Goal: Task Accomplishment & Management: Complete application form

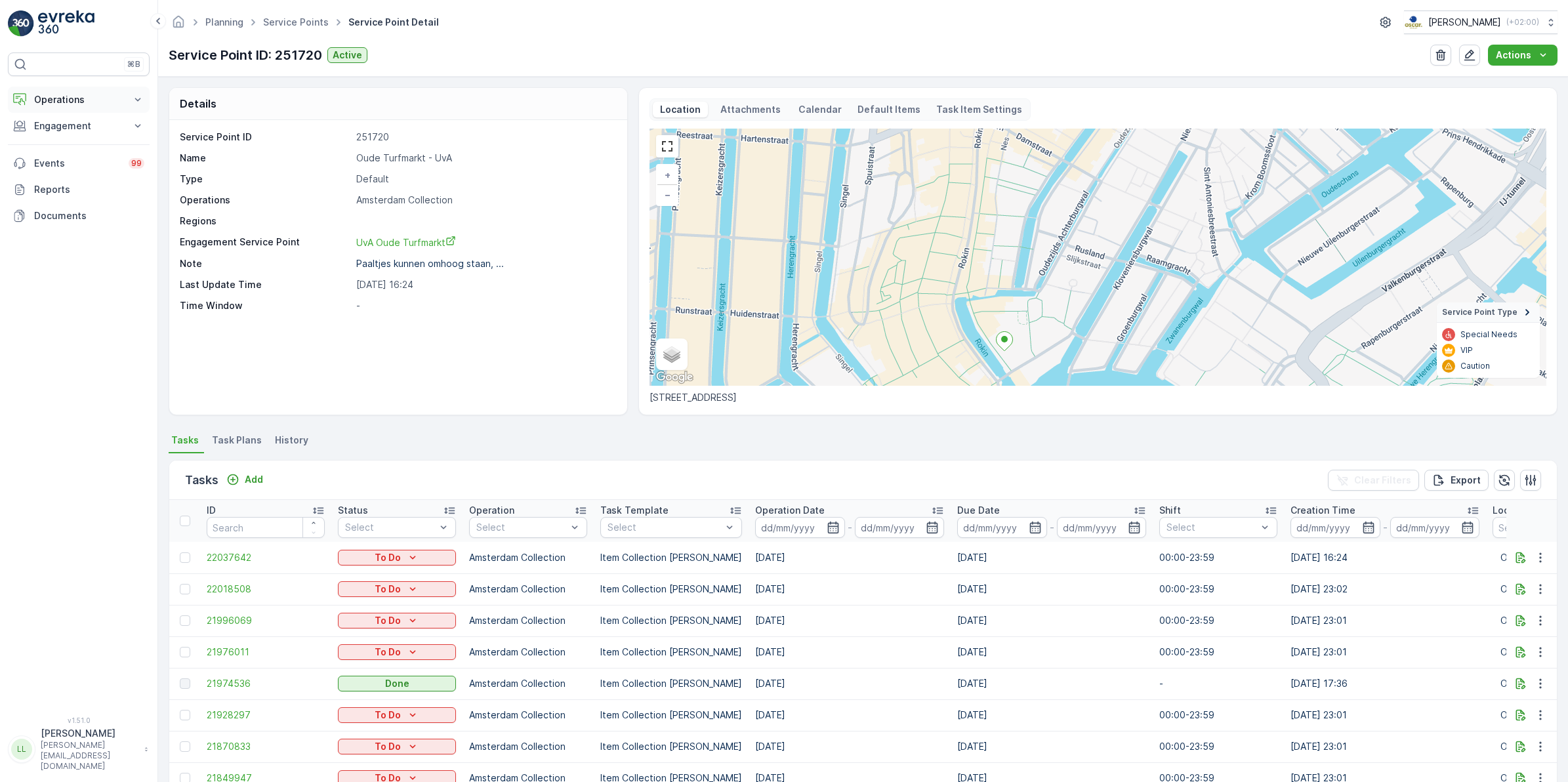
click at [90, 95] on p "Operations" at bounding box center [78, 99] width 89 height 13
click at [76, 151] on link "Routes & Tasks" at bounding box center [89, 159] width 121 height 19
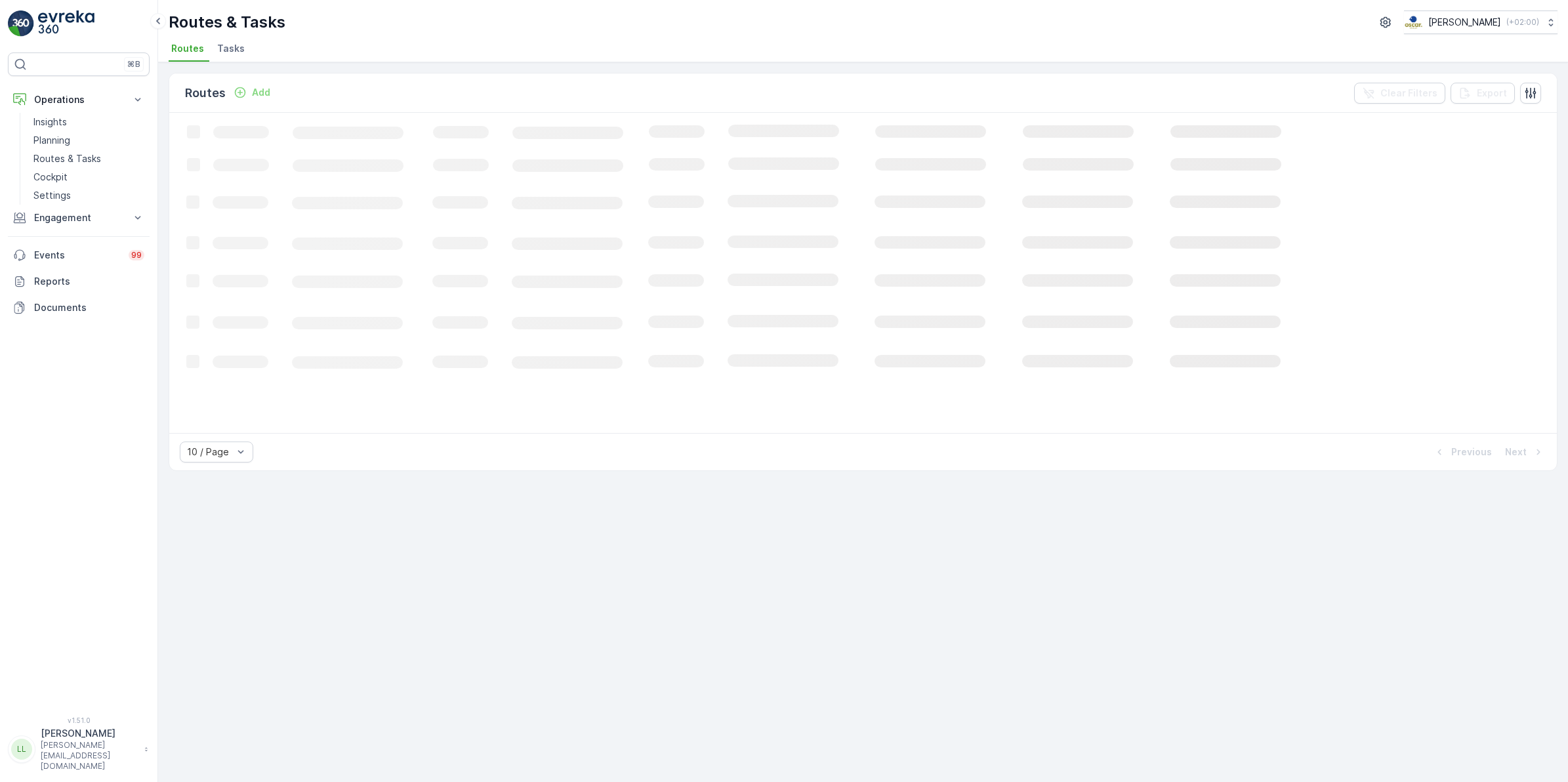
click at [227, 41] on li "Tasks" at bounding box center [231, 50] width 35 height 22
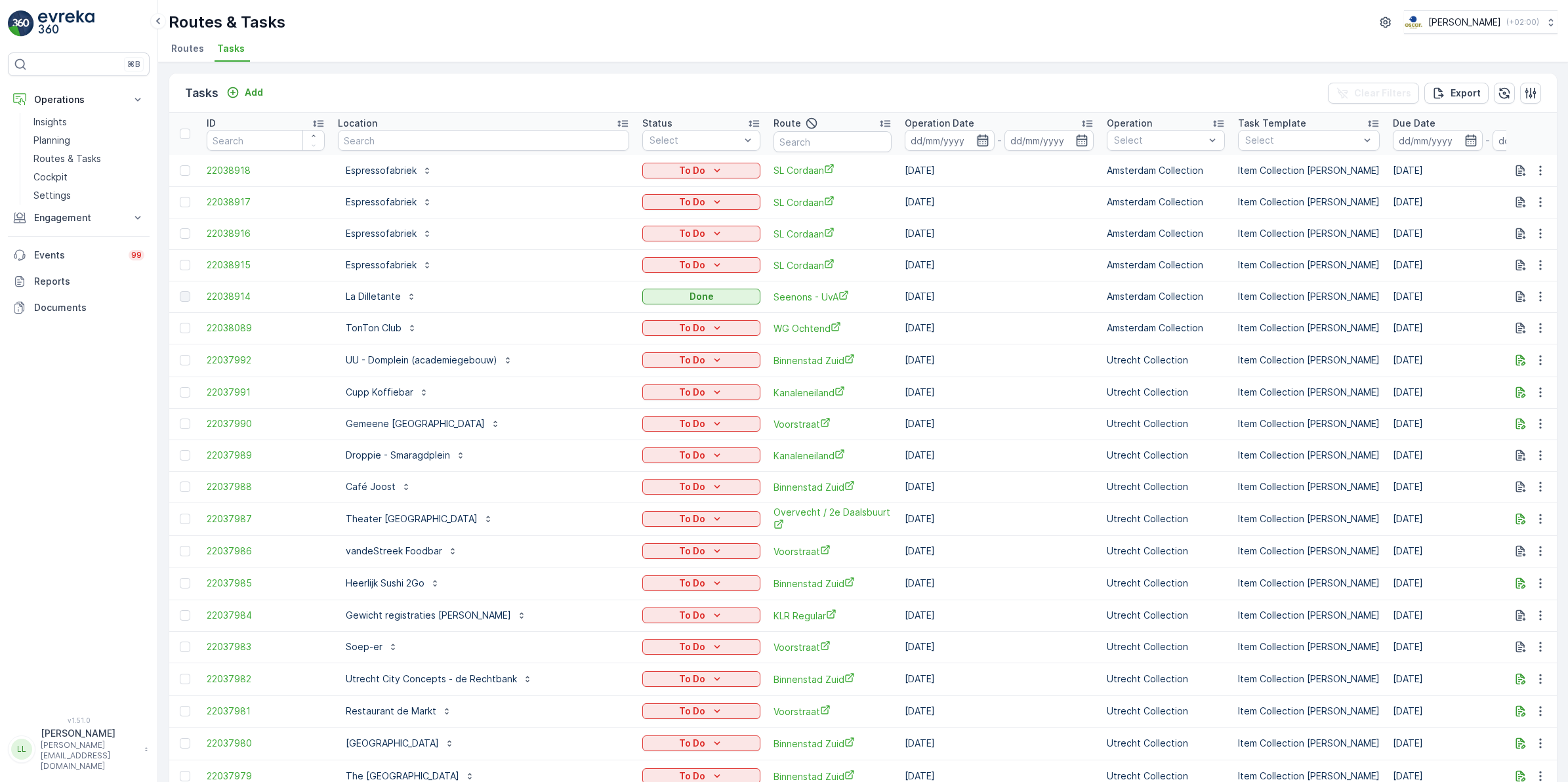
drag, startPoint x: 940, startPoint y: 136, endPoint x: 943, endPoint y: 143, distance: 7.6
click at [976, 136] on icon "button" at bounding box center [982, 140] width 11 height 11
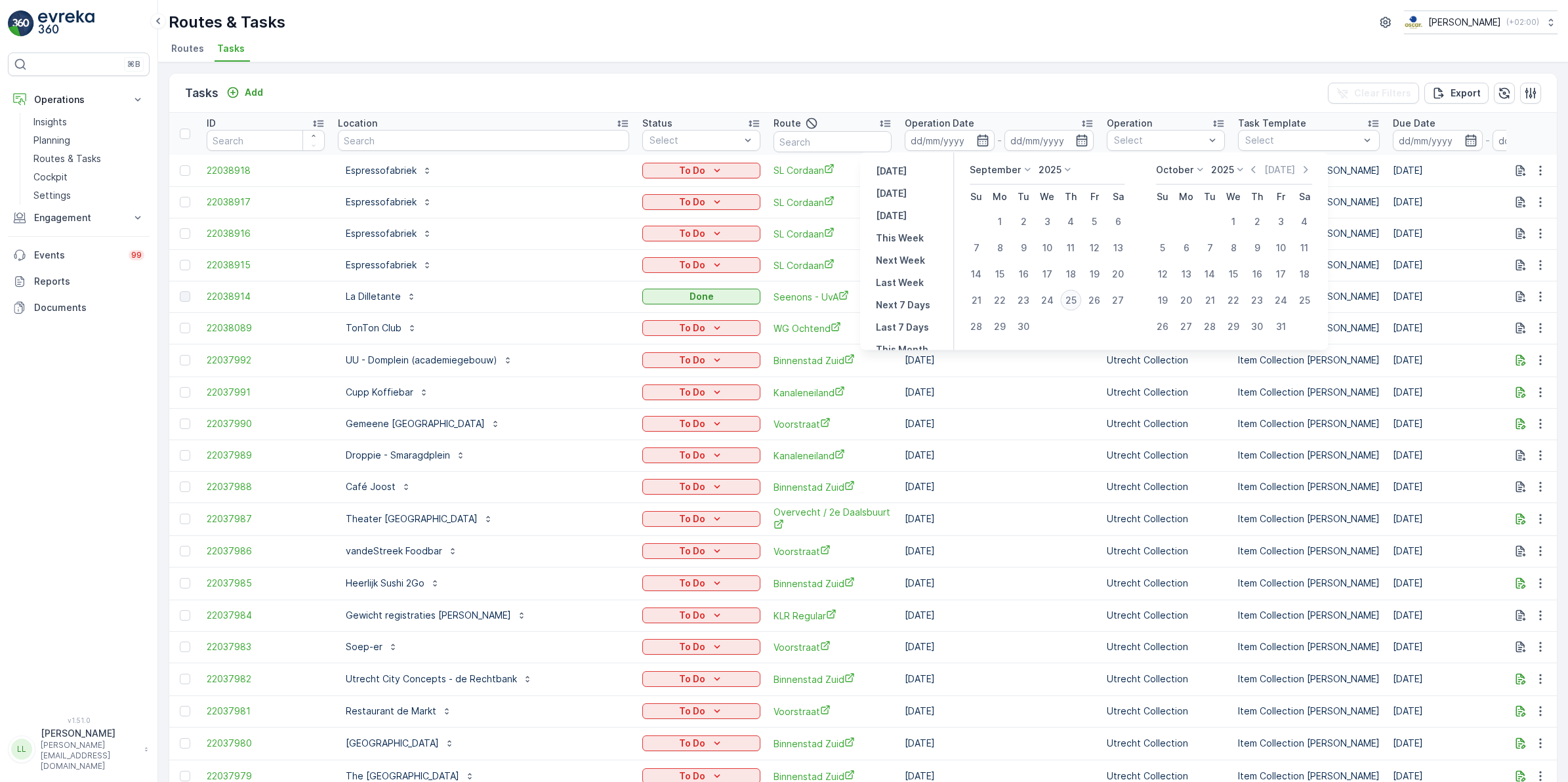
click at [1074, 302] on div "25" at bounding box center [1071, 301] width 21 height 21
type input "[DATE]"
click at [1074, 302] on div "25" at bounding box center [1071, 301] width 21 height 21
type input "[DATE]"
click at [1074, 302] on div "25" at bounding box center [1071, 301] width 21 height 21
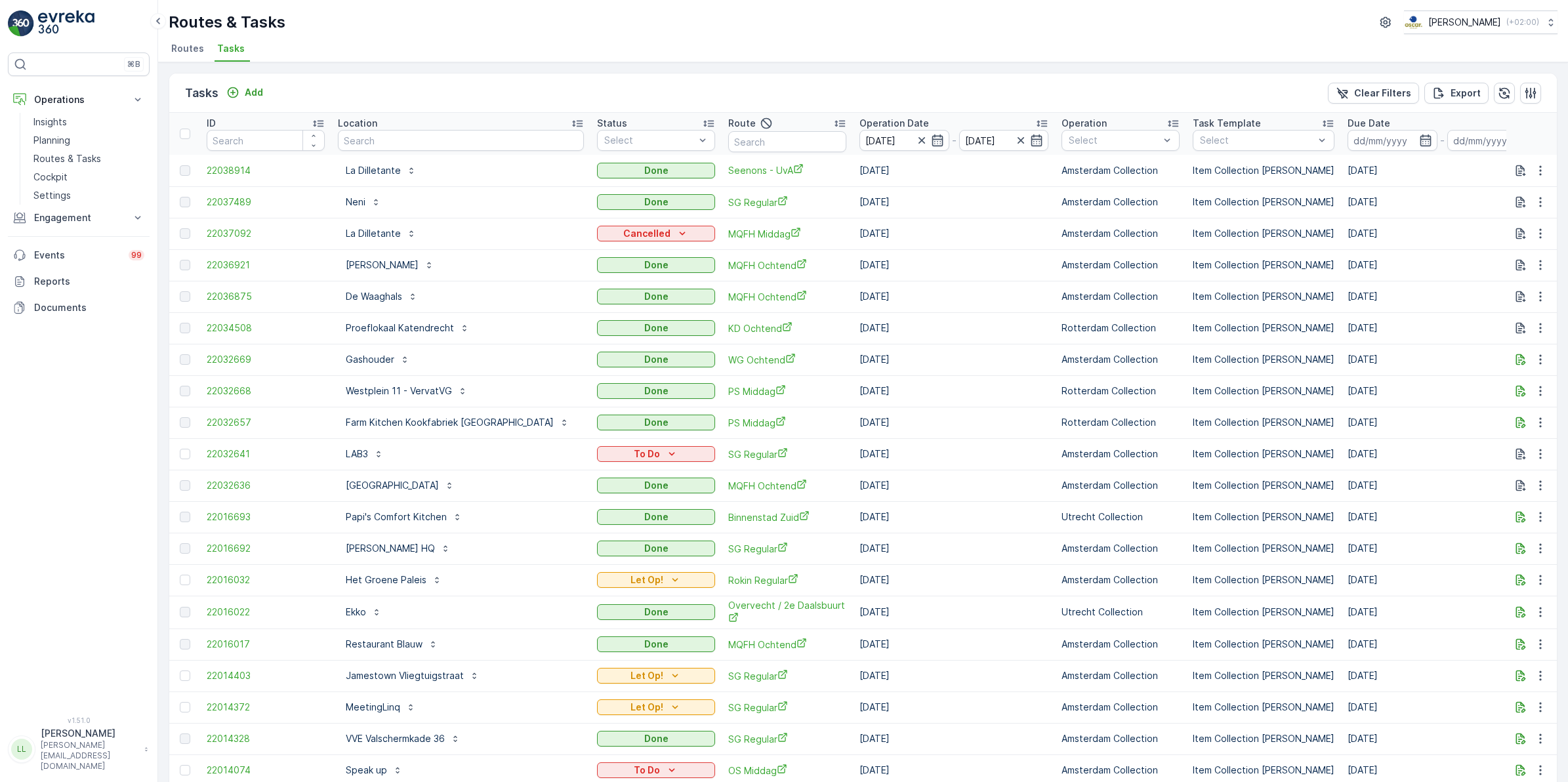
click at [773, 142] on input "text" at bounding box center [786, 142] width 118 height 21
type input "os"
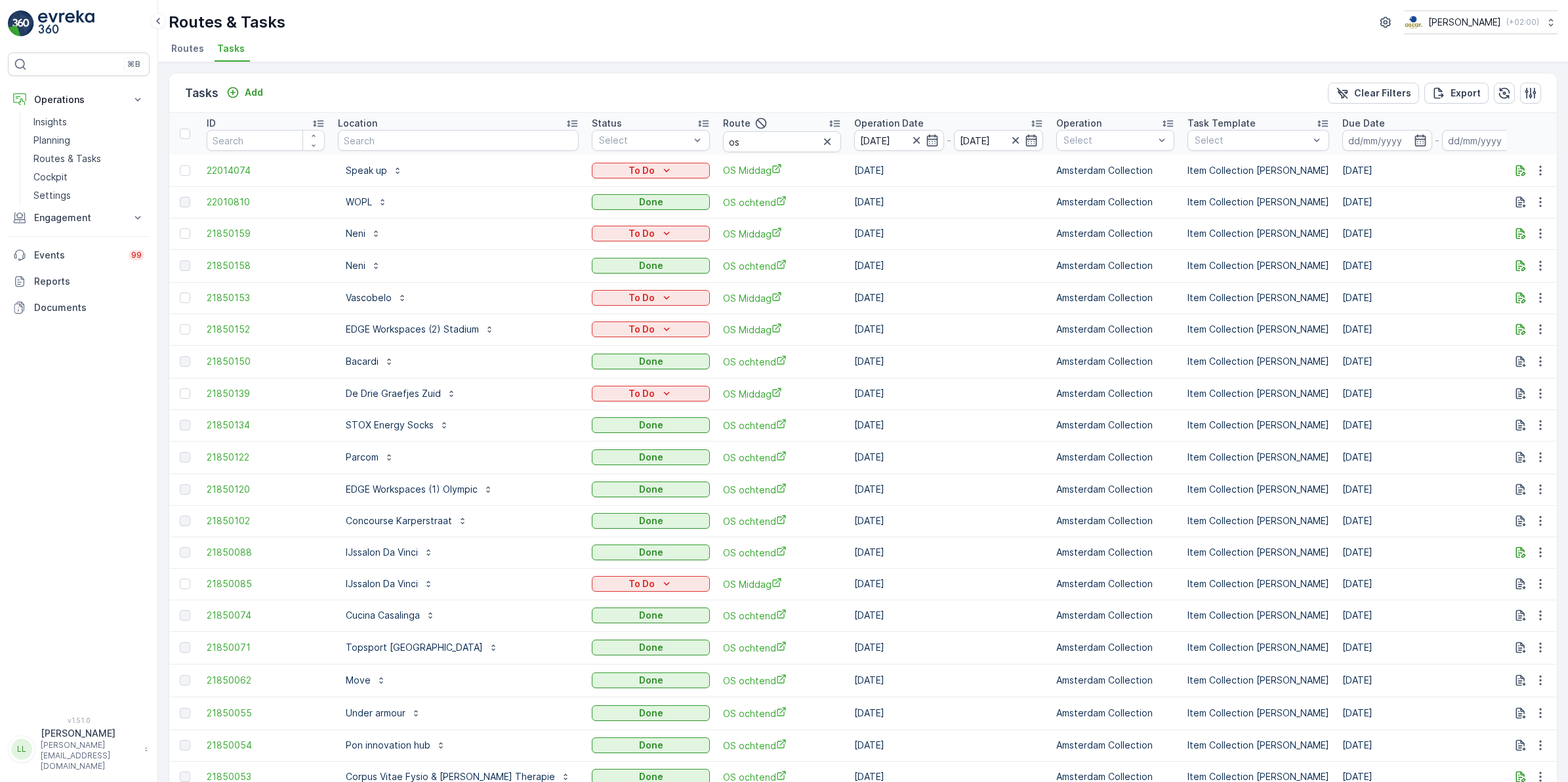
click at [773, 142] on input "os" at bounding box center [782, 142] width 118 height 21
type input "os oc"
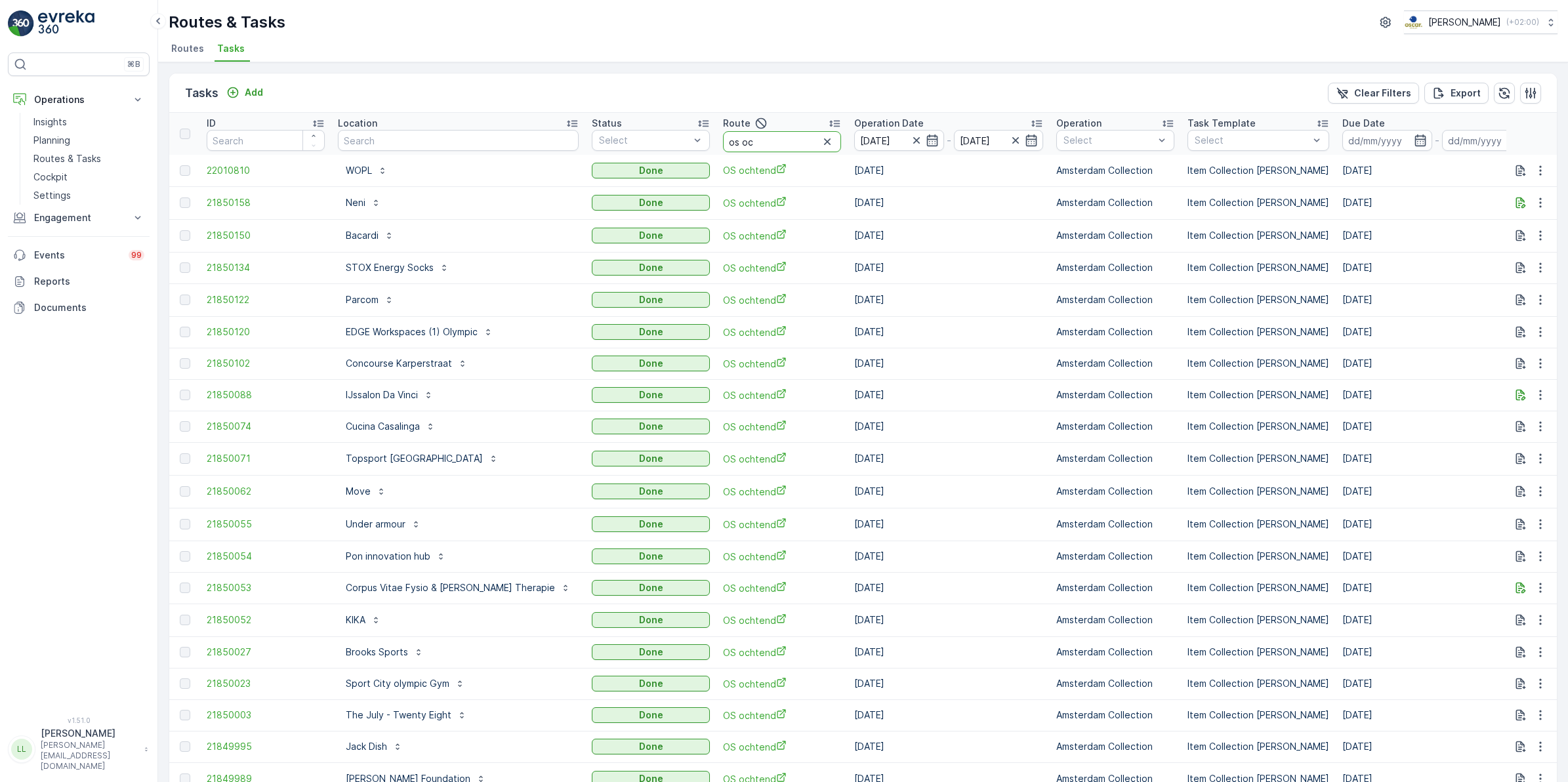
drag, startPoint x: 734, startPoint y: 136, endPoint x: 684, endPoint y: 139, distance: 50.1
click at [723, 139] on input "os oc" at bounding box center [782, 142] width 118 height 21
type input "os mi"
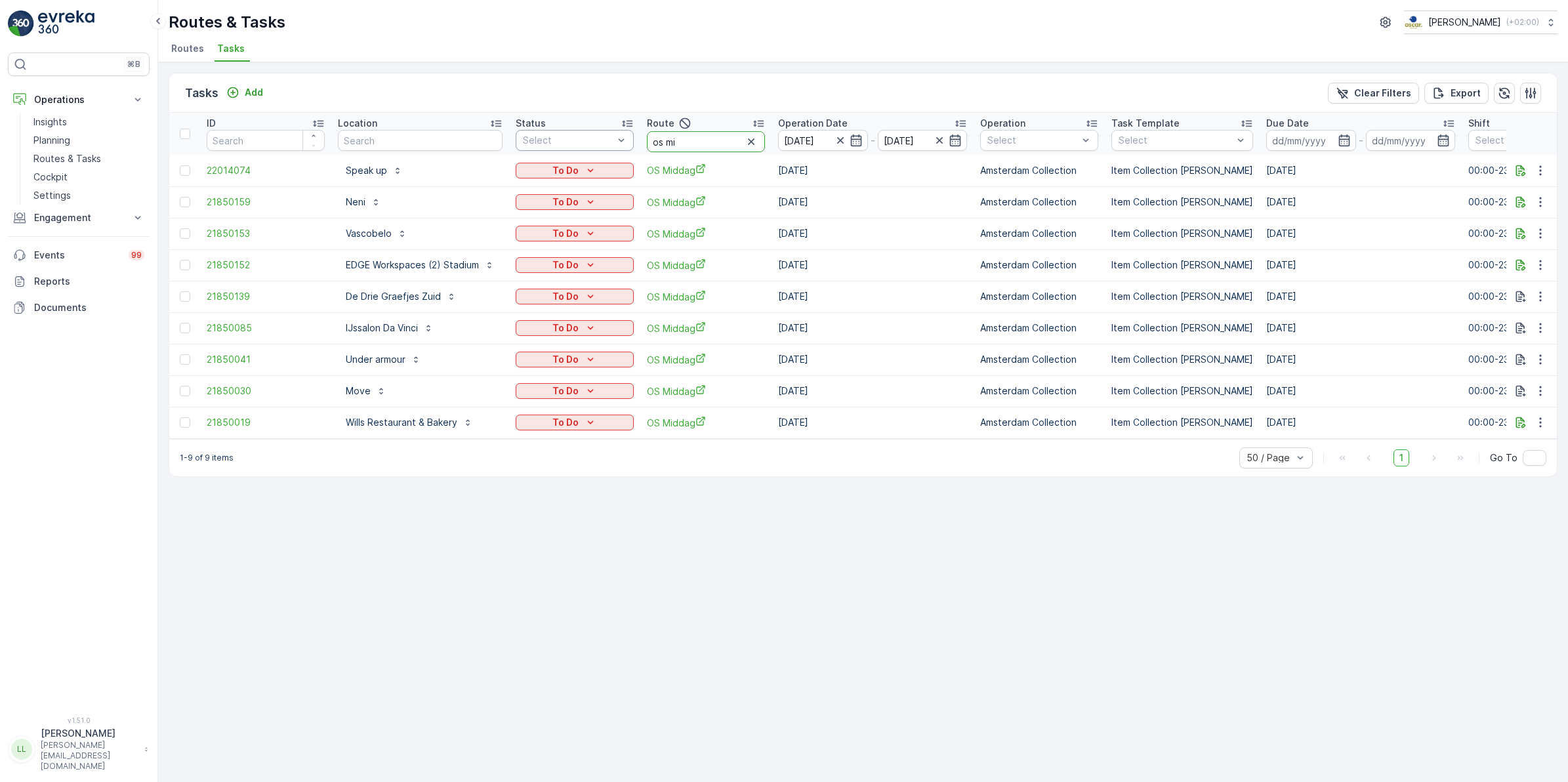
drag, startPoint x: 700, startPoint y: 139, endPoint x: 611, endPoint y: 146, distance: 89.3
click at [605, 143] on tr "ID Location Status Select Route os mi Operation Date 25.09.2025 - 25.09.2025 Op…" at bounding box center [1205, 134] width 2070 height 42
type input "sg"
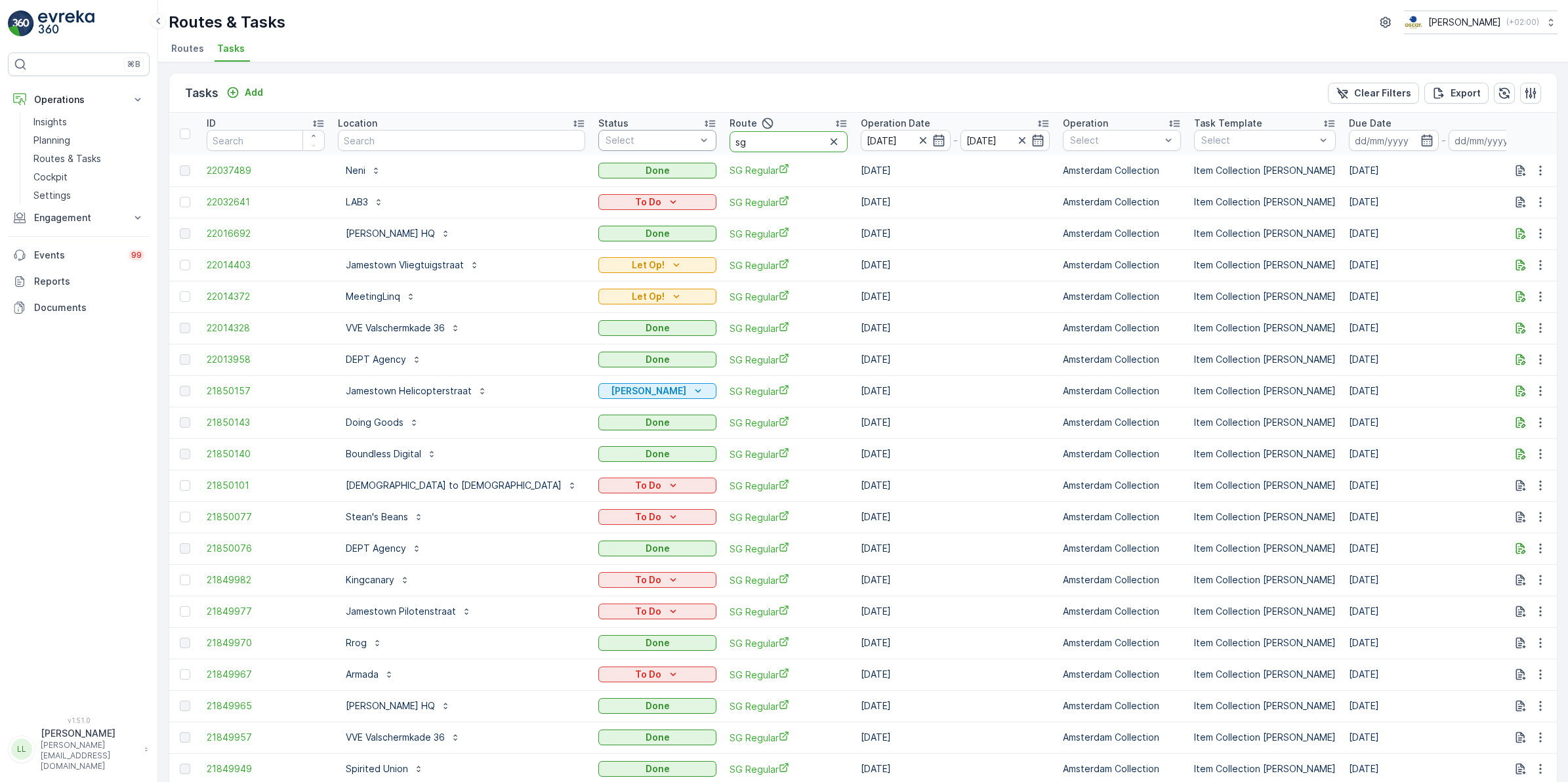
drag, startPoint x: 693, startPoint y: 144, endPoint x: 612, endPoint y: 144, distance: 81.0
click at [612, 144] on tr "ID Location Status Select Route sg Operation Date 25.09.2025 - 25.09.2025 Opera…" at bounding box center [1246, 134] width 2153 height 42
type input "rokin"
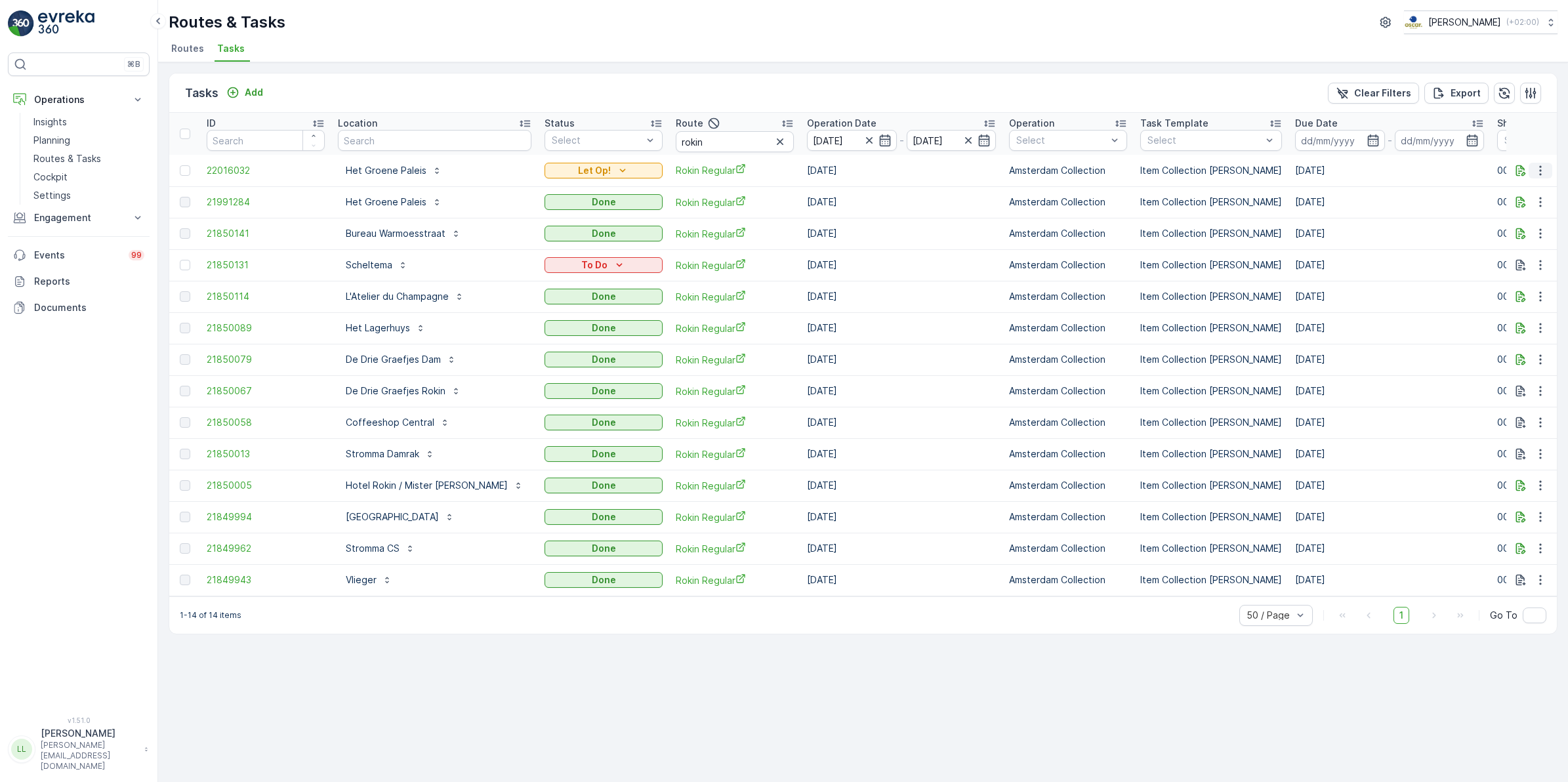
click at [1539, 176] on icon "button" at bounding box center [1540, 170] width 13 height 13
click at [761, 100] on div "Tasks Add Clear Filters Export" at bounding box center [863, 93] width 1387 height 39
click at [244, 92] on div "Add" at bounding box center [244, 92] width 37 height 13
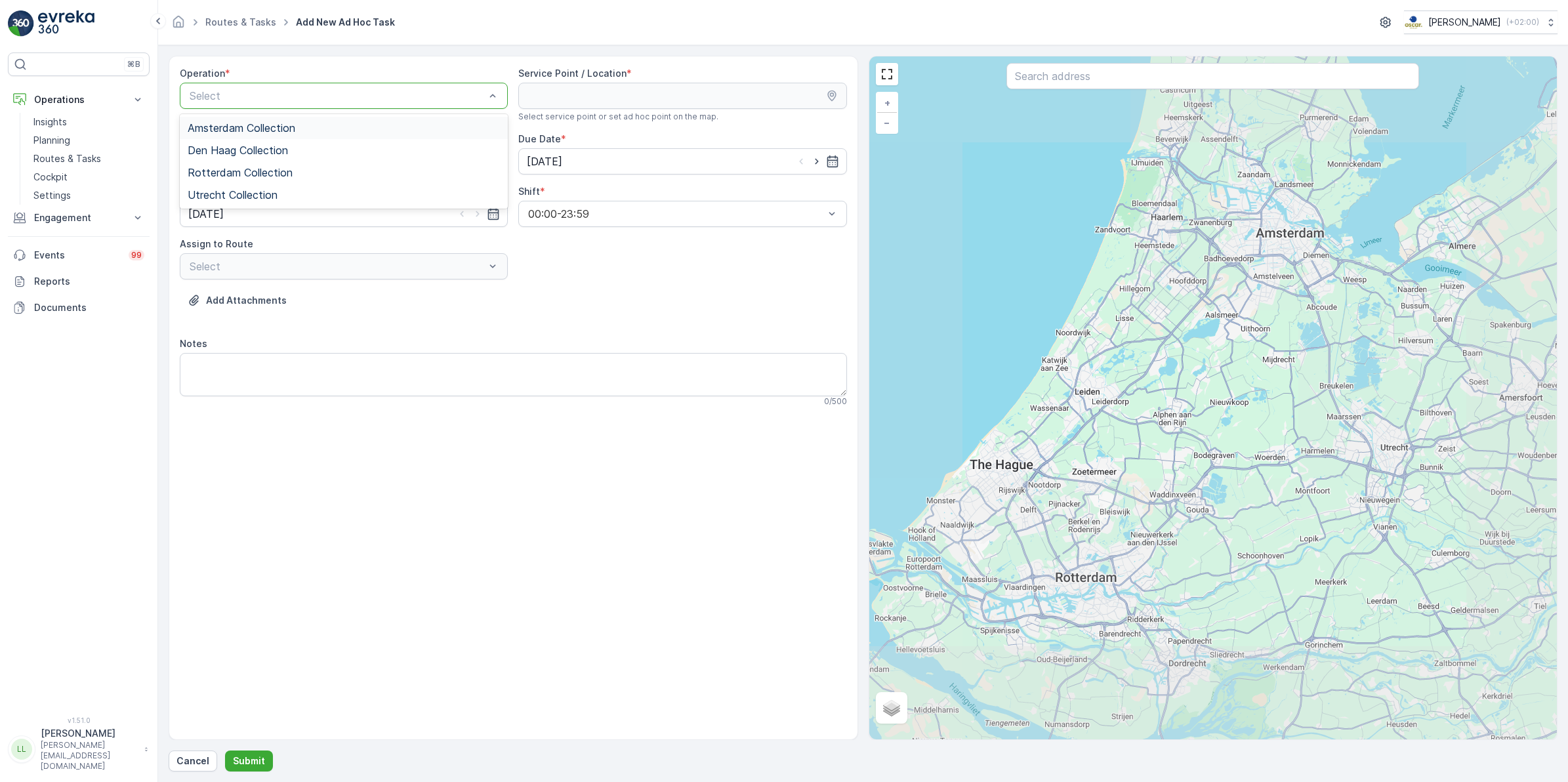
click at [283, 132] on span "Amsterdam Collection" at bounding box center [241, 128] width 108 height 11
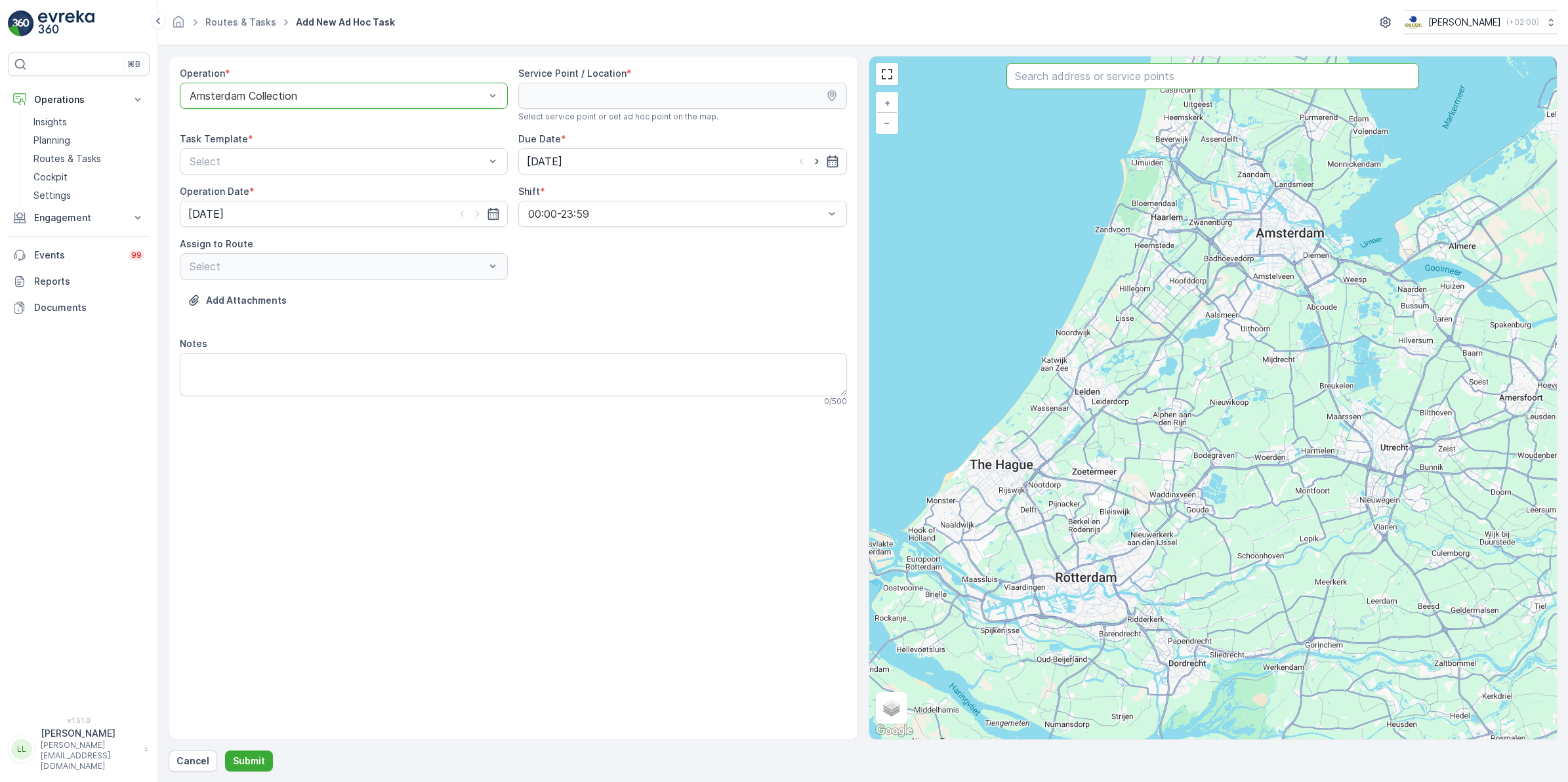
click at [1182, 84] on input "text" at bounding box center [1213, 76] width 412 height 26
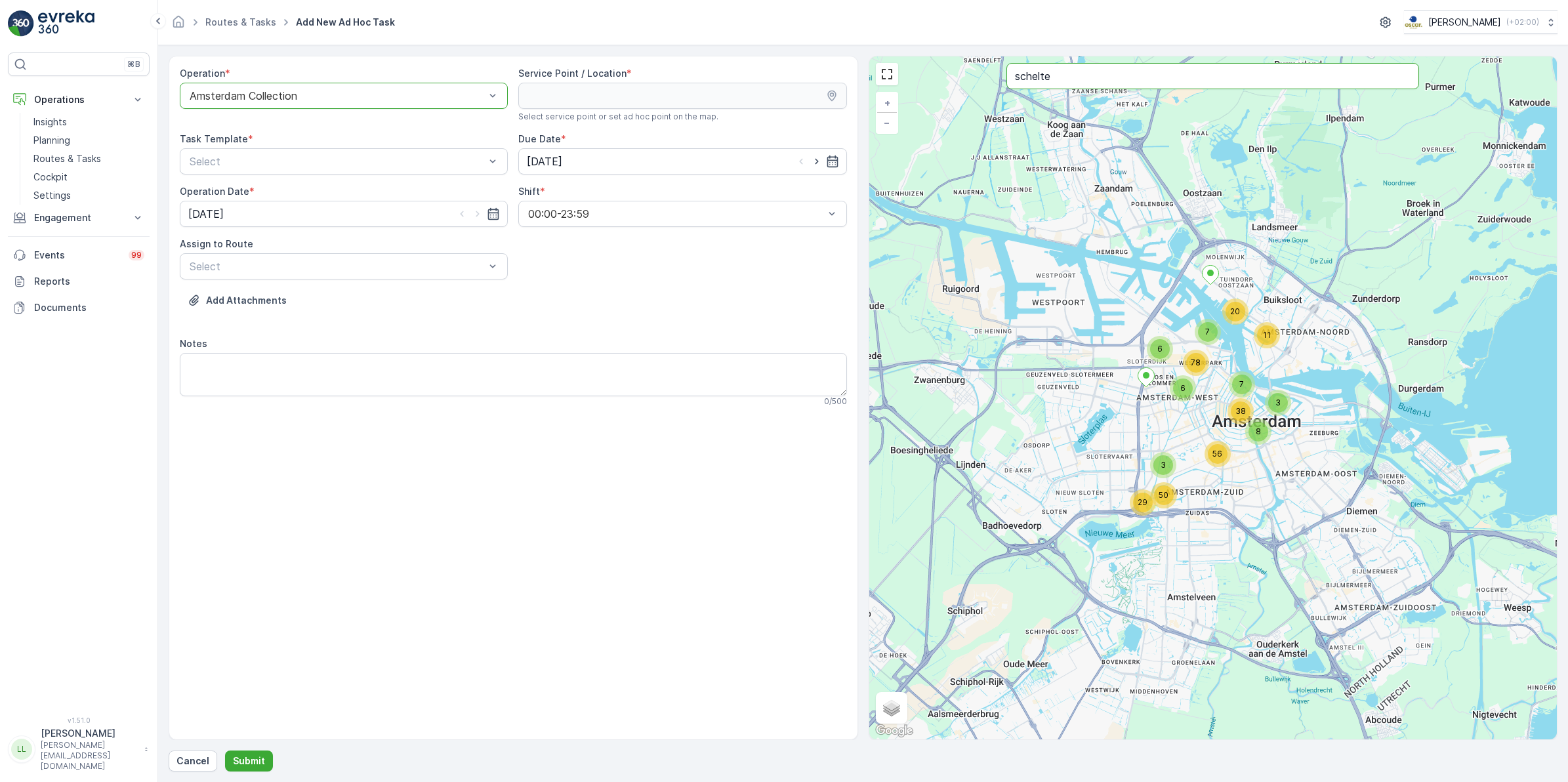
type input "schelte"
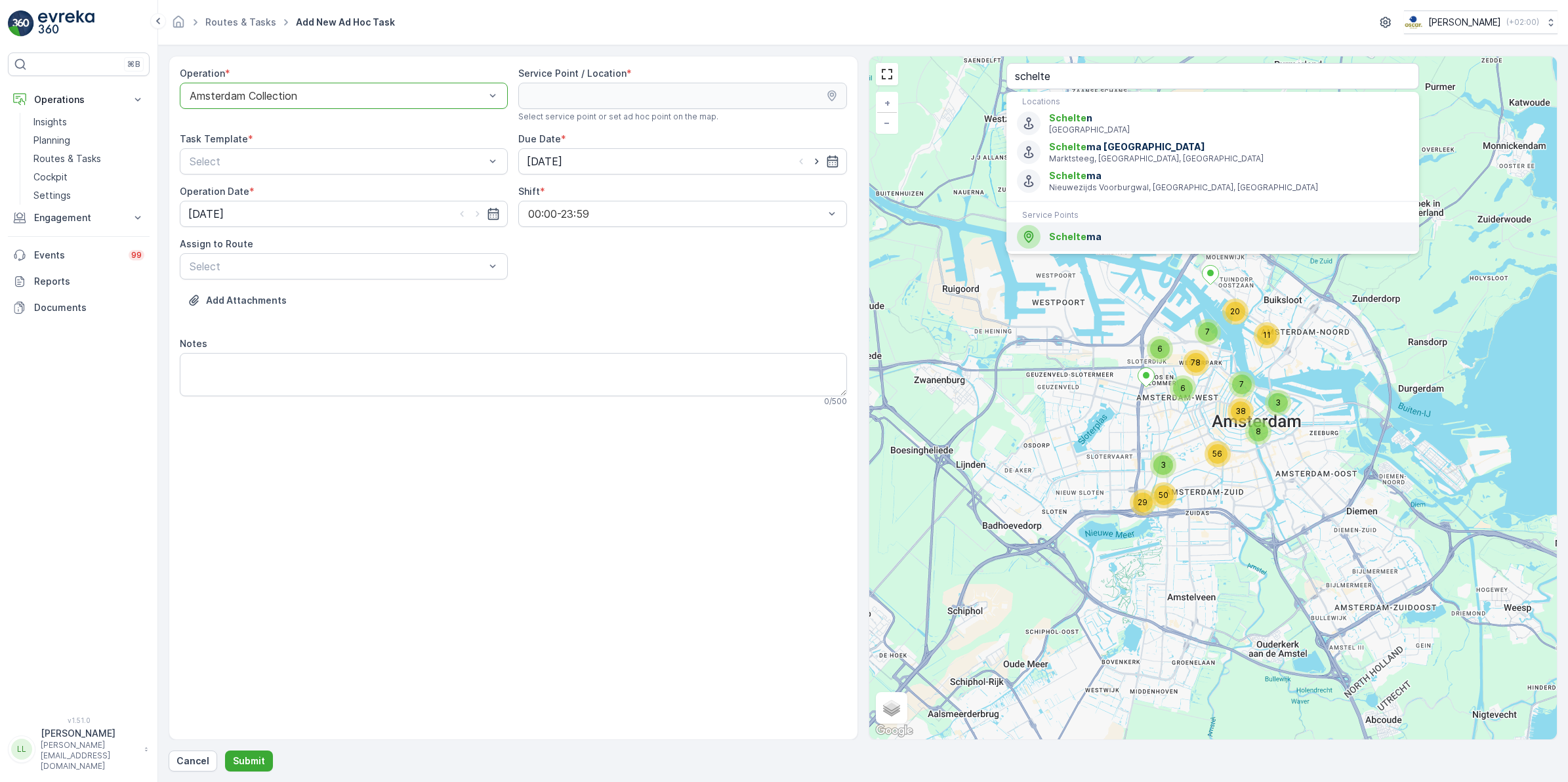
click at [1112, 233] on span "Schelte ma" at bounding box center [1228, 237] width 359 height 13
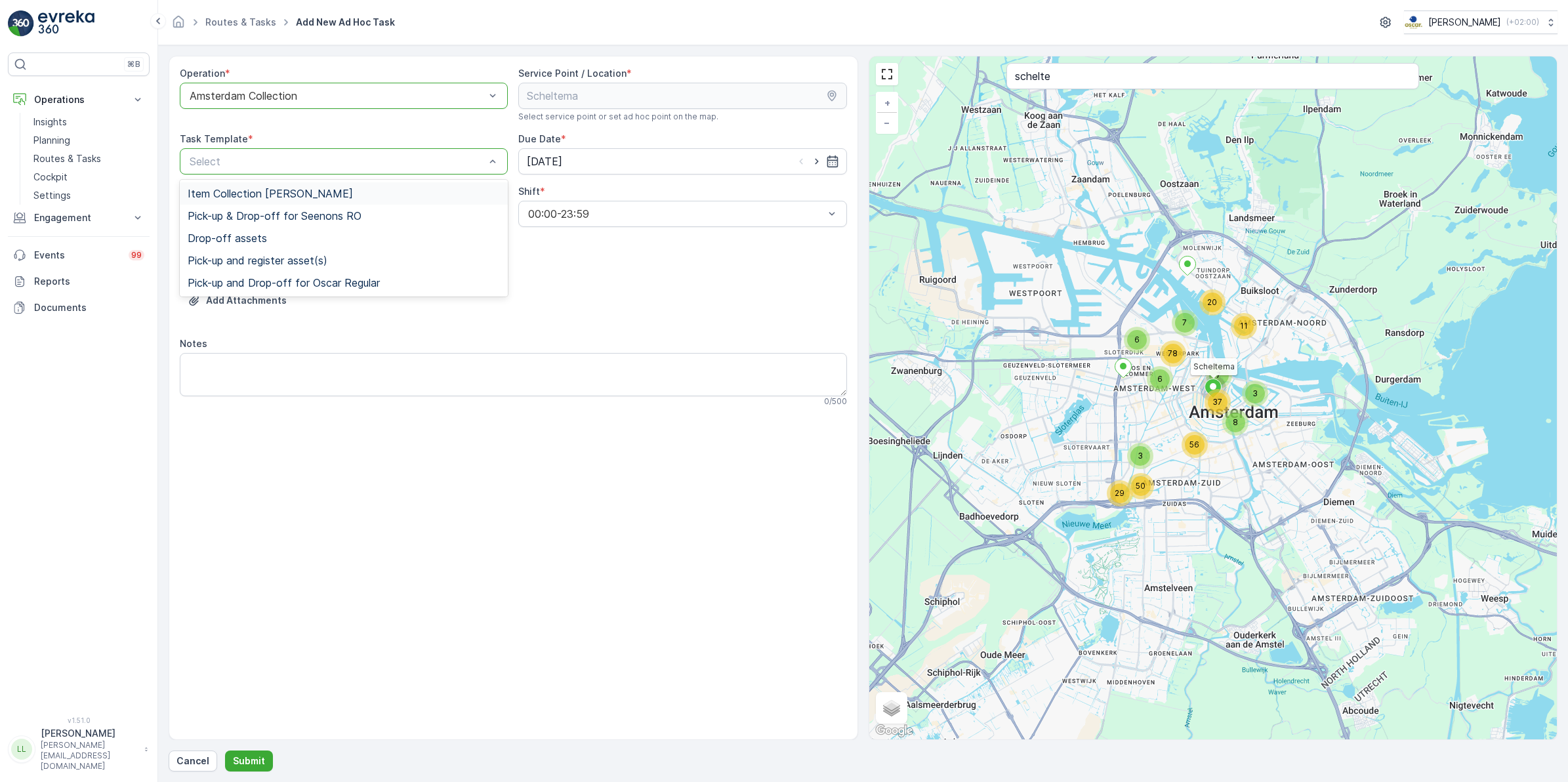
click at [364, 191] on div "Item Collection [PERSON_NAME]" at bounding box center [343, 193] width 312 height 11
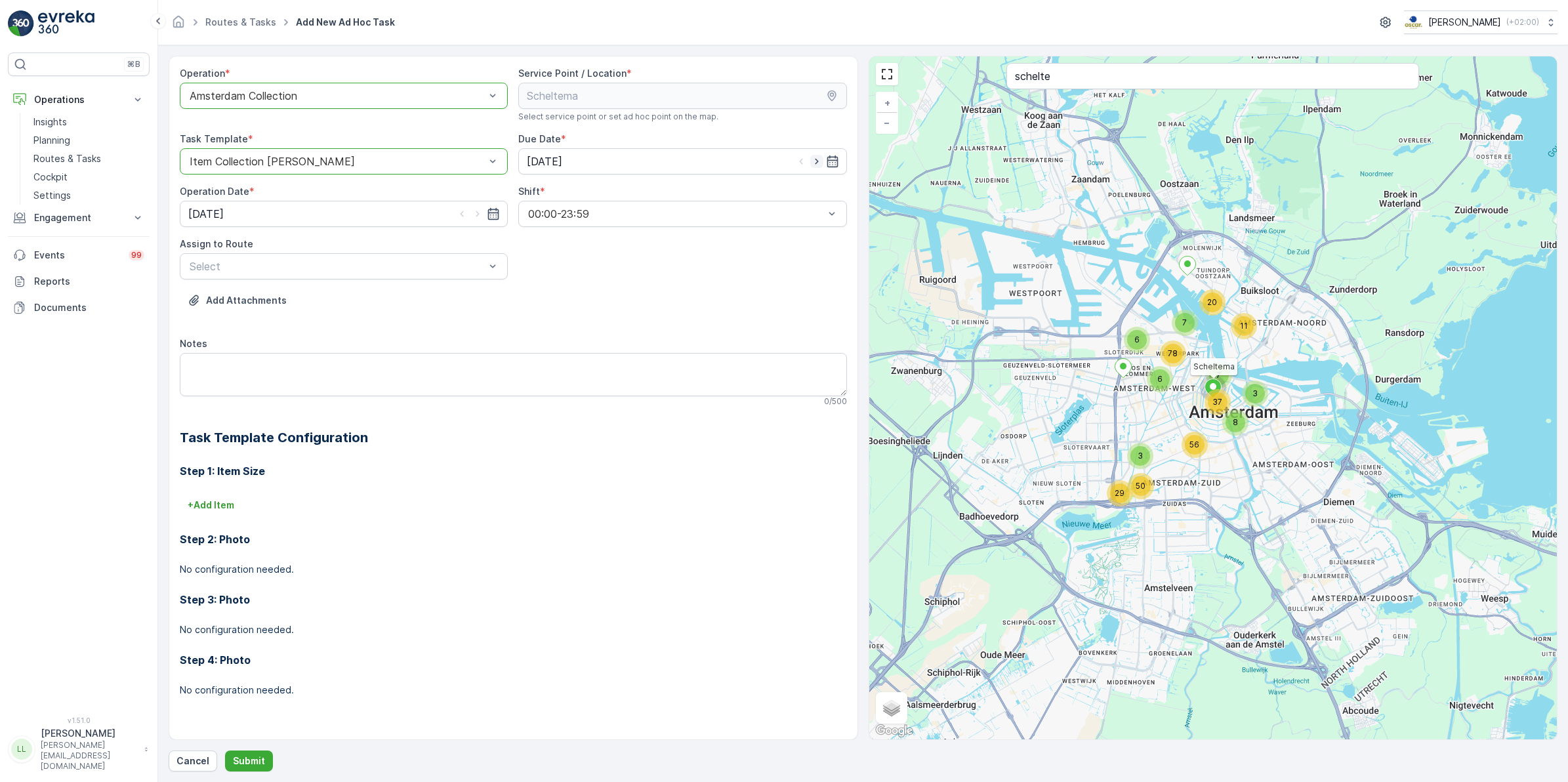
click at [820, 164] on icon "button" at bounding box center [817, 161] width 13 height 13
type input "26.09.2025"
click at [479, 217] on icon "button" at bounding box center [478, 214] width 13 height 13
type input "26.09.2025"
type input "rokin"
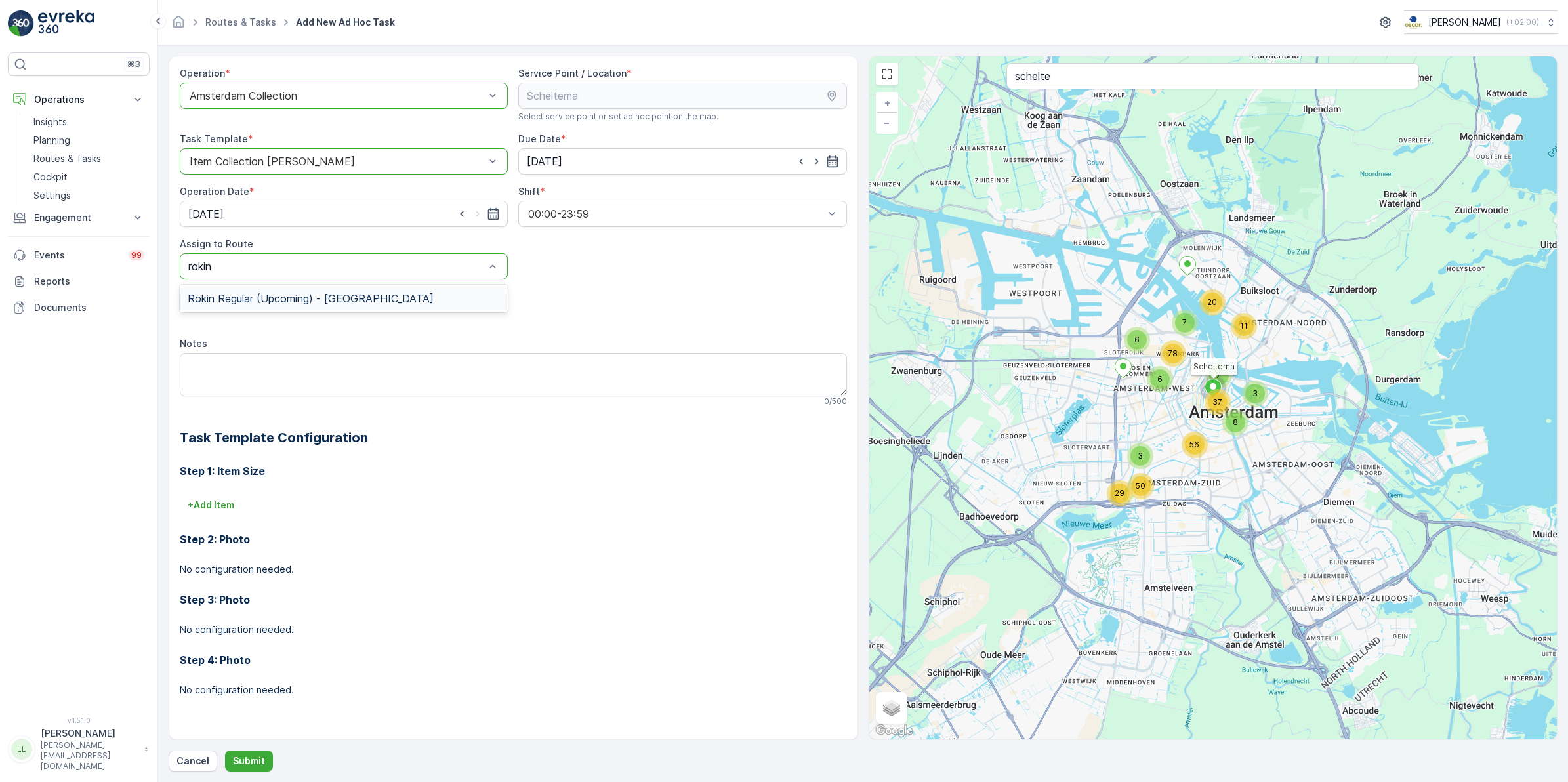
click at [277, 294] on span "Rokin Regular (Upcoming) - Amsterdam" at bounding box center [311, 298] width 246 height 11
click at [301, 363] on textarea "Notes" at bounding box center [513, 374] width 667 height 43
type textarea "Als een van de eerste langs, gister niet geserviced!"
click at [254, 758] on p "Submit" at bounding box center [249, 762] width 32 height 13
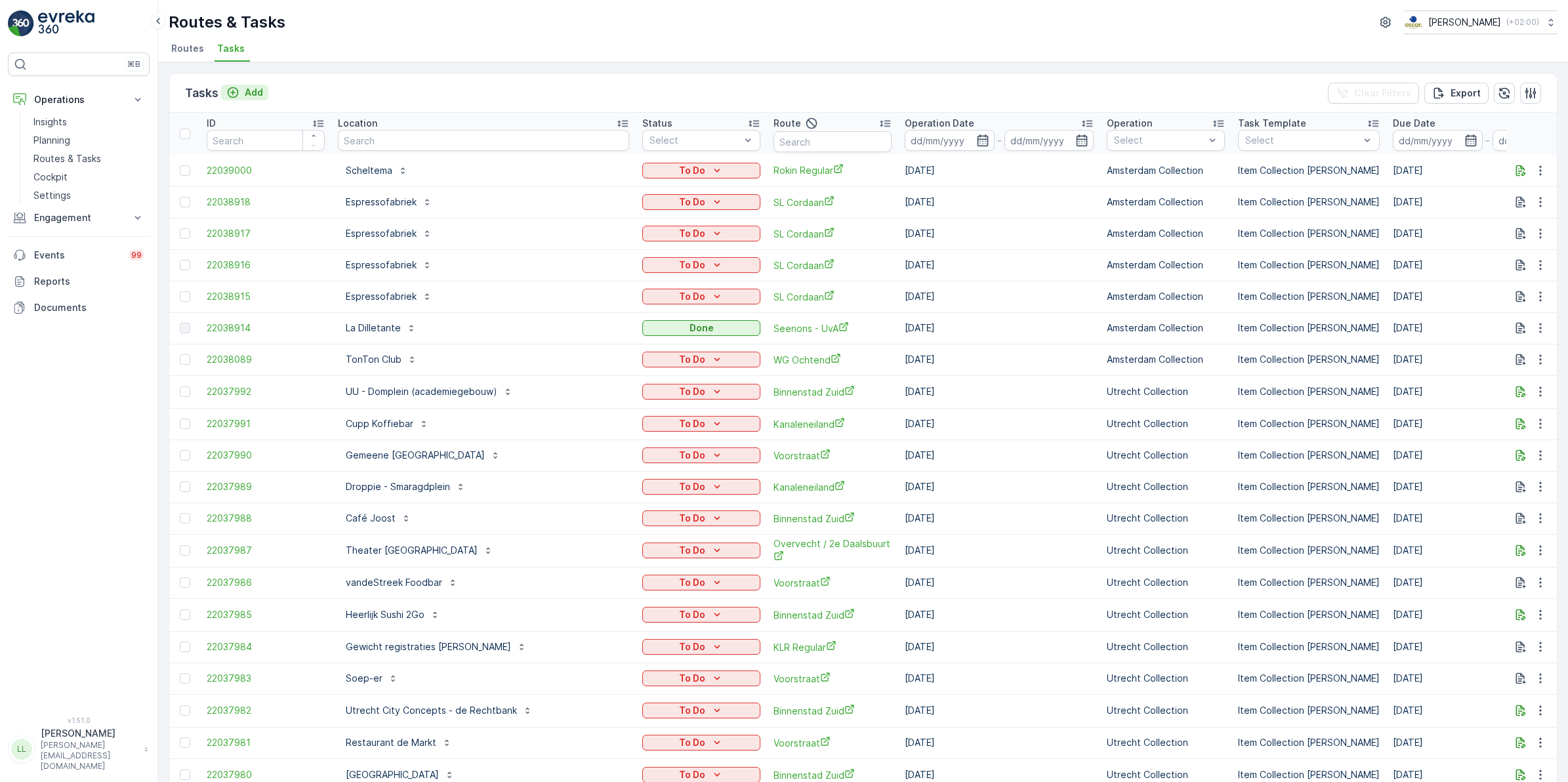
click at [253, 96] on p "Add" at bounding box center [253, 92] width 19 height 13
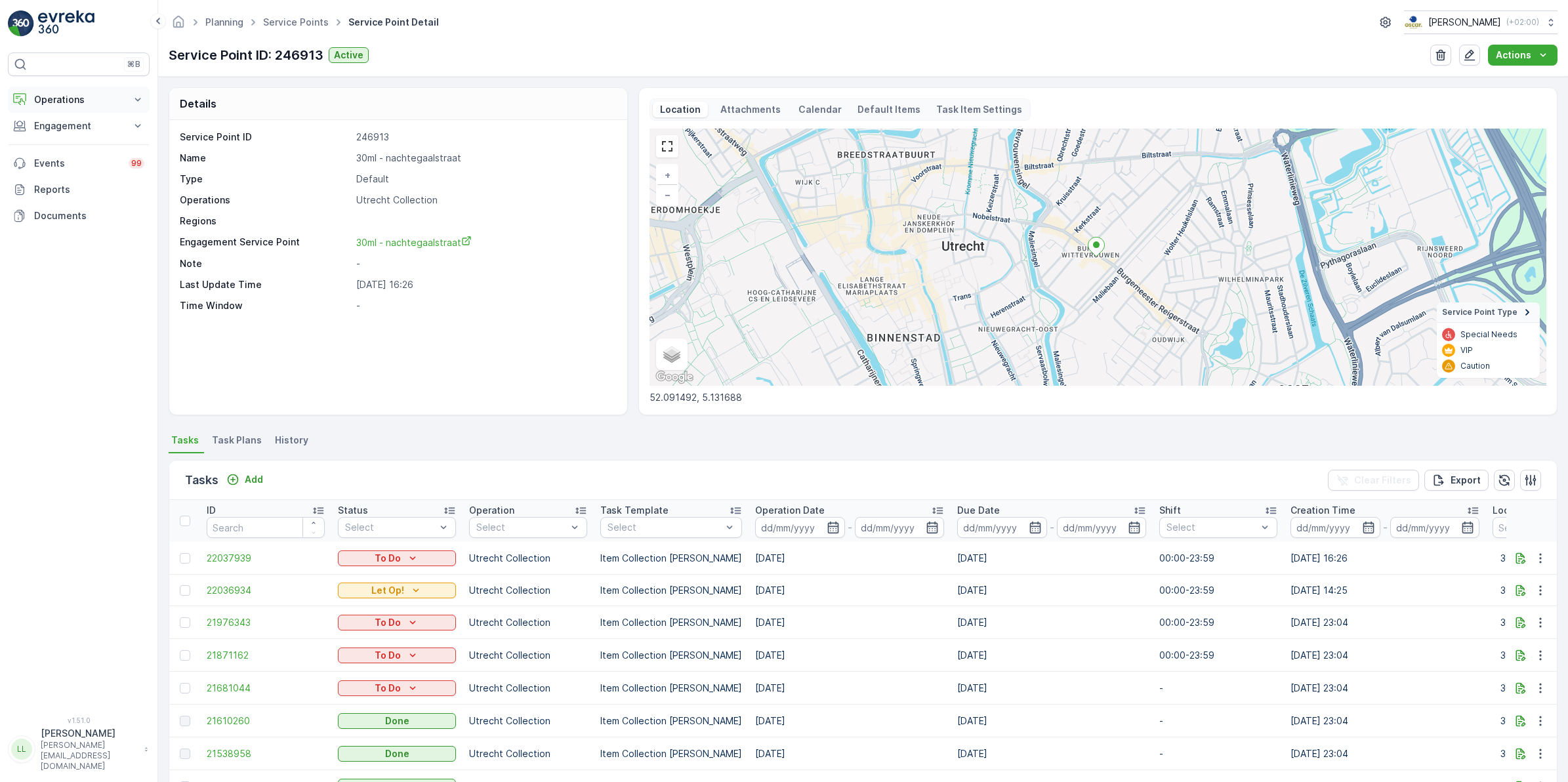
click at [83, 97] on p "Operations" at bounding box center [78, 99] width 89 height 13
click at [76, 155] on p "Routes & Tasks" at bounding box center [67, 159] width 68 height 13
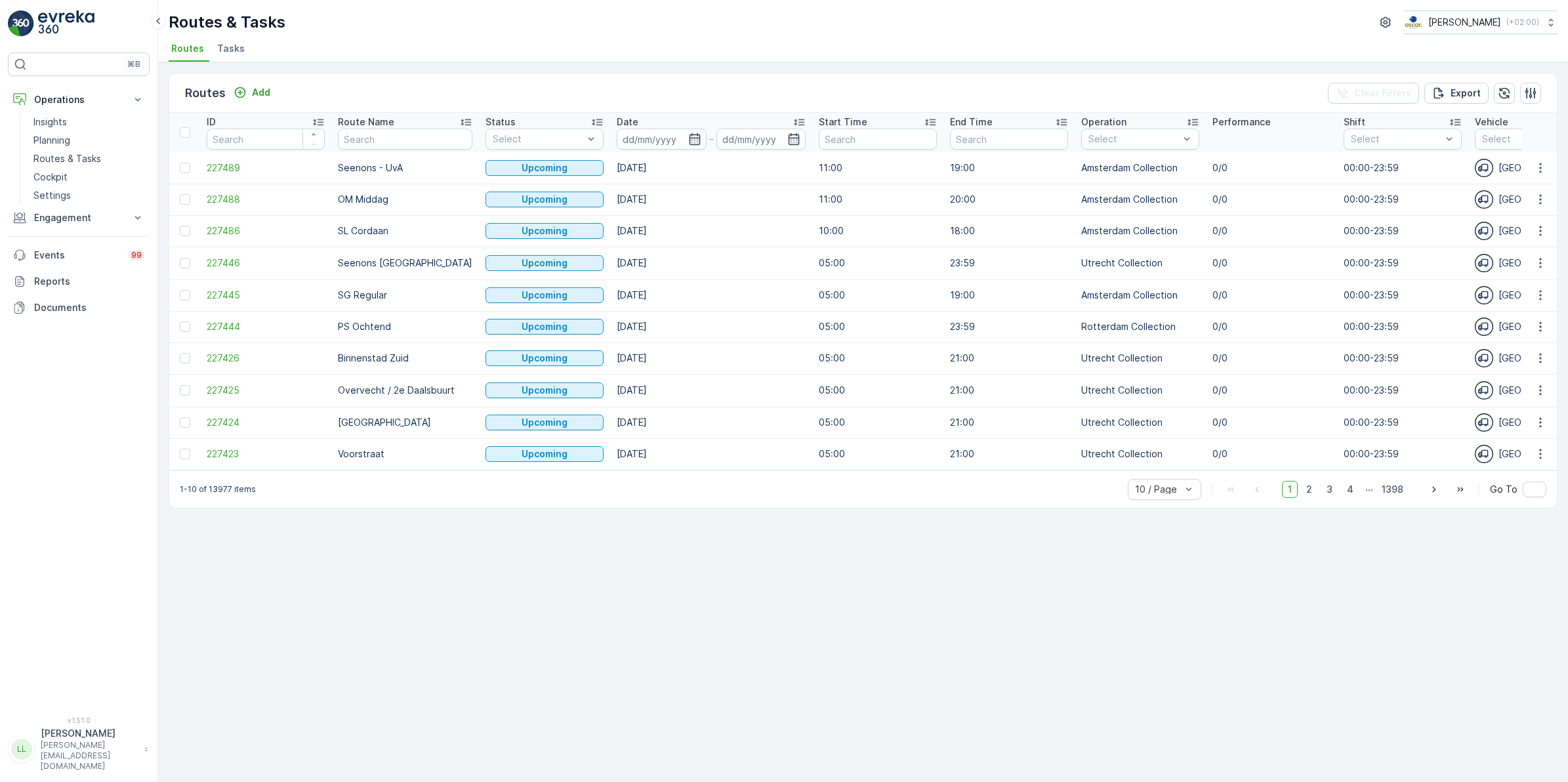
click at [222, 51] on span "Tasks" at bounding box center [231, 49] width 28 height 13
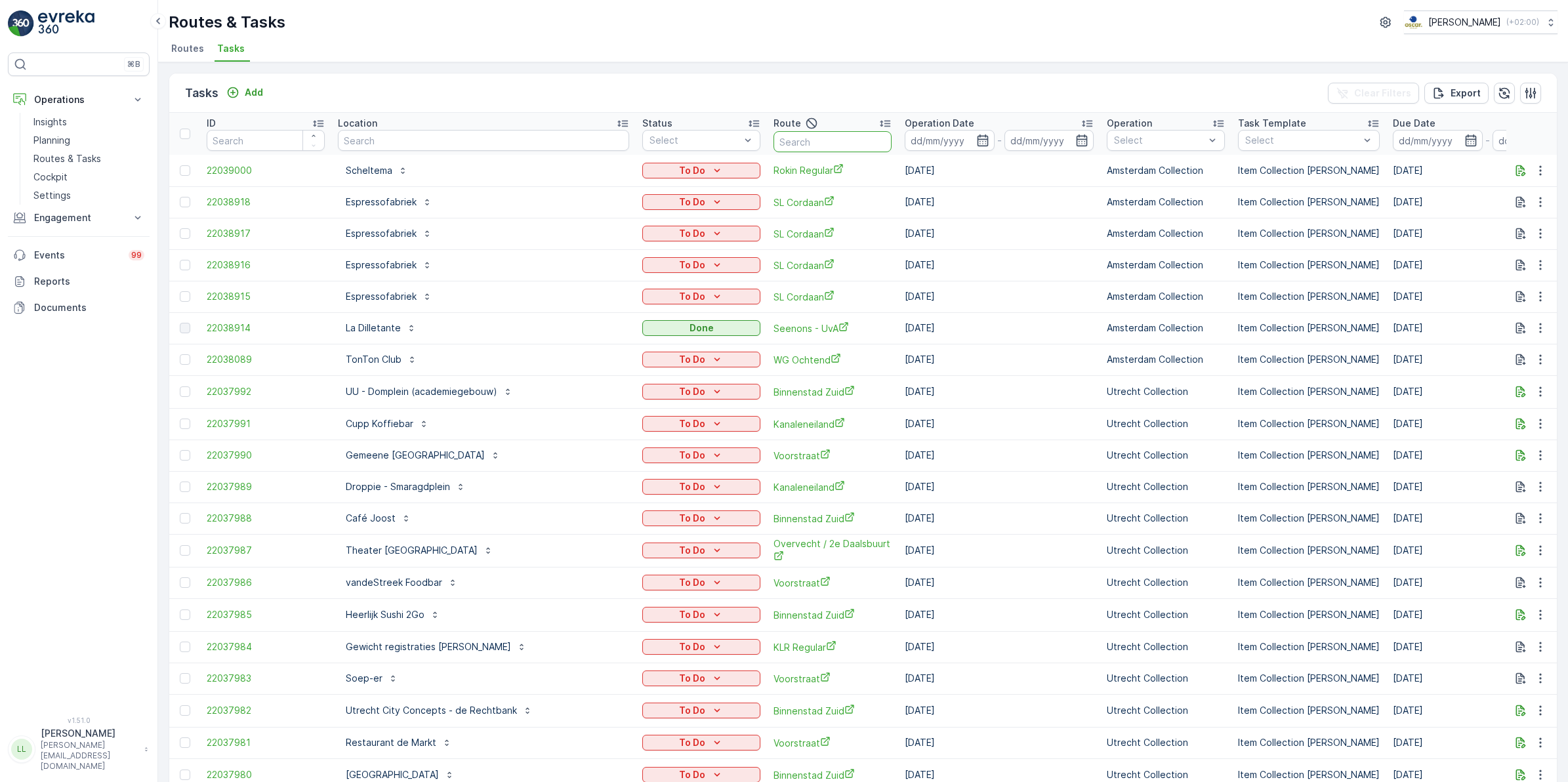
click at [782, 136] on input "text" at bounding box center [832, 142] width 118 height 21
click at [472, 136] on input "text" at bounding box center [482, 140] width 291 height 21
type input "consc"
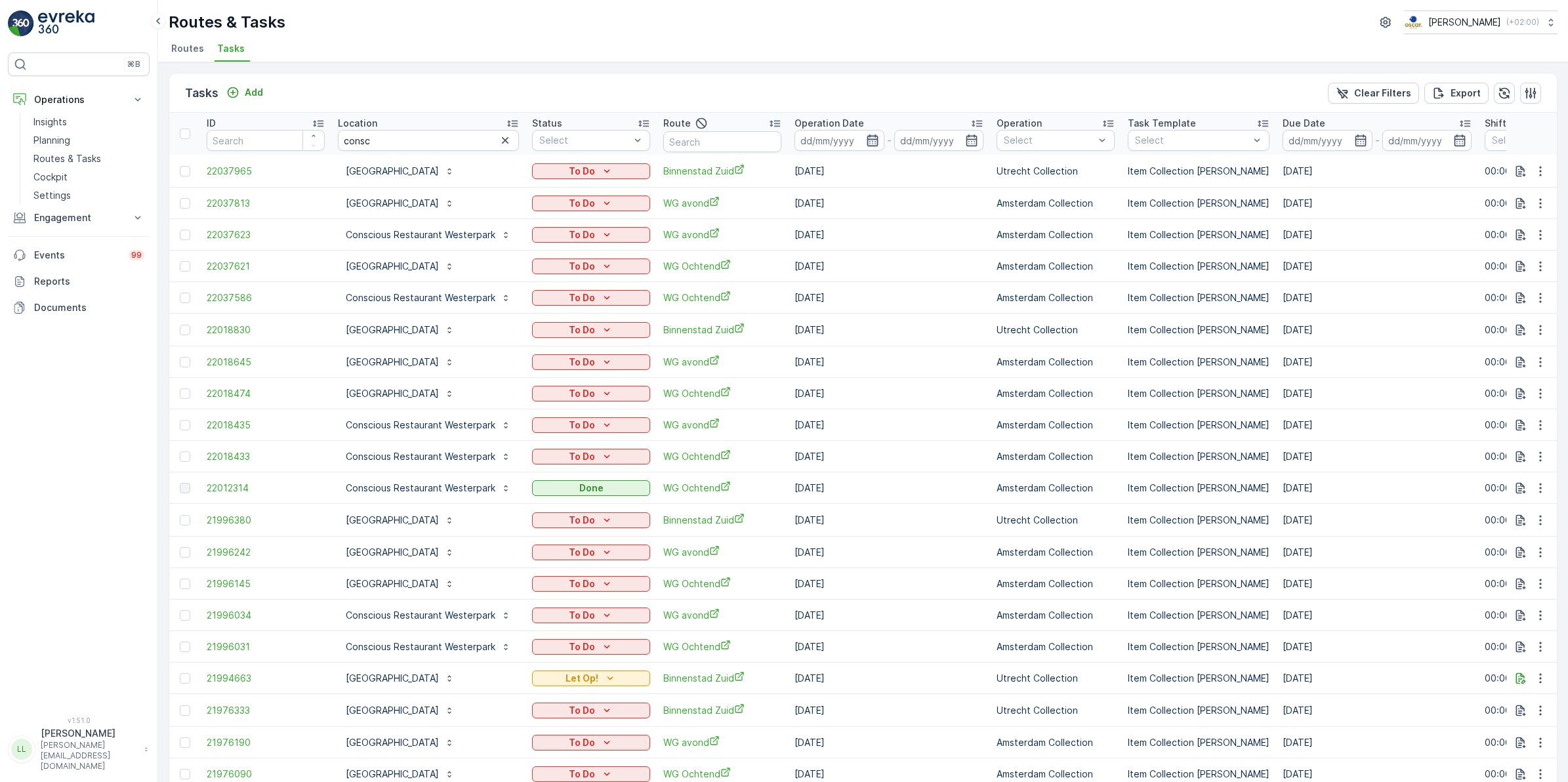
click at [873, 141] on icon "button" at bounding box center [872, 140] width 13 height 13
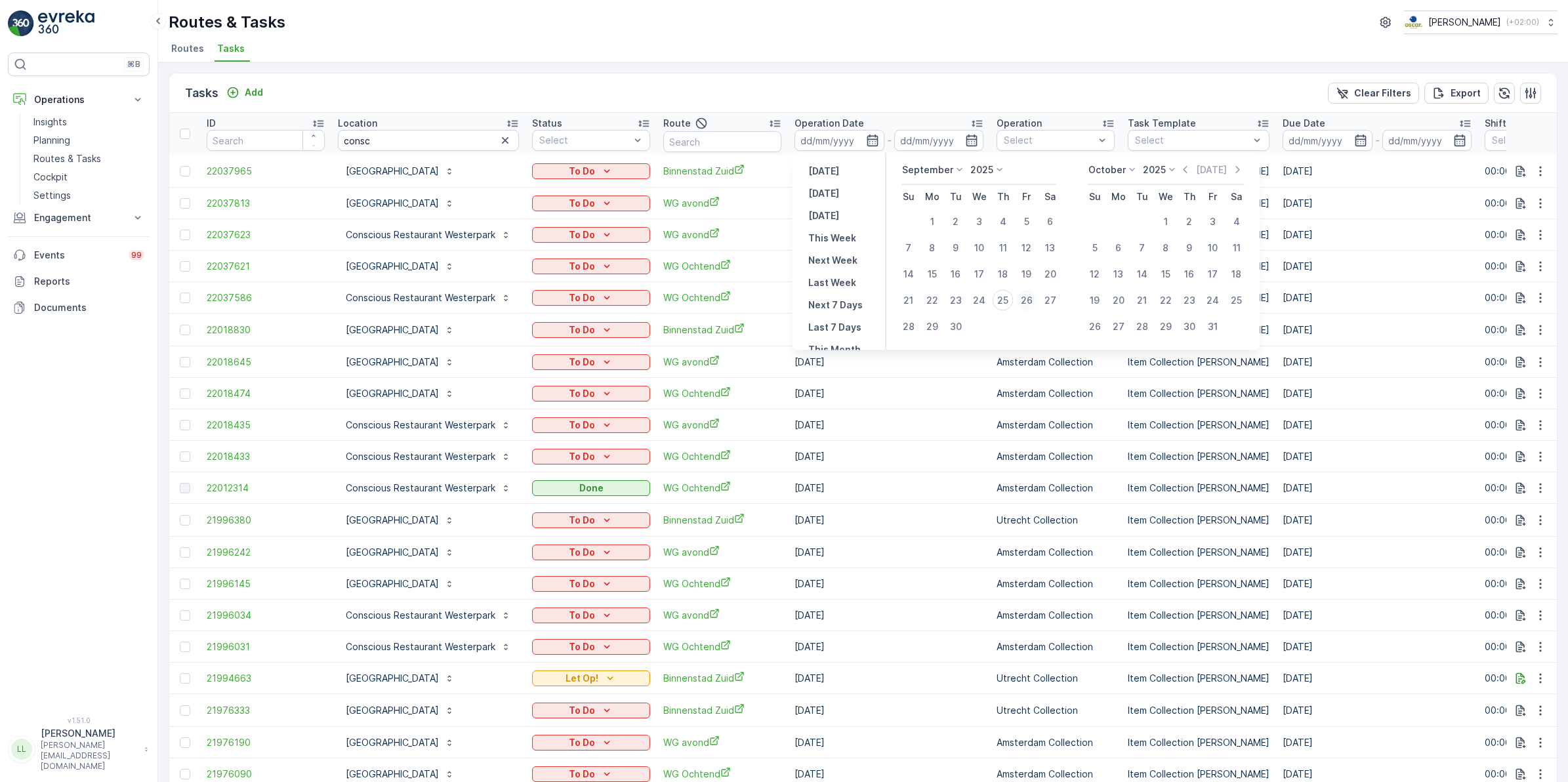
click at [1028, 299] on div "26" at bounding box center [1027, 301] width 21 height 21
type input "[DATE]"
click at [1028, 299] on div "26" at bounding box center [1027, 301] width 21 height 21
type input "26.09.2025"
click at [1028, 299] on div "26" at bounding box center [1027, 301] width 21 height 21
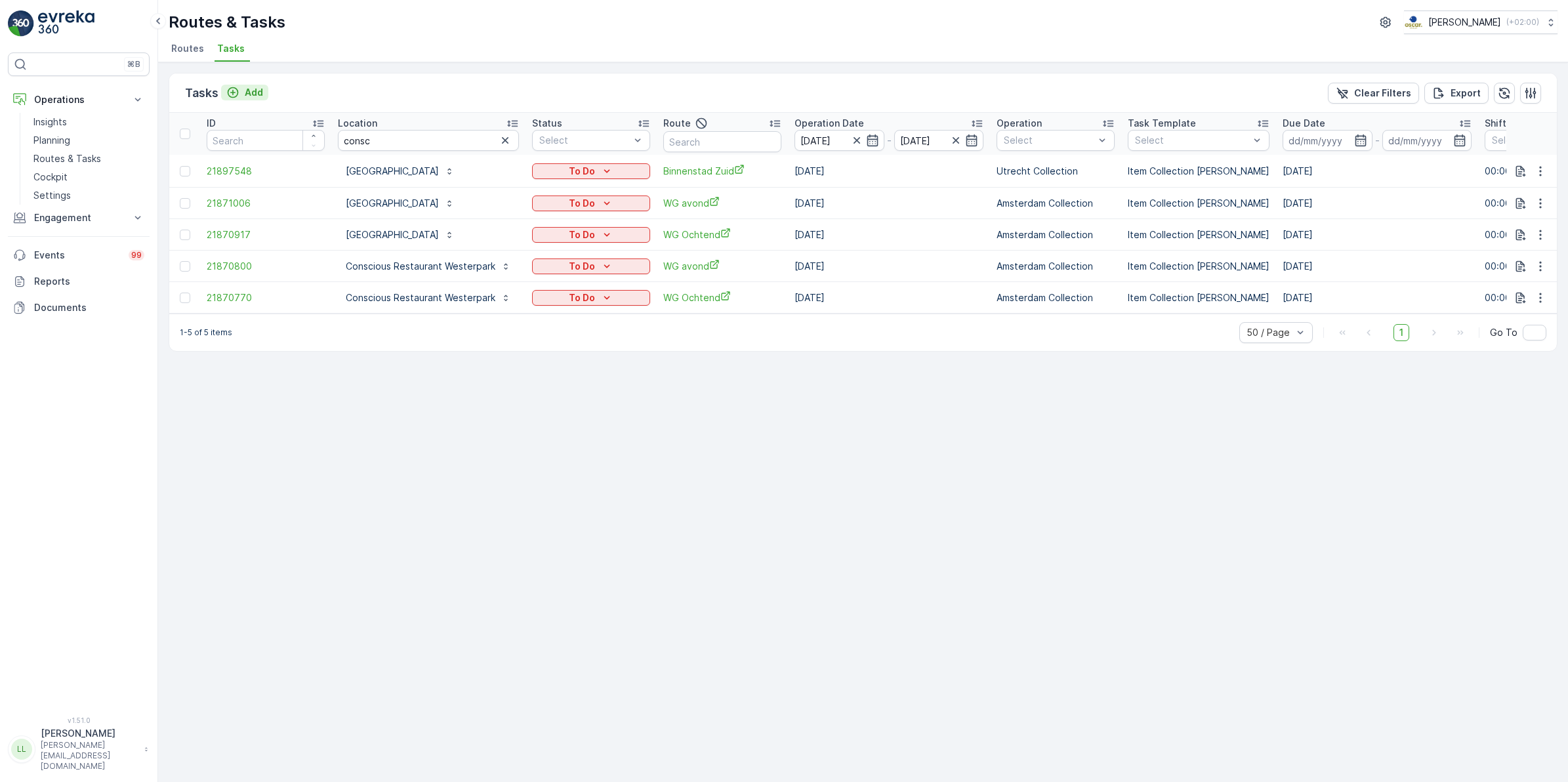
click at [235, 99] on icon "Add" at bounding box center [233, 92] width 13 height 13
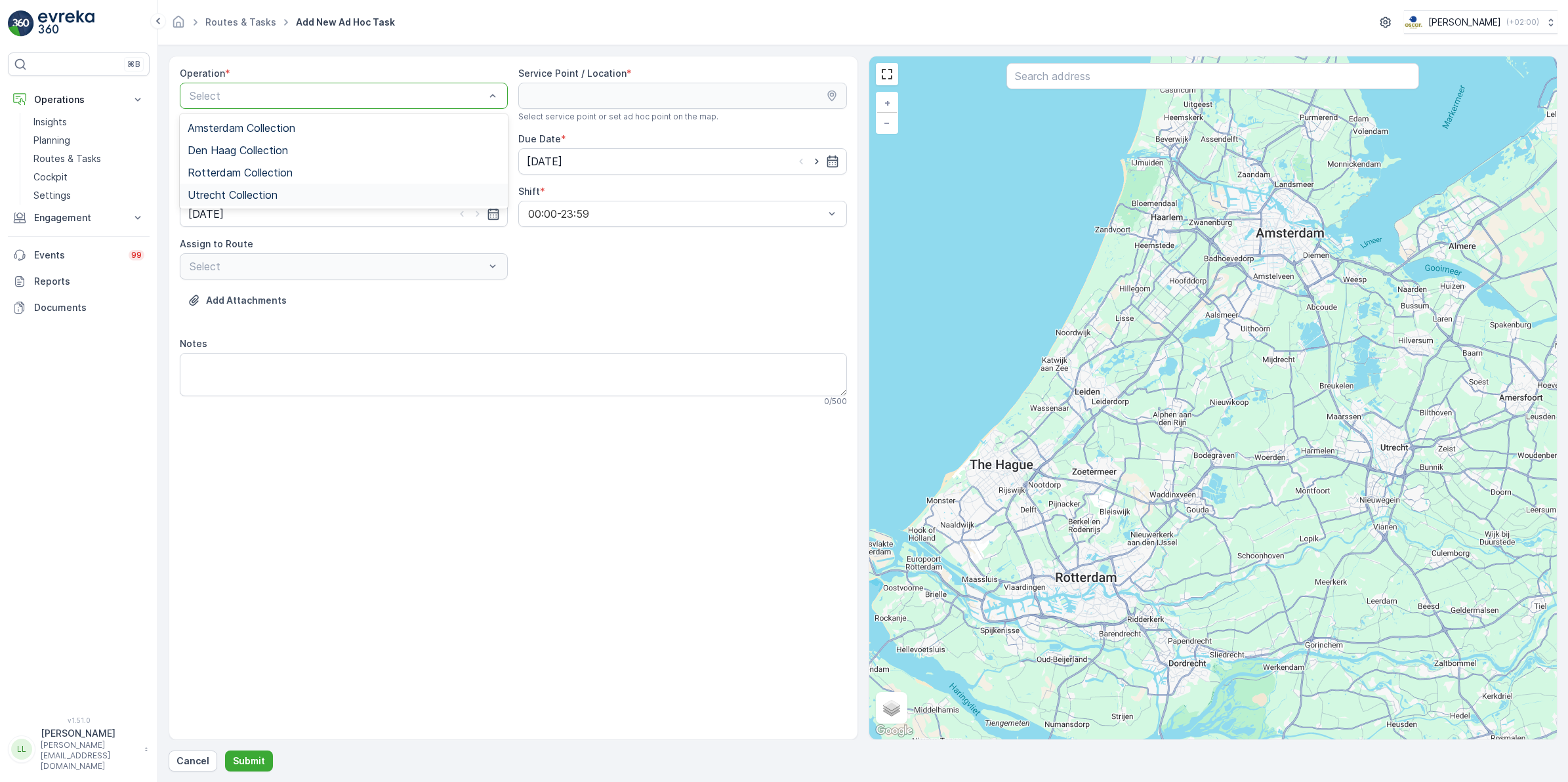
click at [240, 197] on span "Utrecht Collection" at bounding box center [232, 195] width 90 height 11
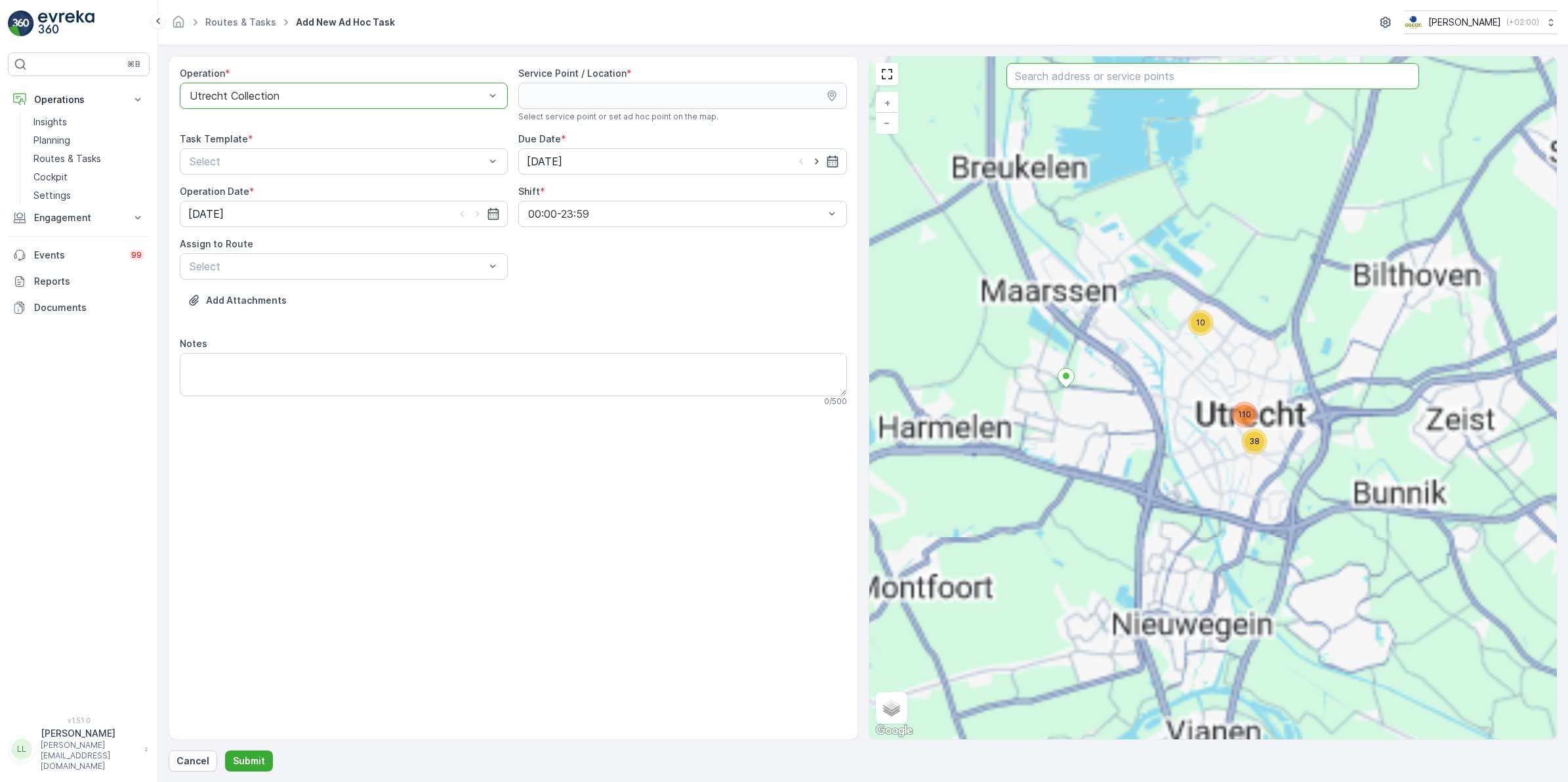
click at [1114, 82] on input "text" at bounding box center [1213, 76] width 412 height 26
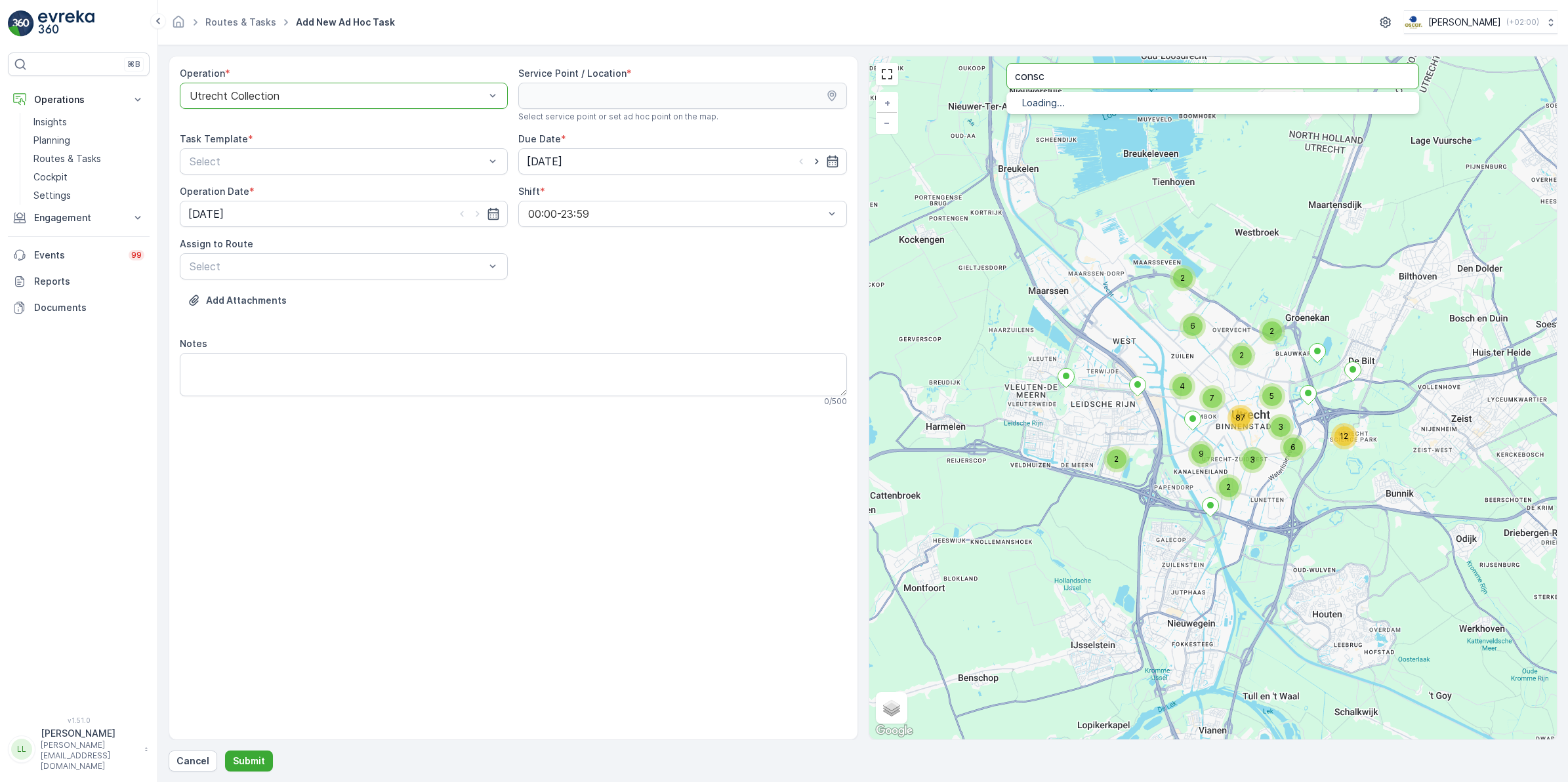
type input "consc"
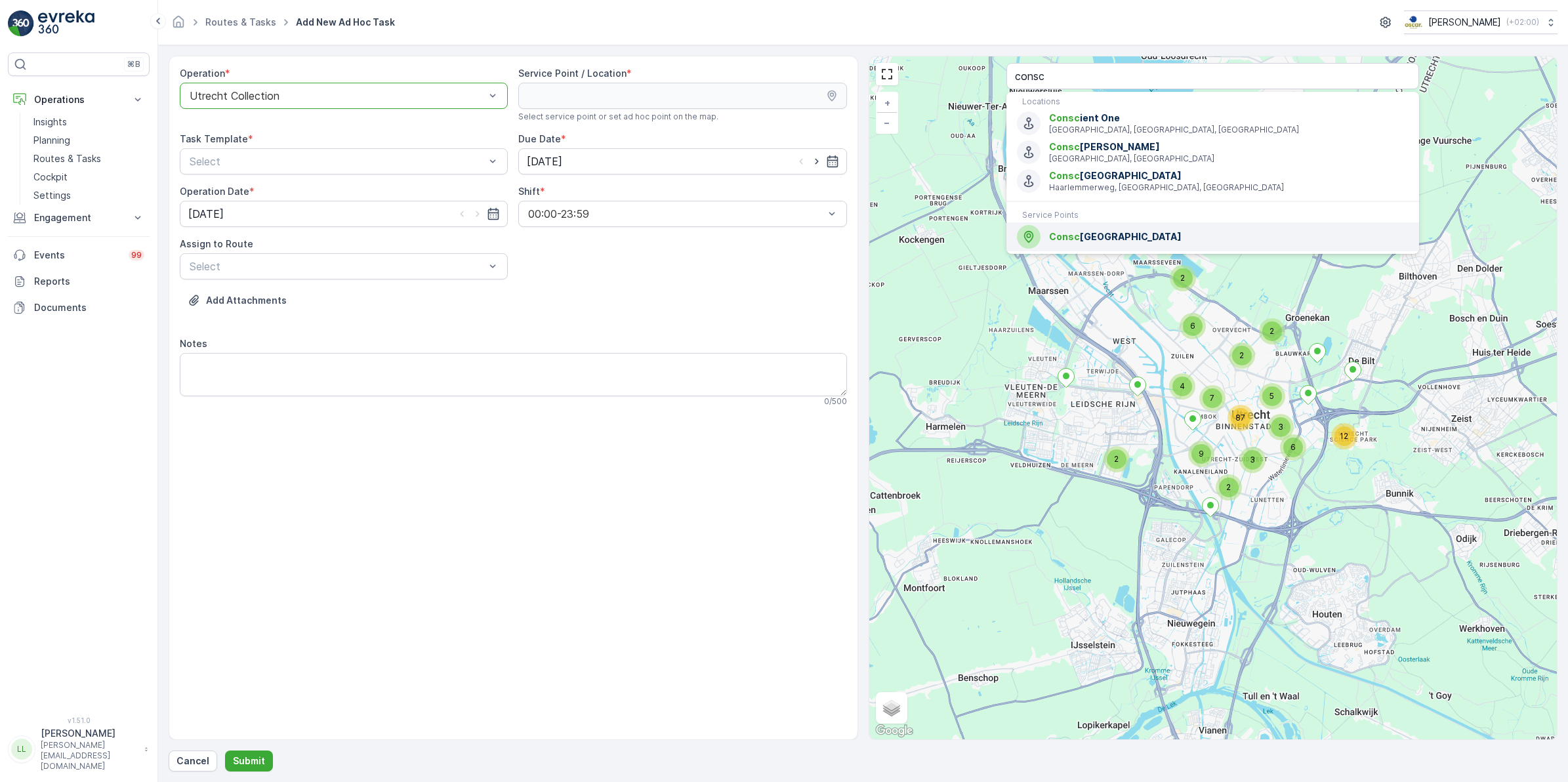
click at [1123, 233] on span "Consc ious Hotel Utrecht" at bounding box center [1228, 237] width 359 height 13
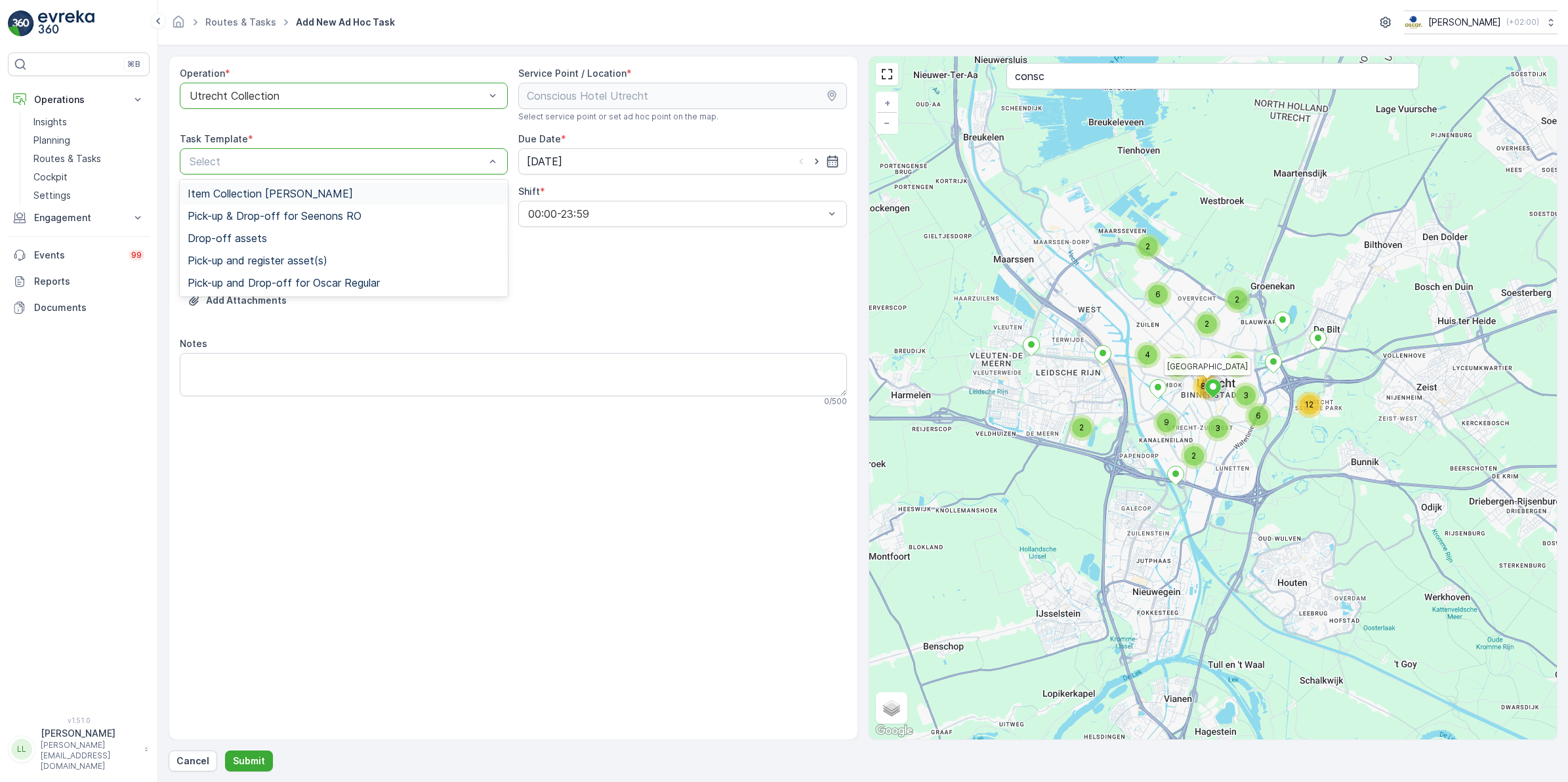
click at [250, 192] on span "Item Collection [PERSON_NAME]" at bounding box center [270, 193] width 165 height 11
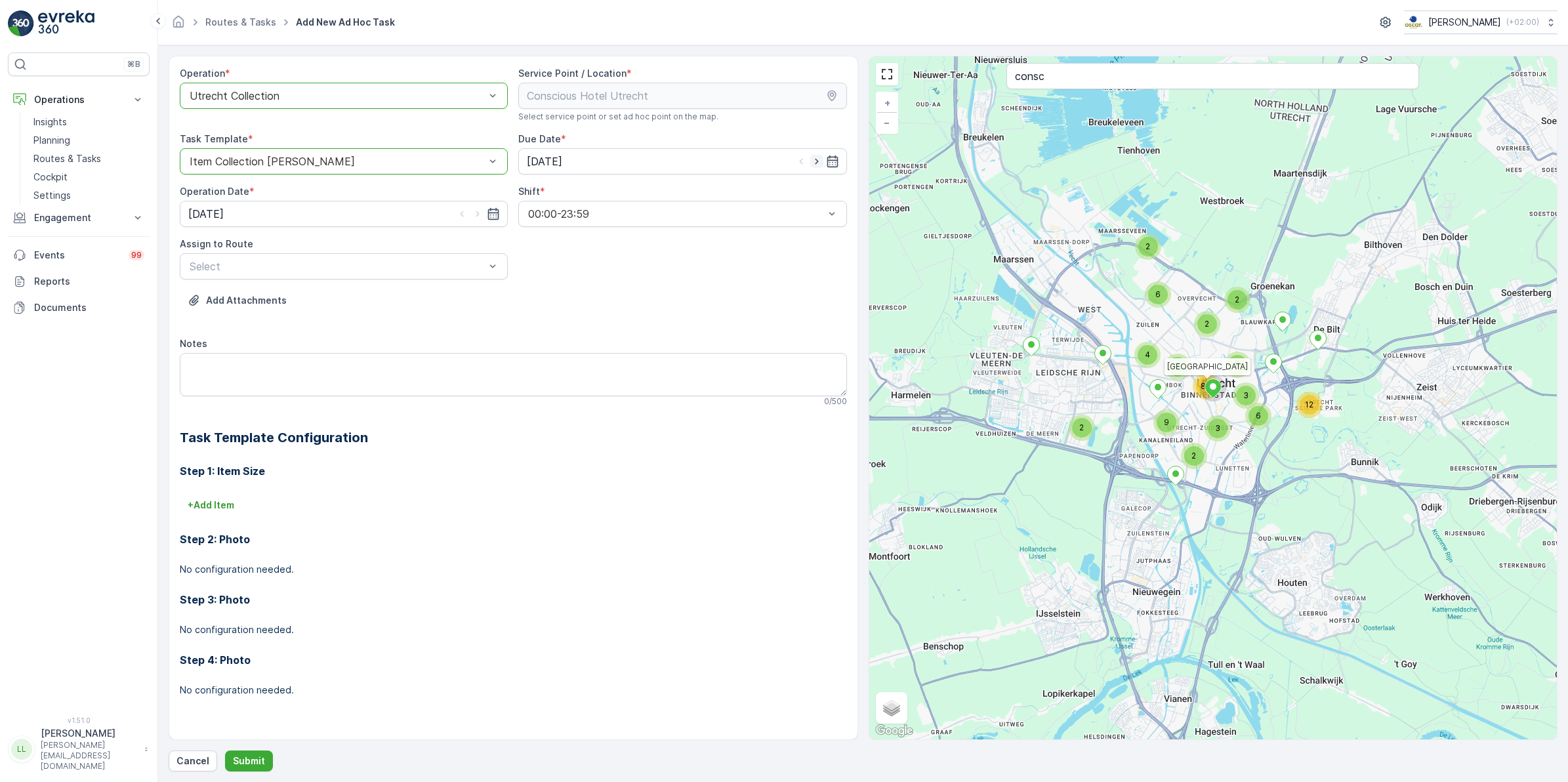
click at [818, 166] on icon "button" at bounding box center [817, 161] width 13 height 13
type input "26.09.2025"
click at [479, 210] on icon "button" at bounding box center [478, 214] width 13 height 13
type input "26.09.2025"
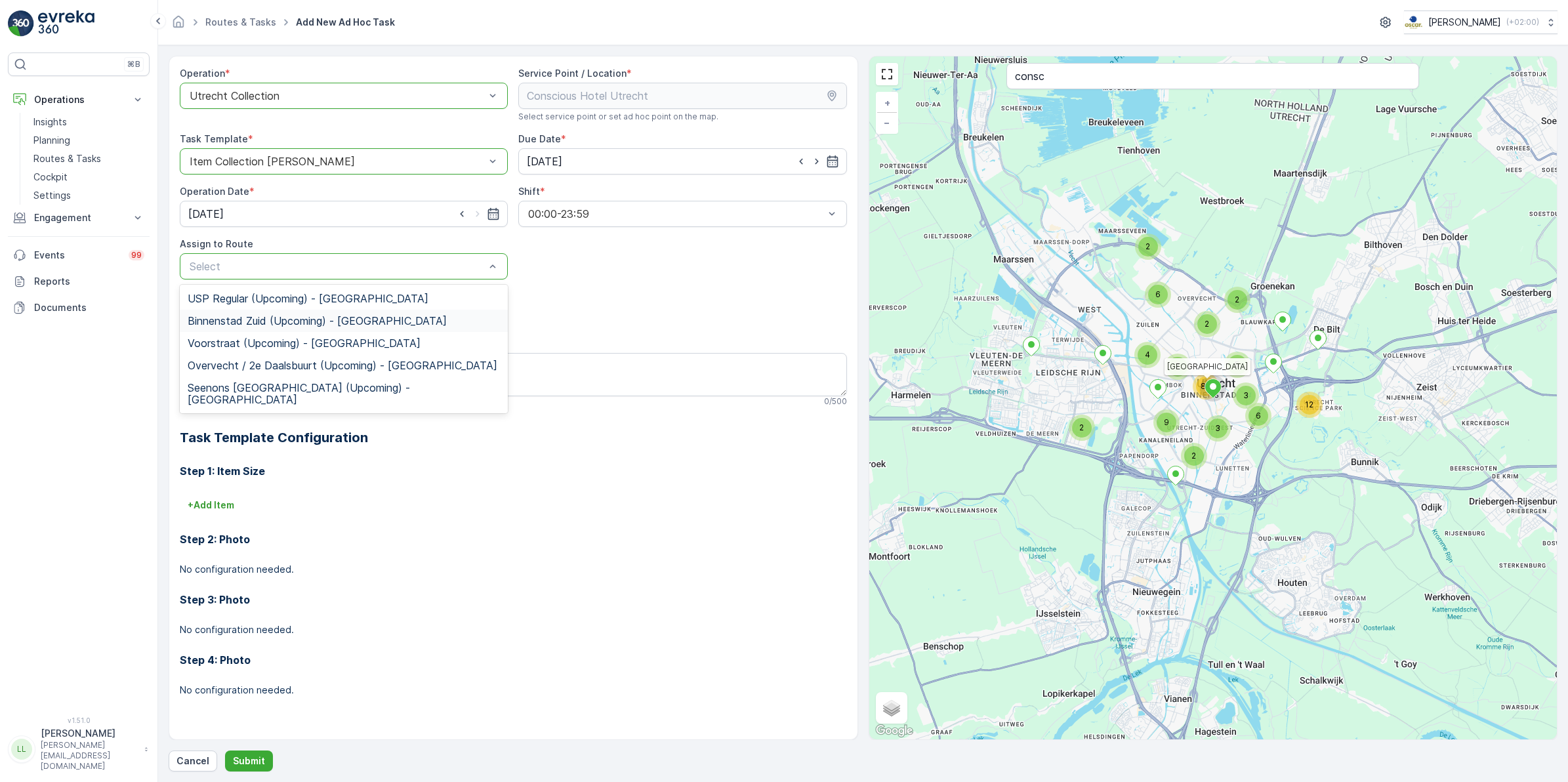
click at [283, 310] on div "Binnenstad Zuid (Upcoming) - Utrecht" at bounding box center [344, 320] width 328 height 22
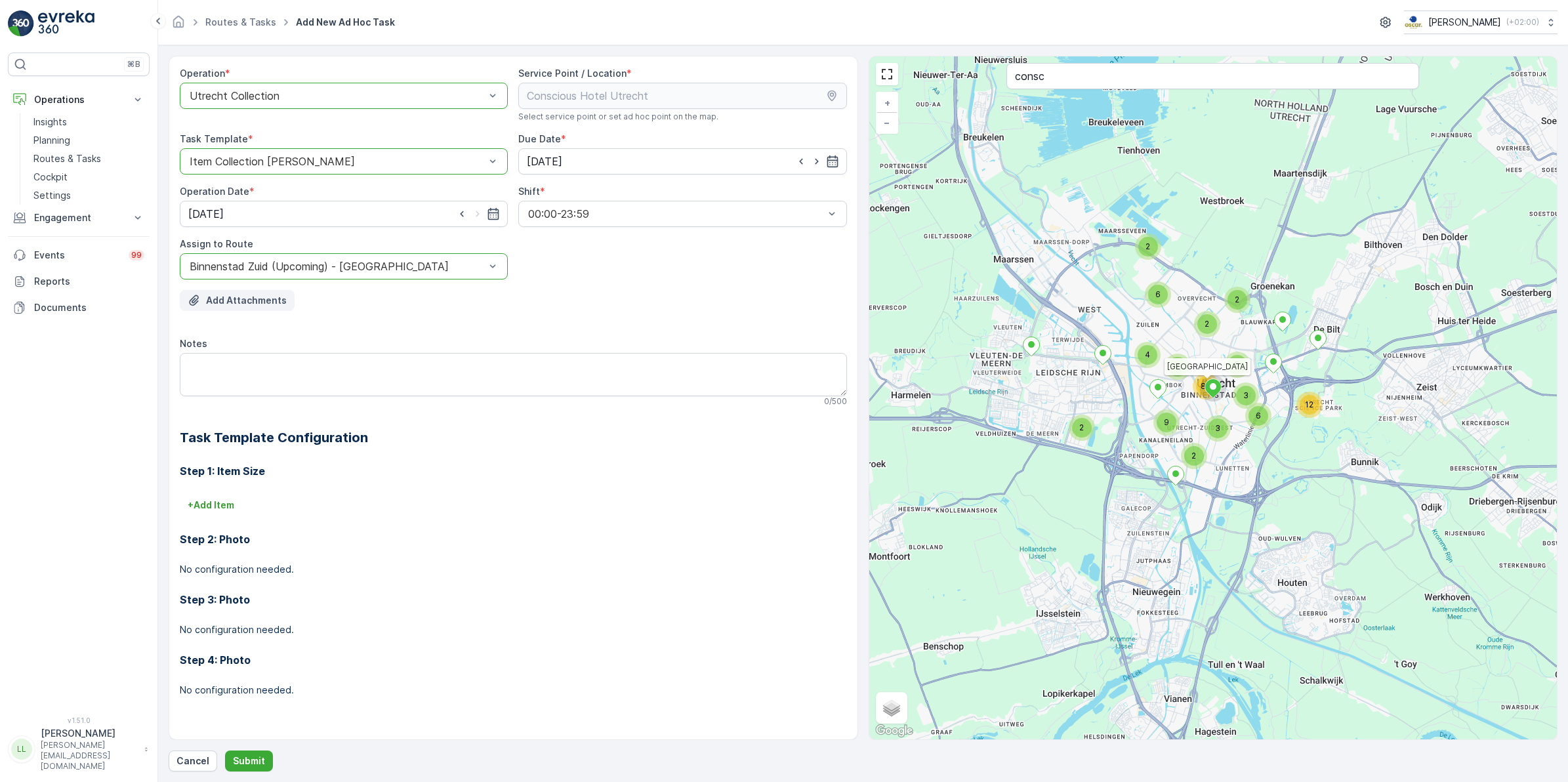
click at [253, 309] on button "Add Attachments" at bounding box center [237, 301] width 115 height 21
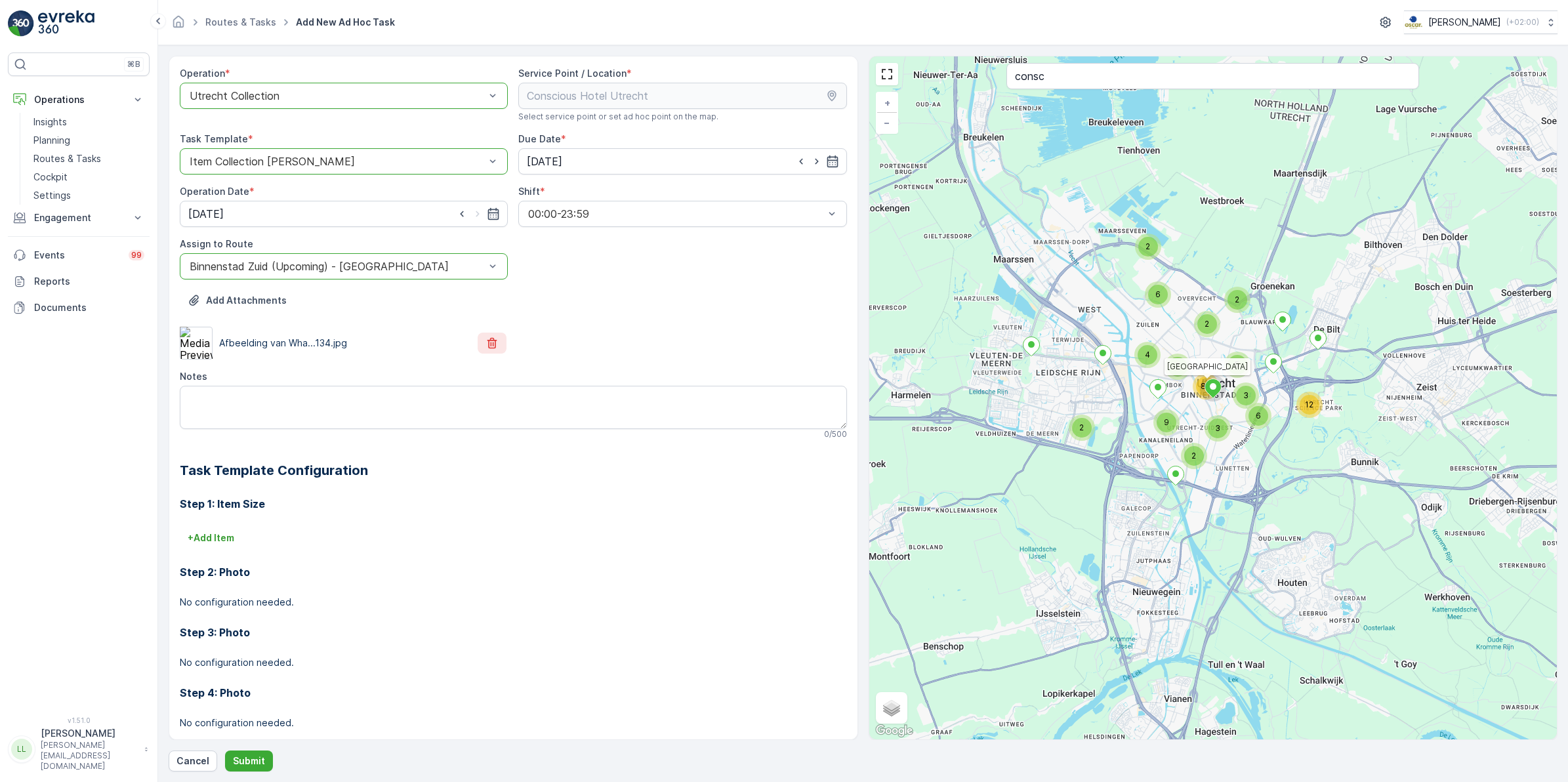
click at [492, 342] on icon "button" at bounding box center [492, 343] width 13 height 13
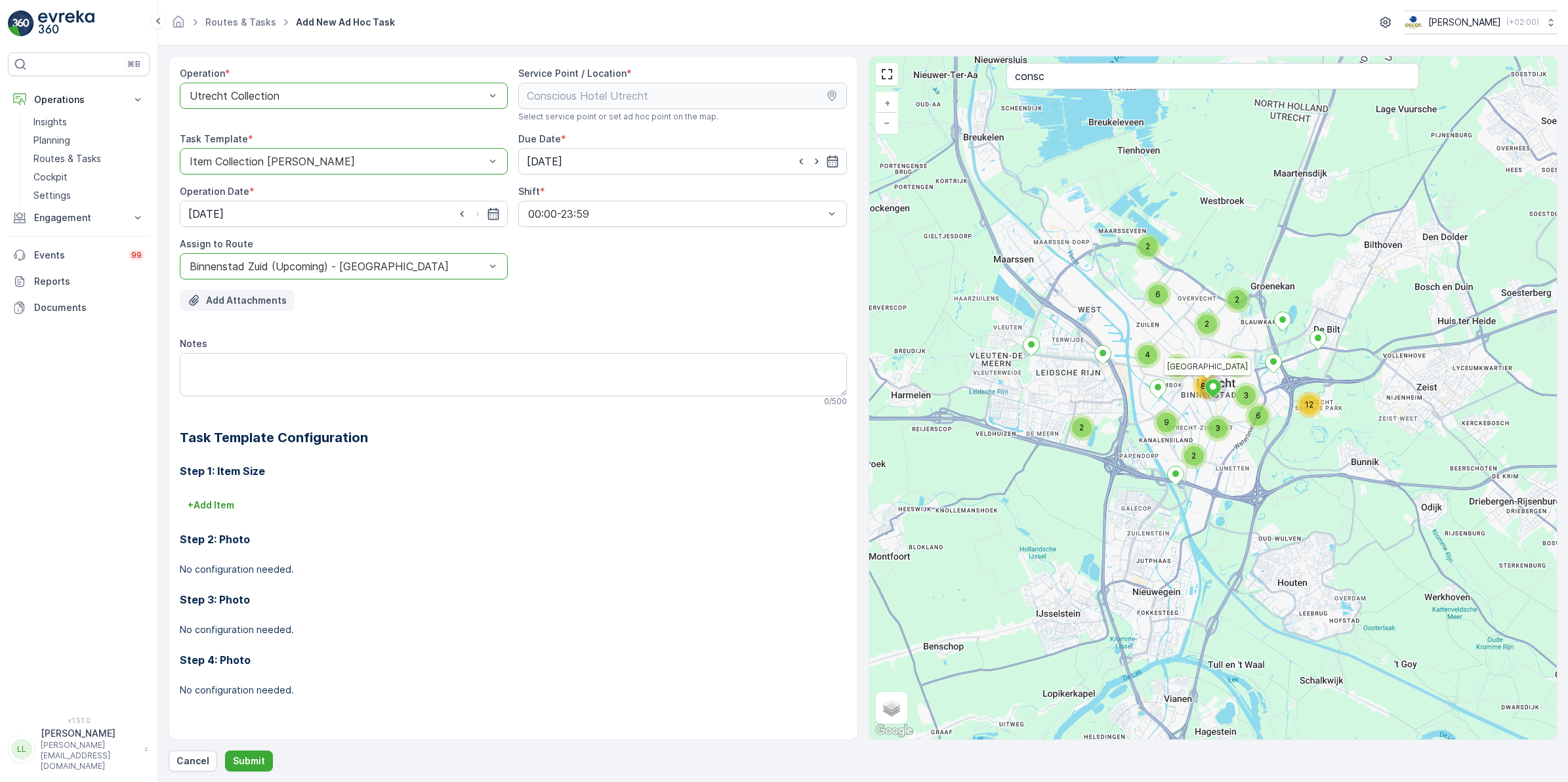
click at [233, 307] on p "Add Attachments" at bounding box center [246, 301] width 81 height 13
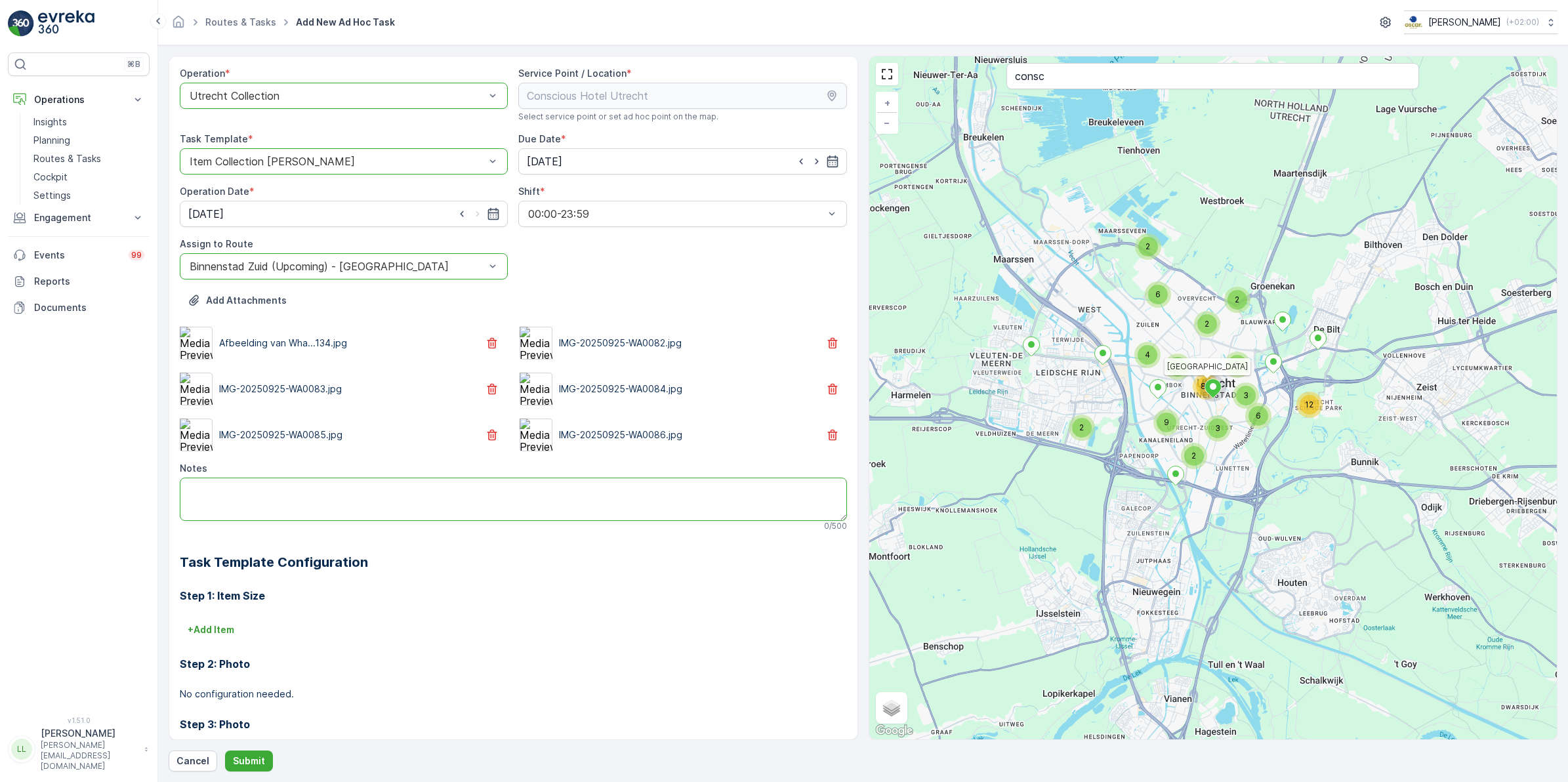
click at [274, 484] on textarea "Notes" at bounding box center [513, 499] width 667 height 43
type textarea "Zie foto's heel veel afval!"
click at [250, 762] on p "Submit" at bounding box center [249, 762] width 32 height 13
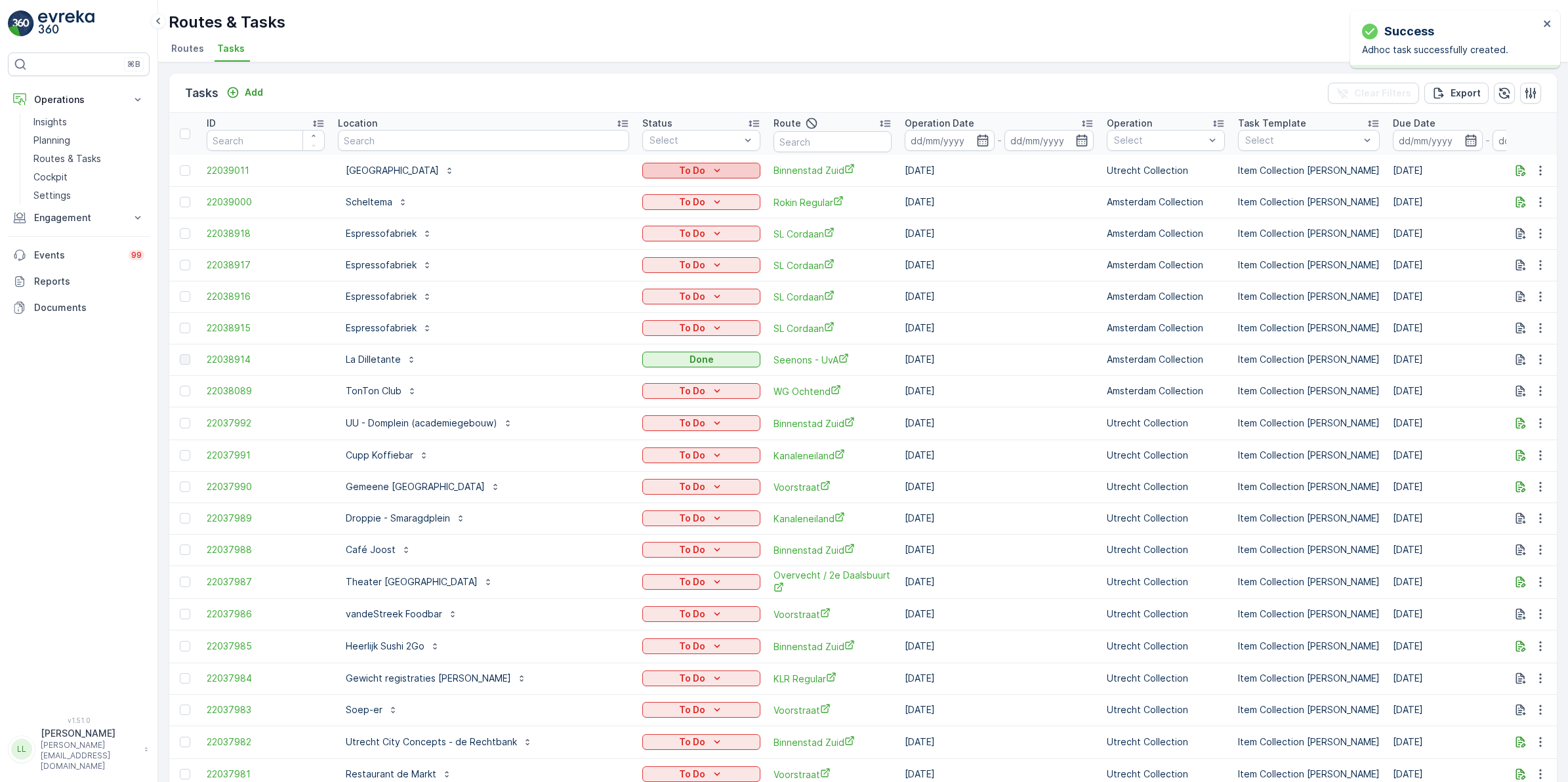
click at [703, 163] on button "To Do" at bounding box center [701, 170] width 118 height 15
click at [637, 222] on div "Let Op!" at bounding box center [641, 226] width 83 height 19
click at [683, 199] on div "To Do" at bounding box center [701, 202] width 108 height 13
click at [627, 219] on span "Let Op!" at bounding box center [622, 221] width 33 height 13
type input "30ml"
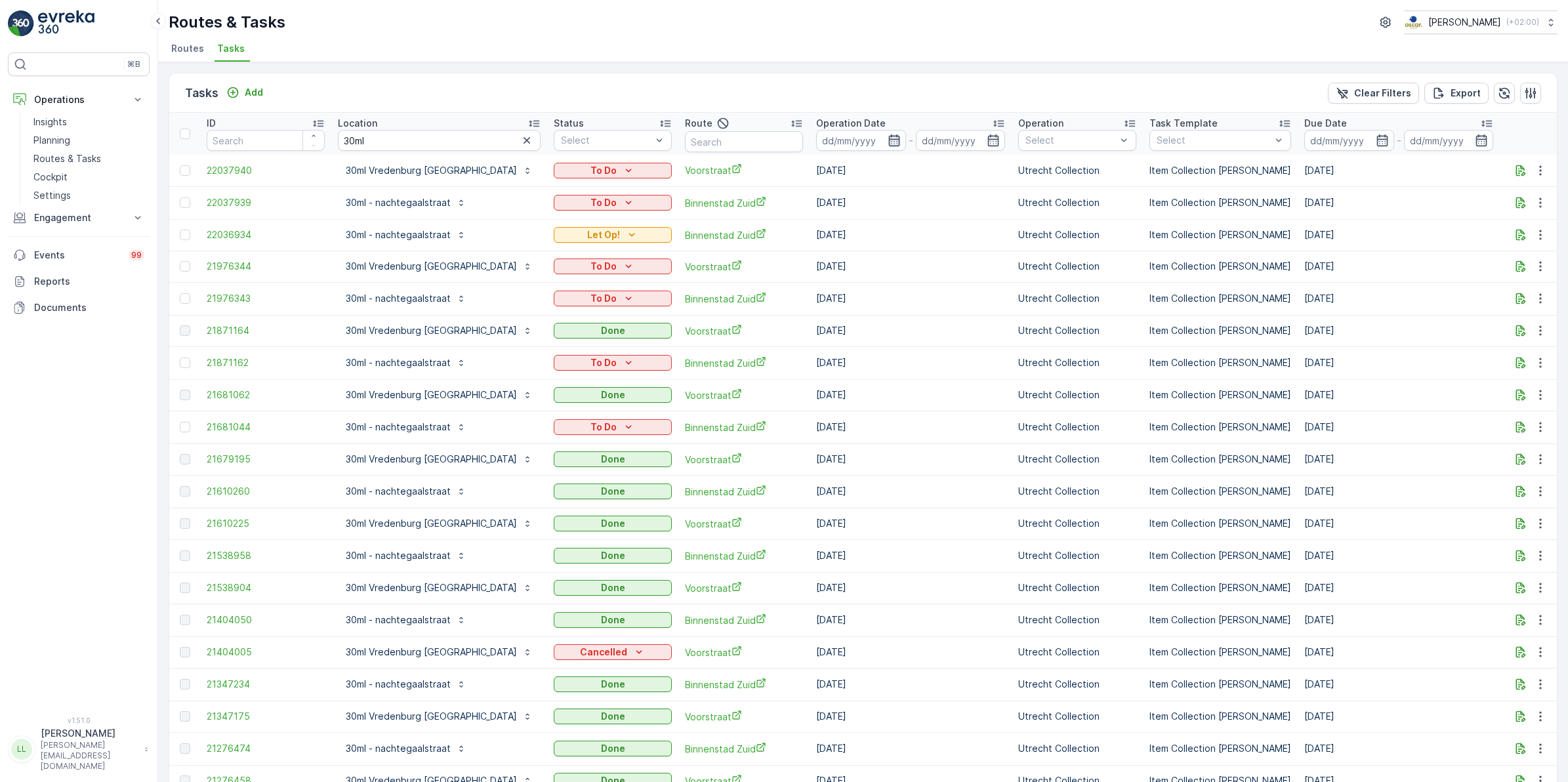
click at [888, 136] on icon "button" at bounding box center [894, 140] width 13 height 13
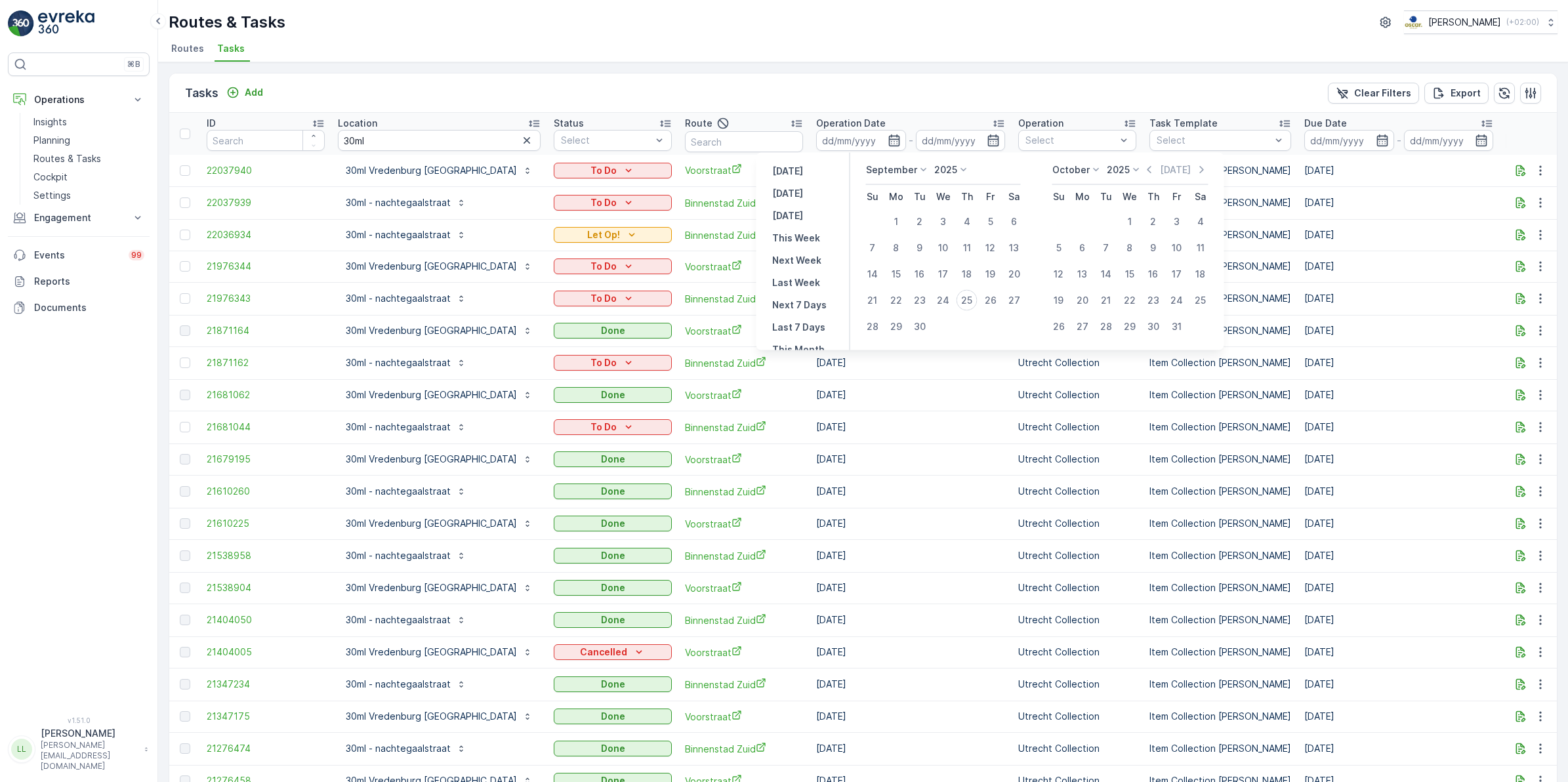
click at [870, 97] on div "Tasks Add Clear Filters Export" at bounding box center [863, 93] width 1387 height 39
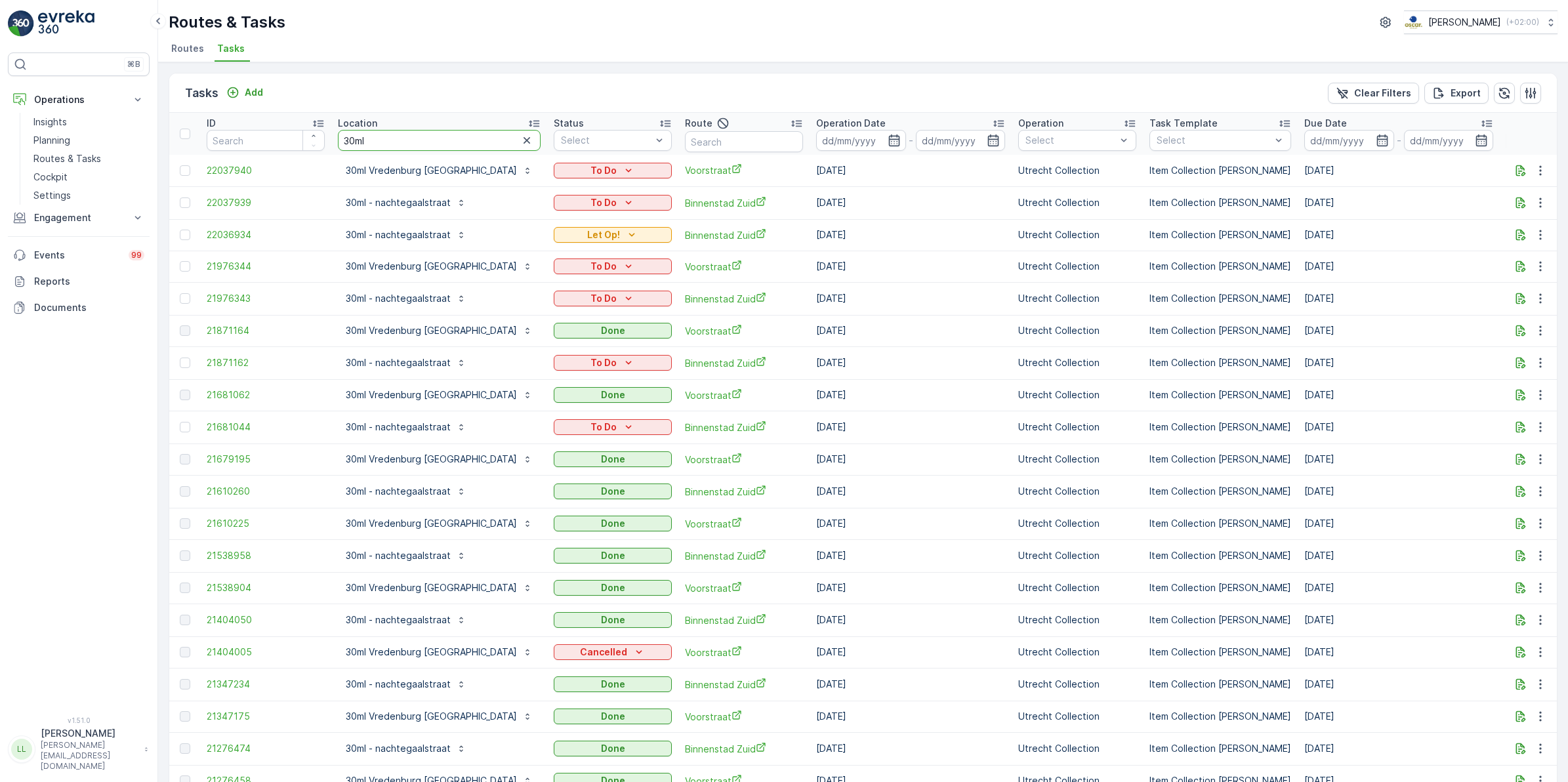
drag, startPoint x: 377, startPoint y: 136, endPoint x: 315, endPoint y: 128, distance: 62.5
click at [315, 128] on tr "ID Location 30ml Status Select Route Operation Date - Operation Select Task Tem…" at bounding box center [1223, 134] width 2108 height 42
type input "stat"
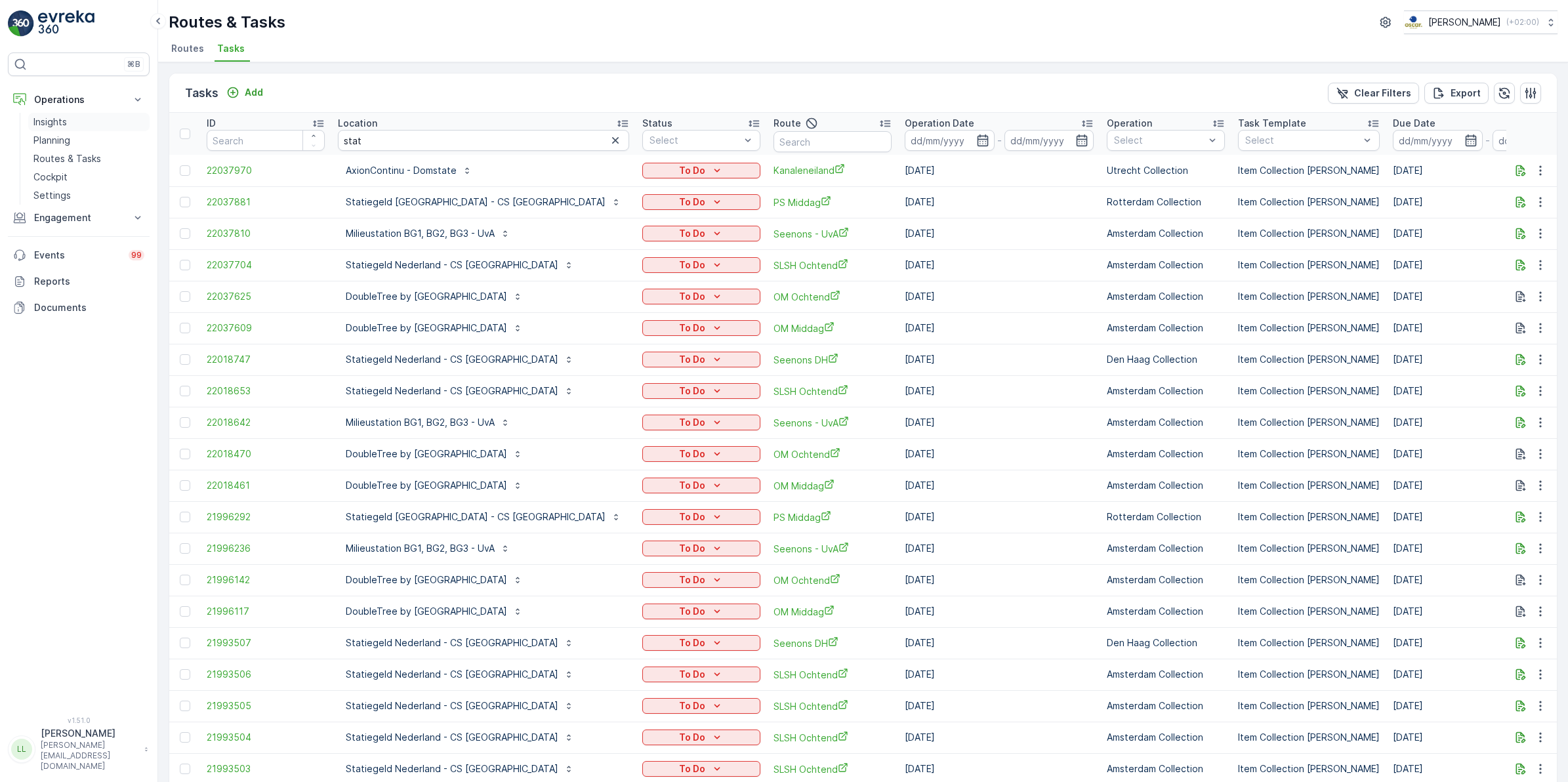
drag, startPoint x: 59, startPoint y: 144, endPoint x: 84, endPoint y: 128, distance: 29.7
click at [58, 143] on p "Planning" at bounding box center [51, 140] width 37 height 13
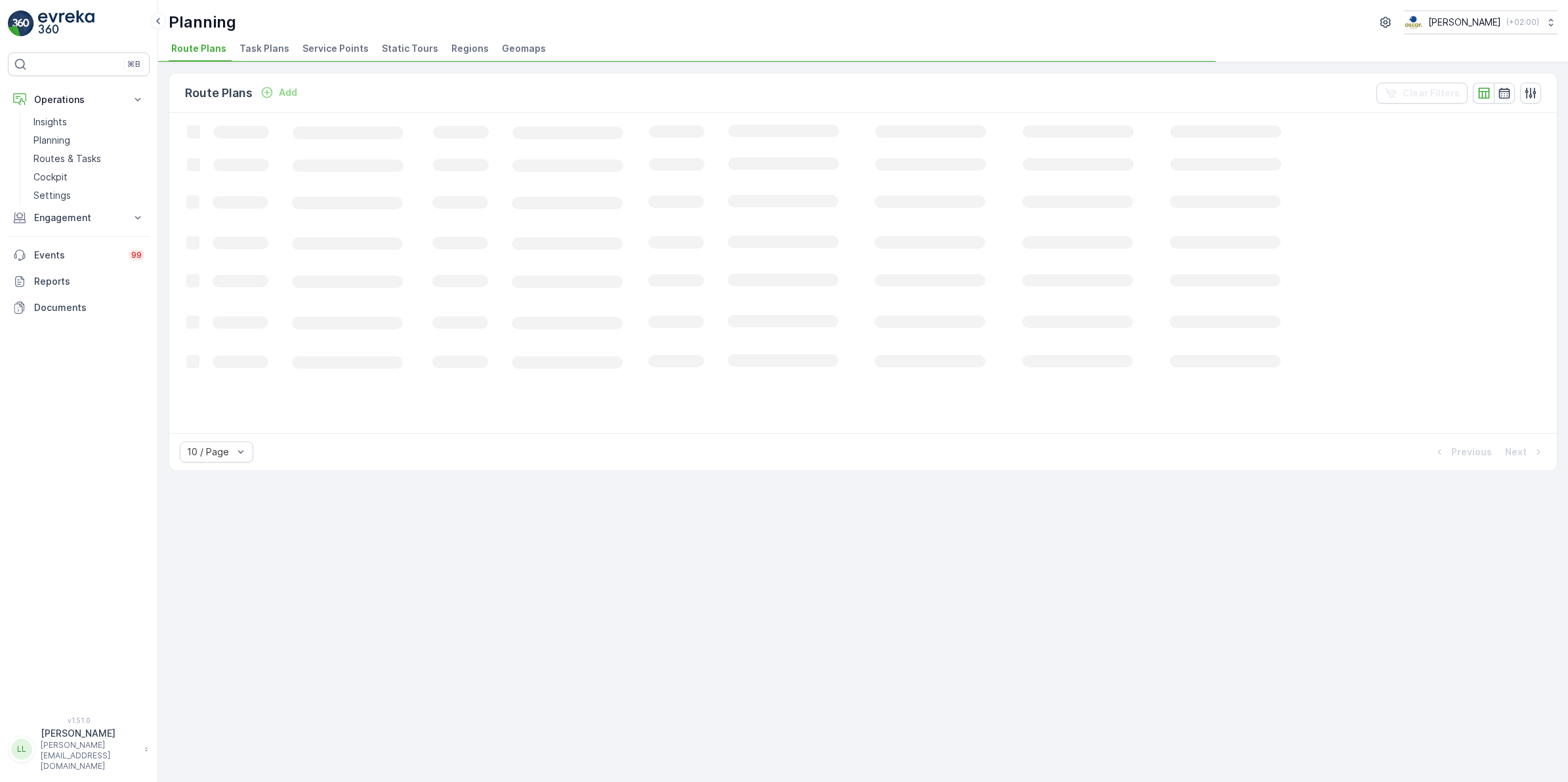
click at [264, 46] on span "Task Plans" at bounding box center [264, 49] width 50 height 13
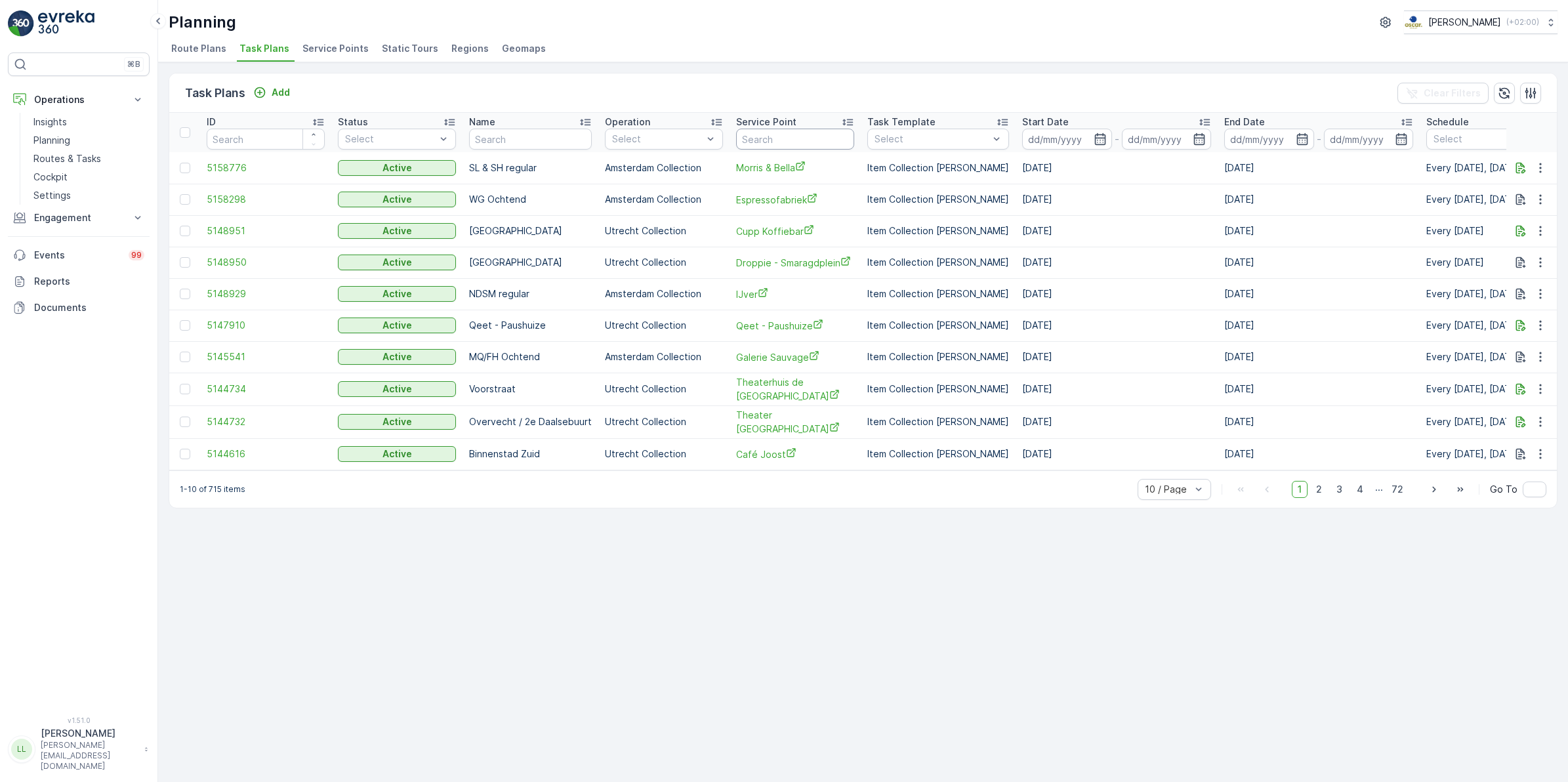
click at [779, 132] on input "text" at bounding box center [795, 139] width 118 height 21
type input "statiegeld"
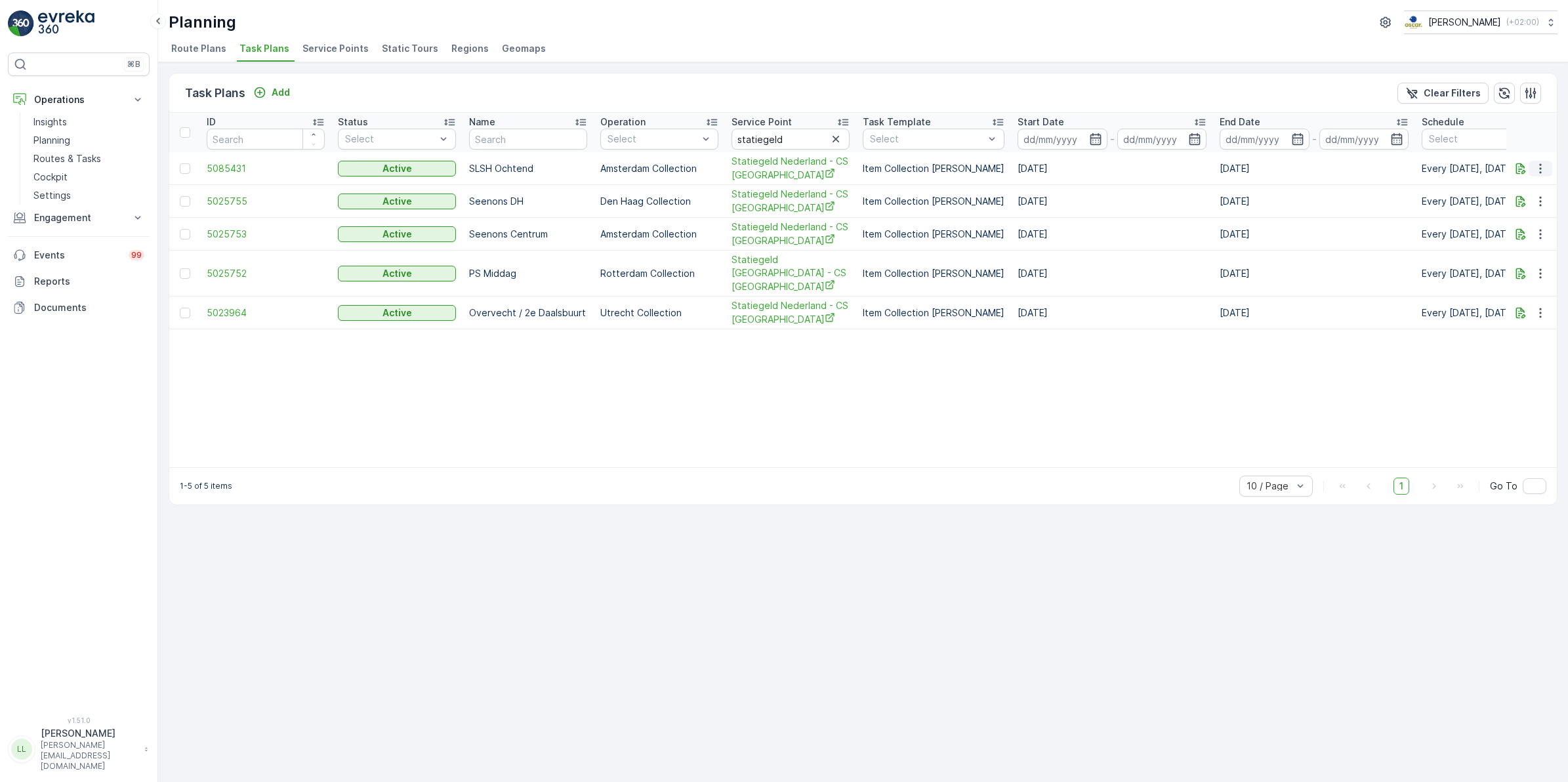
click at [1541, 168] on icon "button" at bounding box center [1540, 169] width 13 height 13
click at [1520, 205] on span "Edit Task Plan" at bounding box center [1517, 206] width 61 height 13
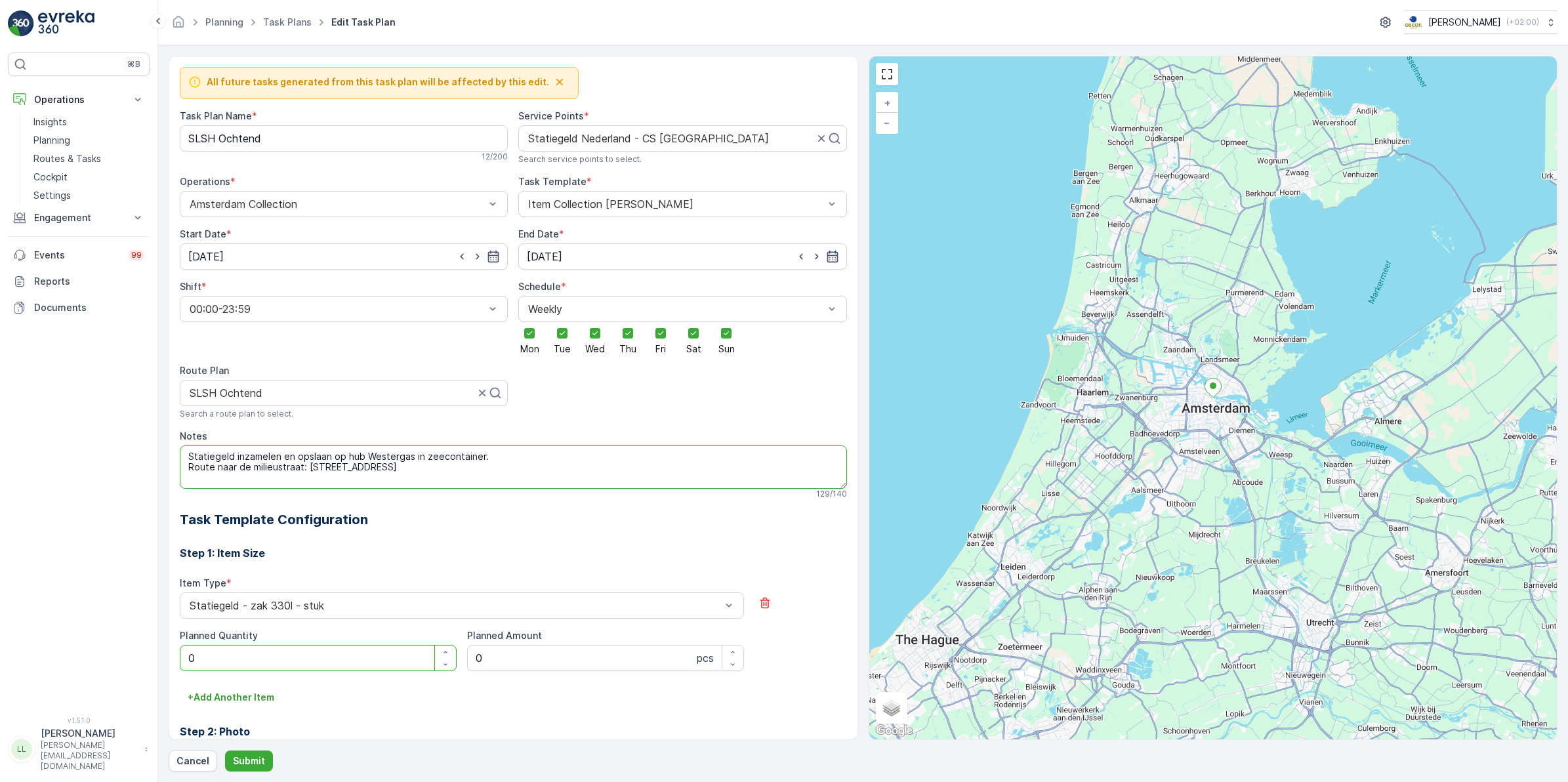
click at [517, 471] on textarea "Statiegeld inzamelen en opslaan op hub Westergas in zeecontainer. Route naar de…" at bounding box center [513, 466] width 667 height 43
drag, startPoint x: 228, startPoint y: 481, endPoint x: 178, endPoint y: 473, distance: 50.6
click at [178, 473] on div "All future tasks generated from this task plan will be affected by this edit. T…" at bounding box center [513, 397] width 689 height 684
click at [241, 484] on textarea "Statiegeld inzamelen en opslaan op hub Westergas in zeecontainer. Route naar de…" at bounding box center [513, 466] width 667 height 43
click at [220, 476] on textarea "Statiegeld inzamelen en opslaan op hub Westergas in zeecontainer. Route naar de…" at bounding box center [513, 466] width 667 height 43
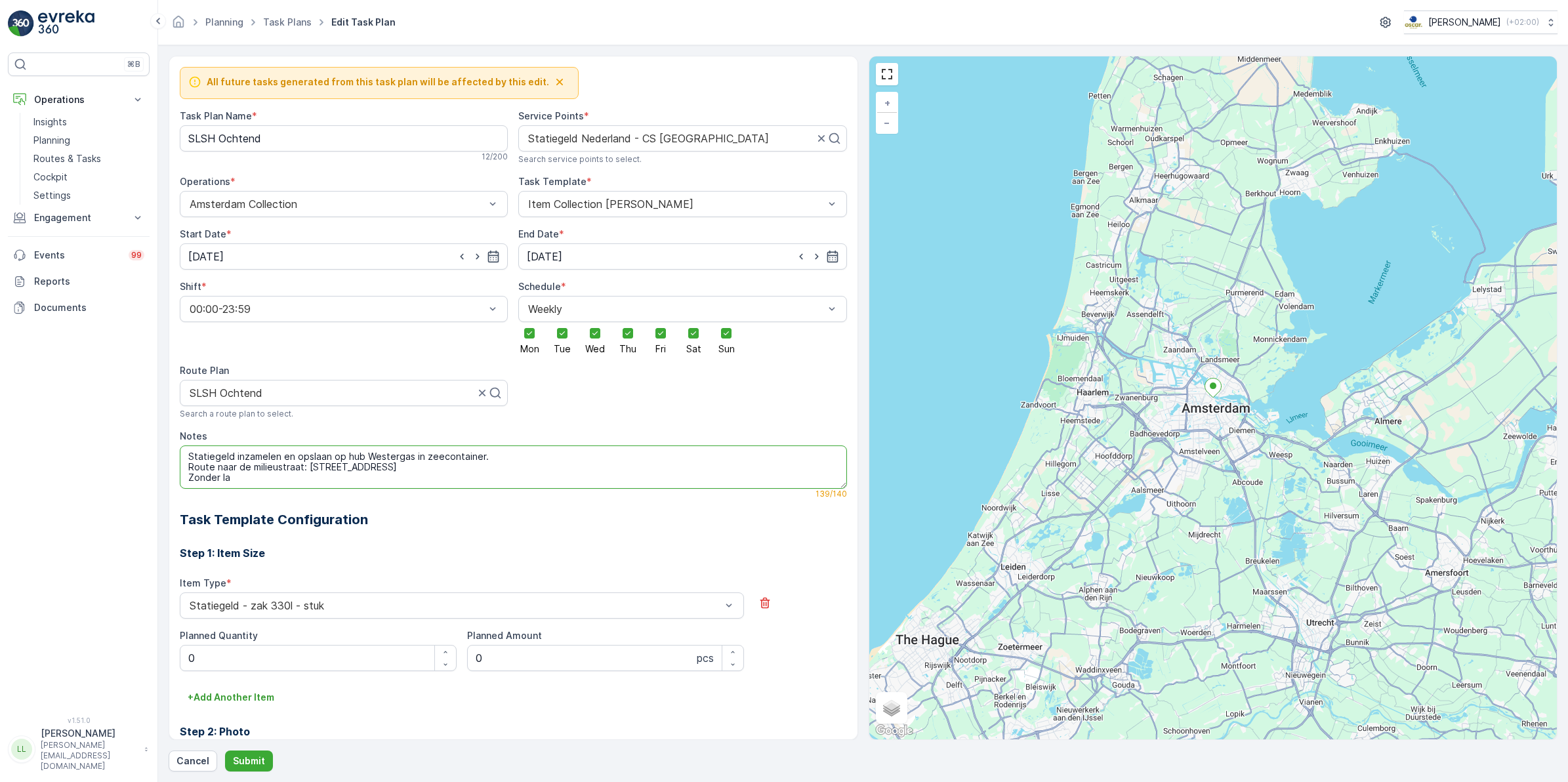
click at [187, 479] on textarea "Statiegeld inzamelen en opslaan op hub Westergas in zeecontainer. Route naar de…" at bounding box center [513, 466] width 667 height 43
drag, startPoint x: 231, startPoint y: 478, endPoint x: 177, endPoint y: 479, distance: 54.0
click at [177, 479] on div "All future tasks generated from this task plan will be affected by this edit. T…" at bounding box center [513, 397] width 689 height 684
click at [277, 478] on textarea "Statiegeld inzamelen en opslaan op hub Westergas in zeecontainer. Route naar de…" at bounding box center [513, 466] width 667 height 43
type textarea "Statiegeld inzamelen en opslaan op hub Westergas in zeecontainer. Route naar de…"
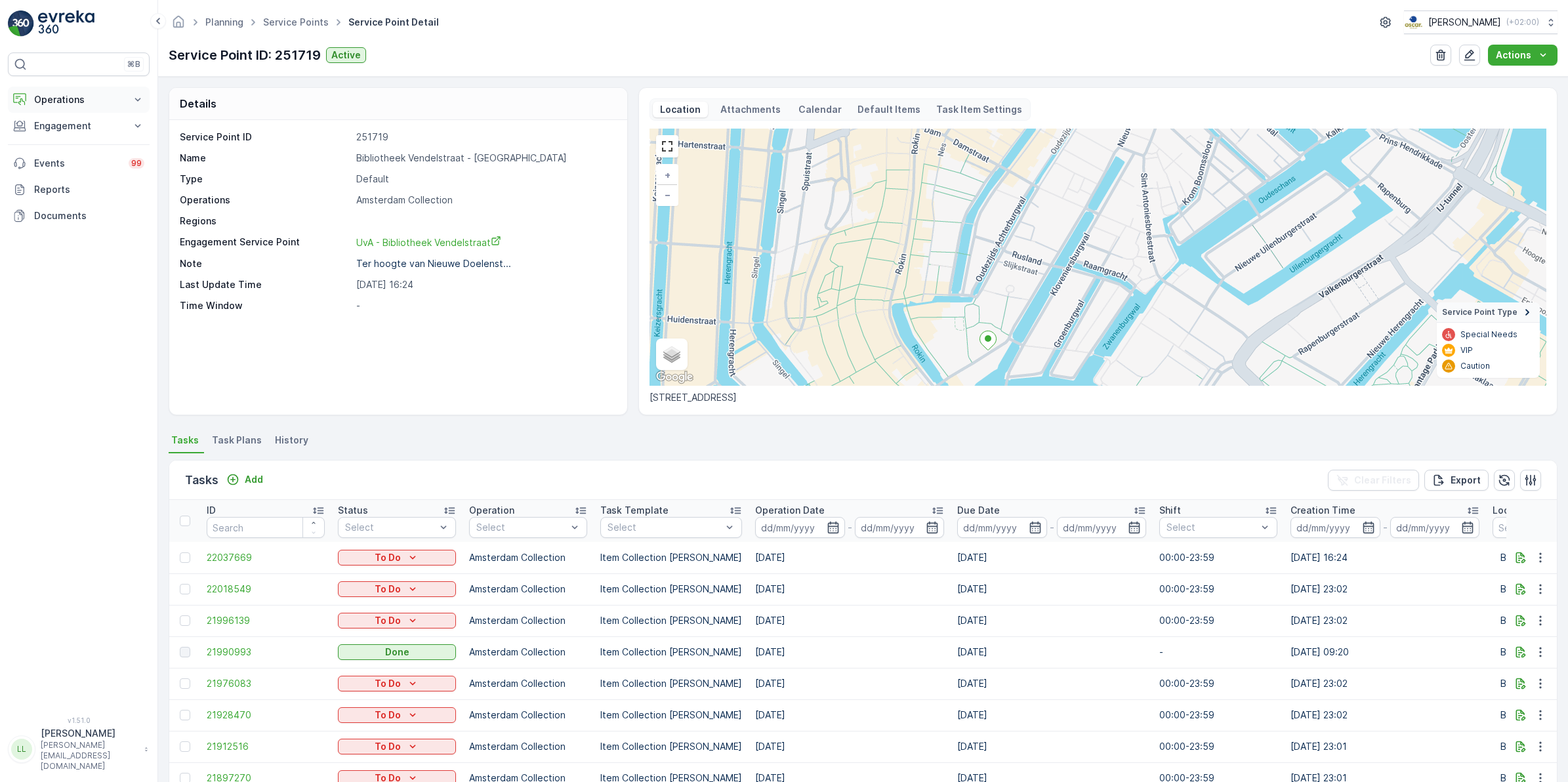
click at [90, 97] on p "Operations" at bounding box center [78, 99] width 89 height 13
click at [81, 158] on p "Routes & Tasks" at bounding box center [67, 159] width 68 height 13
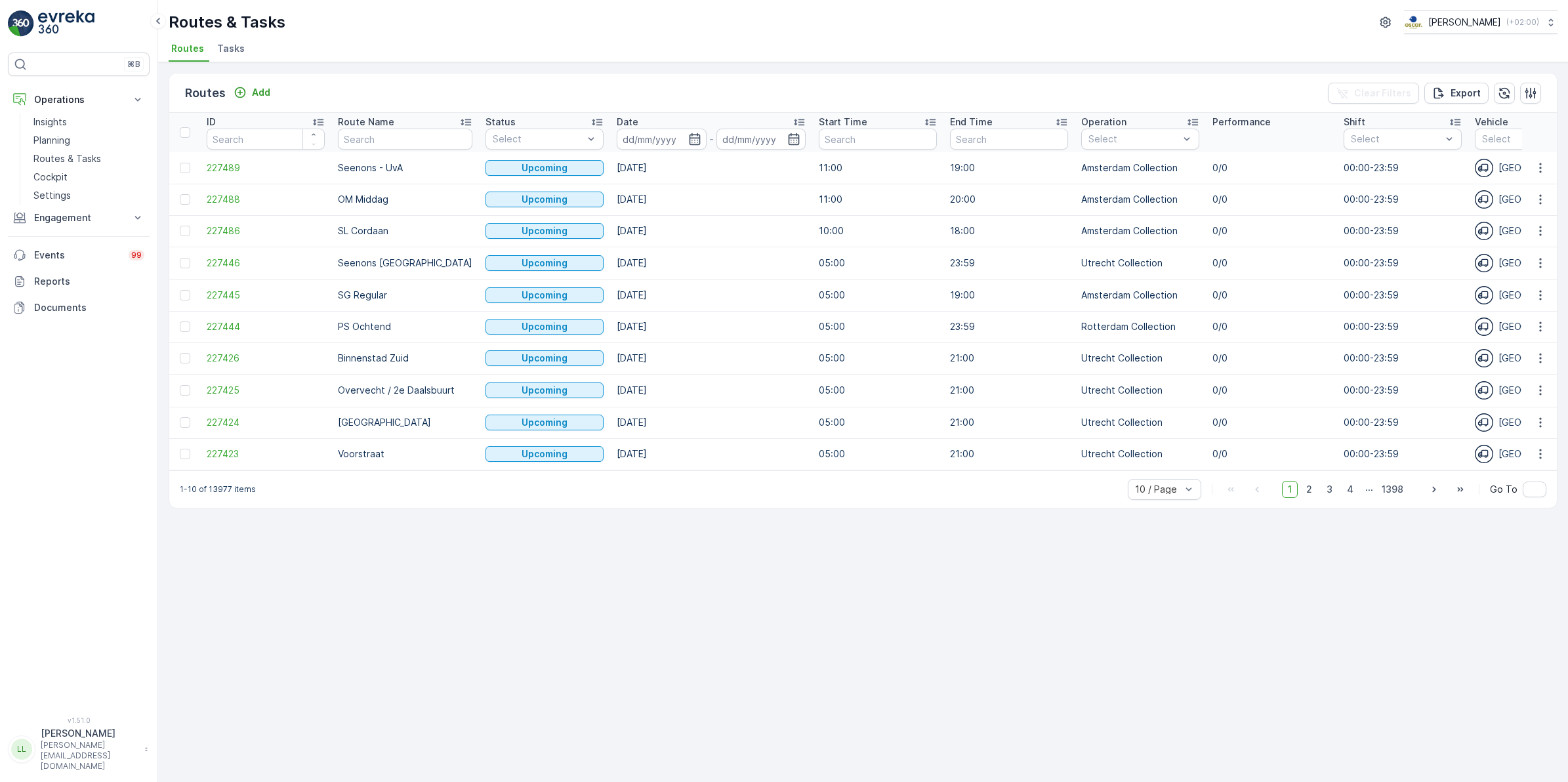
click at [234, 48] on span "Tasks" at bounding box center [231, 49] width 28 height 13
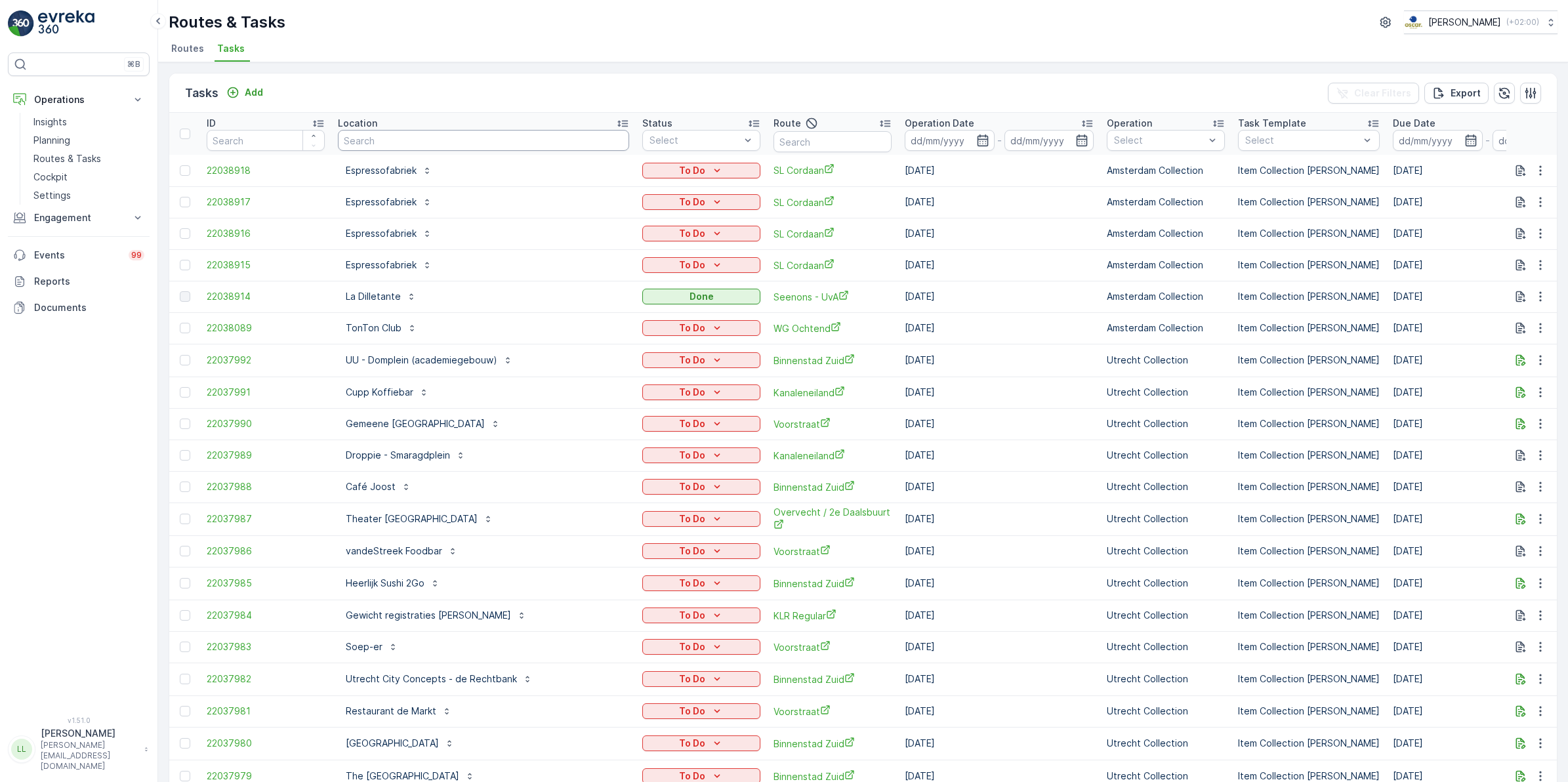
click at [412, 143] on input "text" at bounding box center [482, 140] width 291 height 21
type input "schelm"
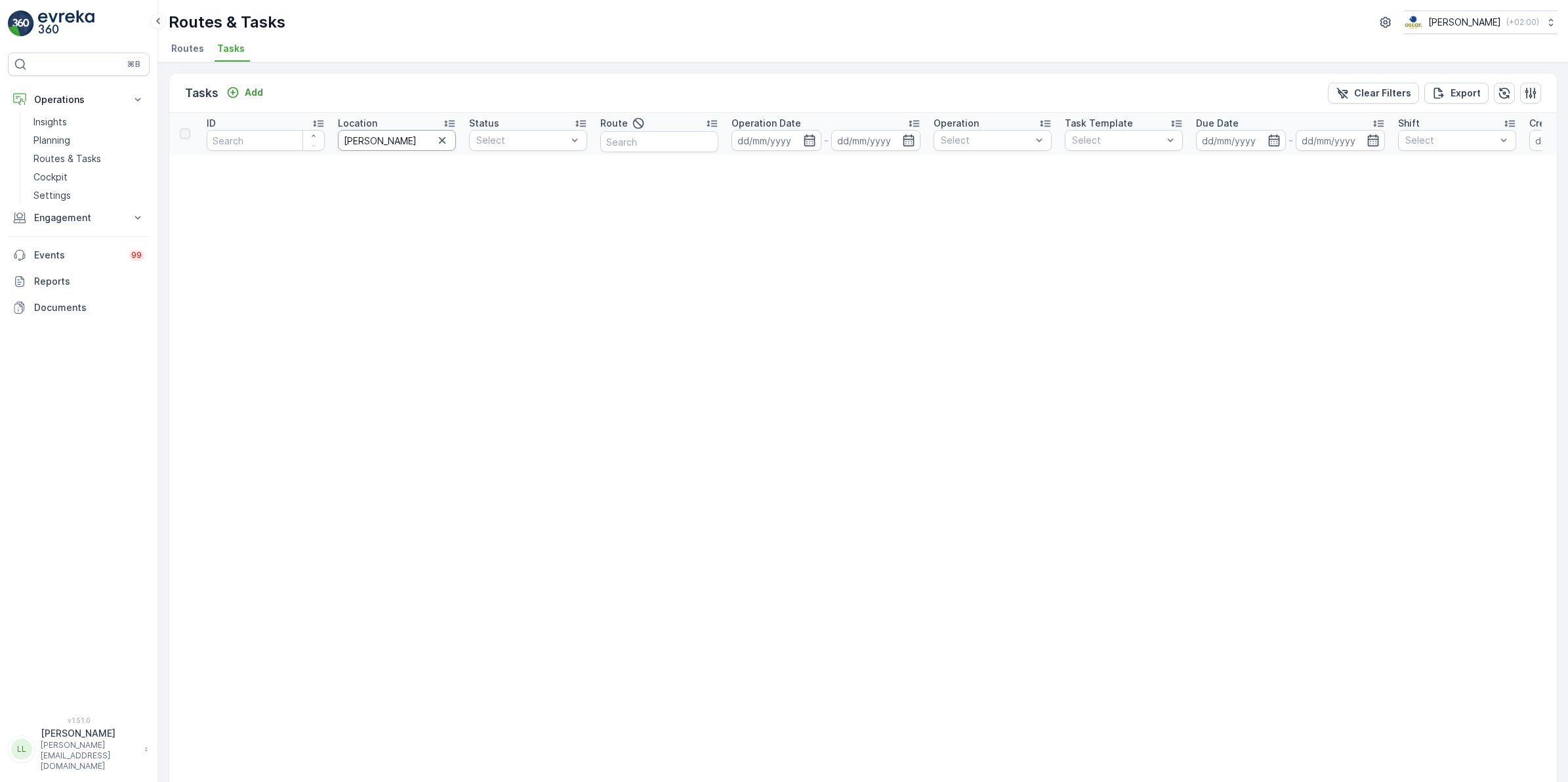
click at [420, 144] on input "schelm" at bounding box center [396, 140] width 118 height 21
type input "schelt"
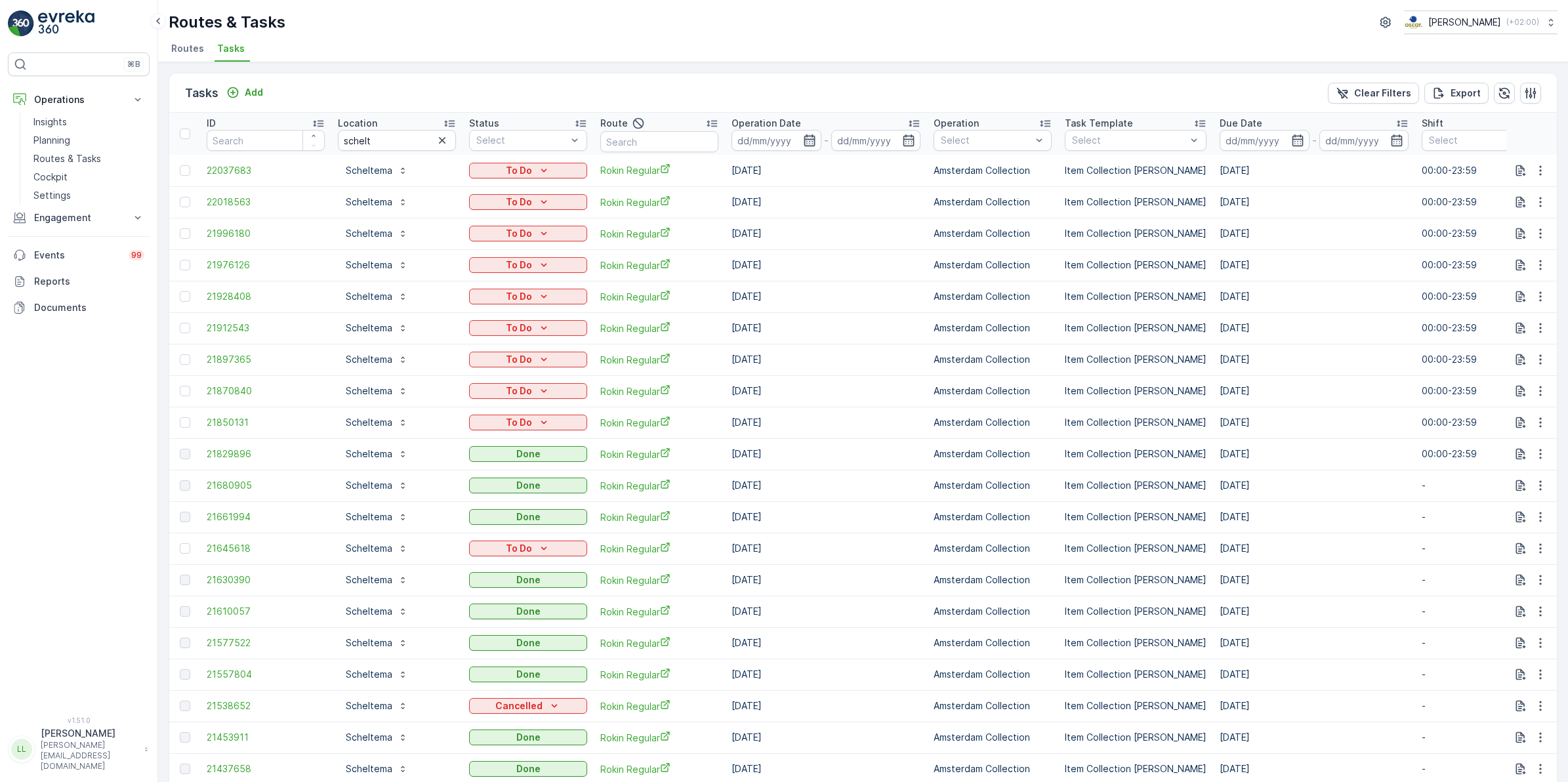
click at [811, 139] on icon "button" at bounding box center [809, 140] width 13 height 13
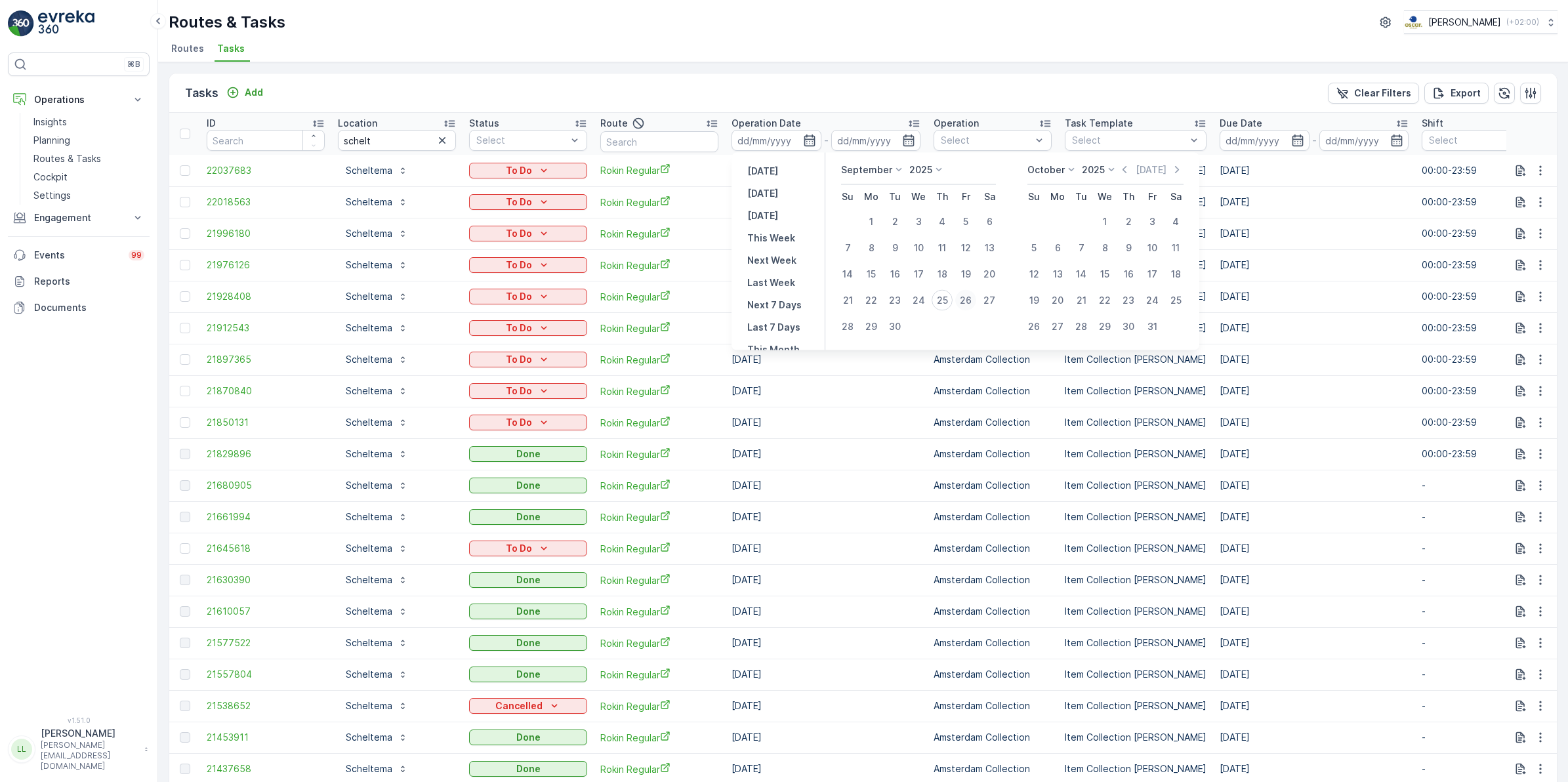
click at [969, 302] on div "26" at bounding box center [966, 301] width 21 height 21
type input "[DATE]"
click at [969, 302] on div "26" at bounding box center [966, 301] width 21 height 21
type input "[DATE]"
click at [969, 302] on div "26" at bounding box center [966, 301] width 21 height 21
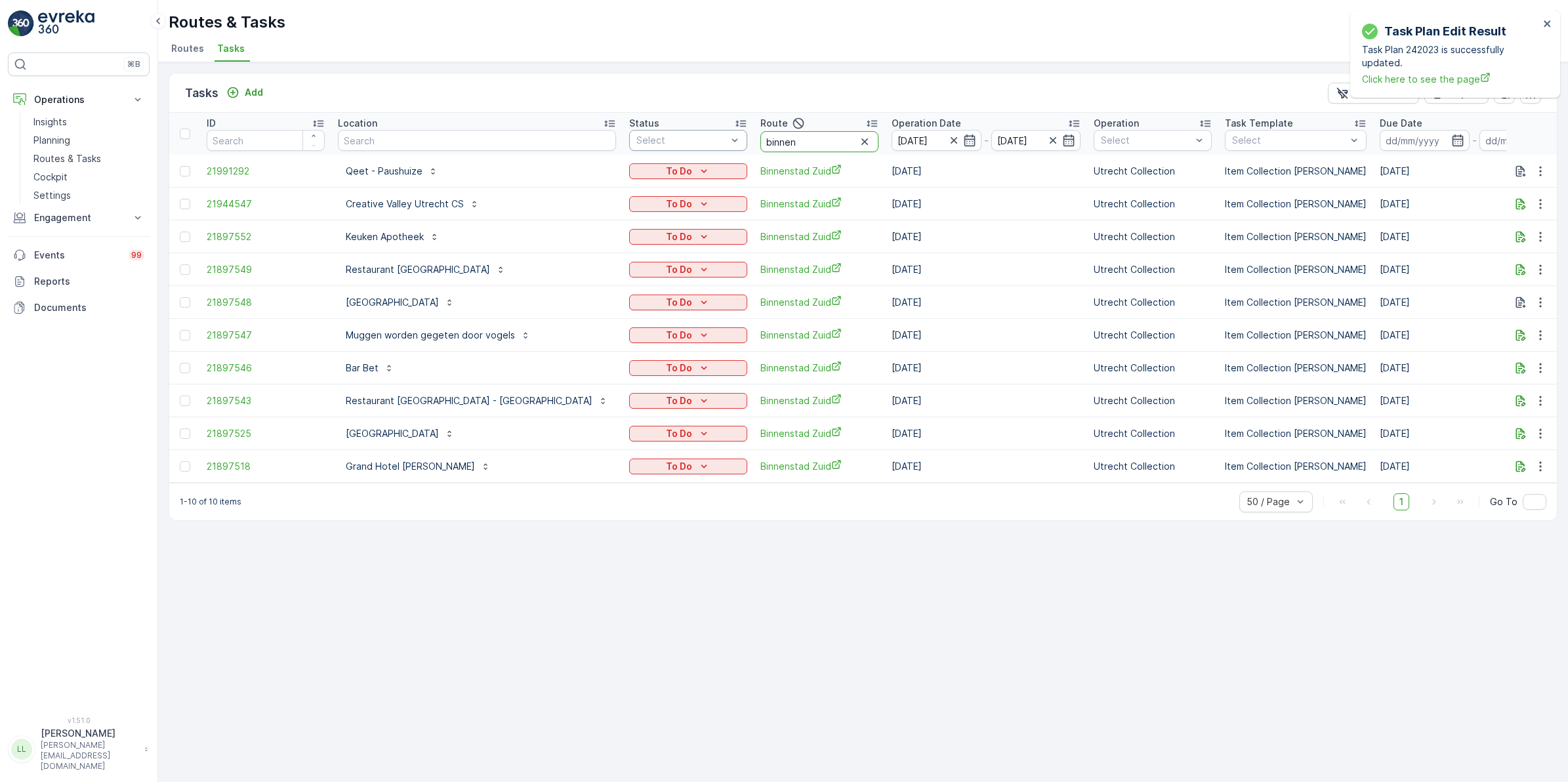
drag, startPoint x: 687, startPoint y: 146, endPoint x: 592, endPoint y: 149, distance: 95.0
click at [592, 149] on tr "ID Location Status Select Route binnen Operation Date [DATE] - [DATE] Operation…" at bounding box center [1261, 134] width 2183 height 42
type input "rokin"
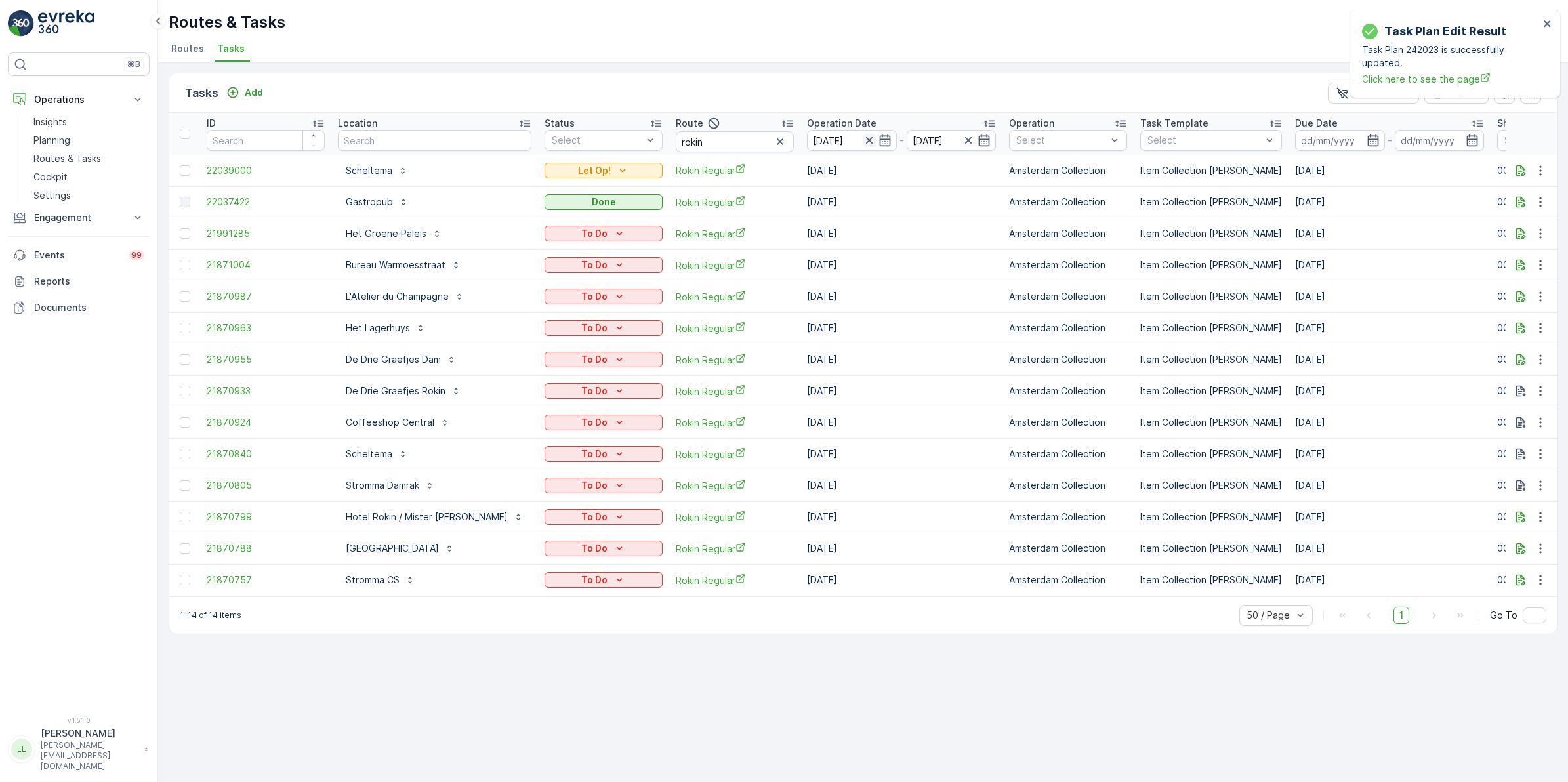
click at [865, 138] on icon "button" at bounding box center [869, 140] width 7 height 7
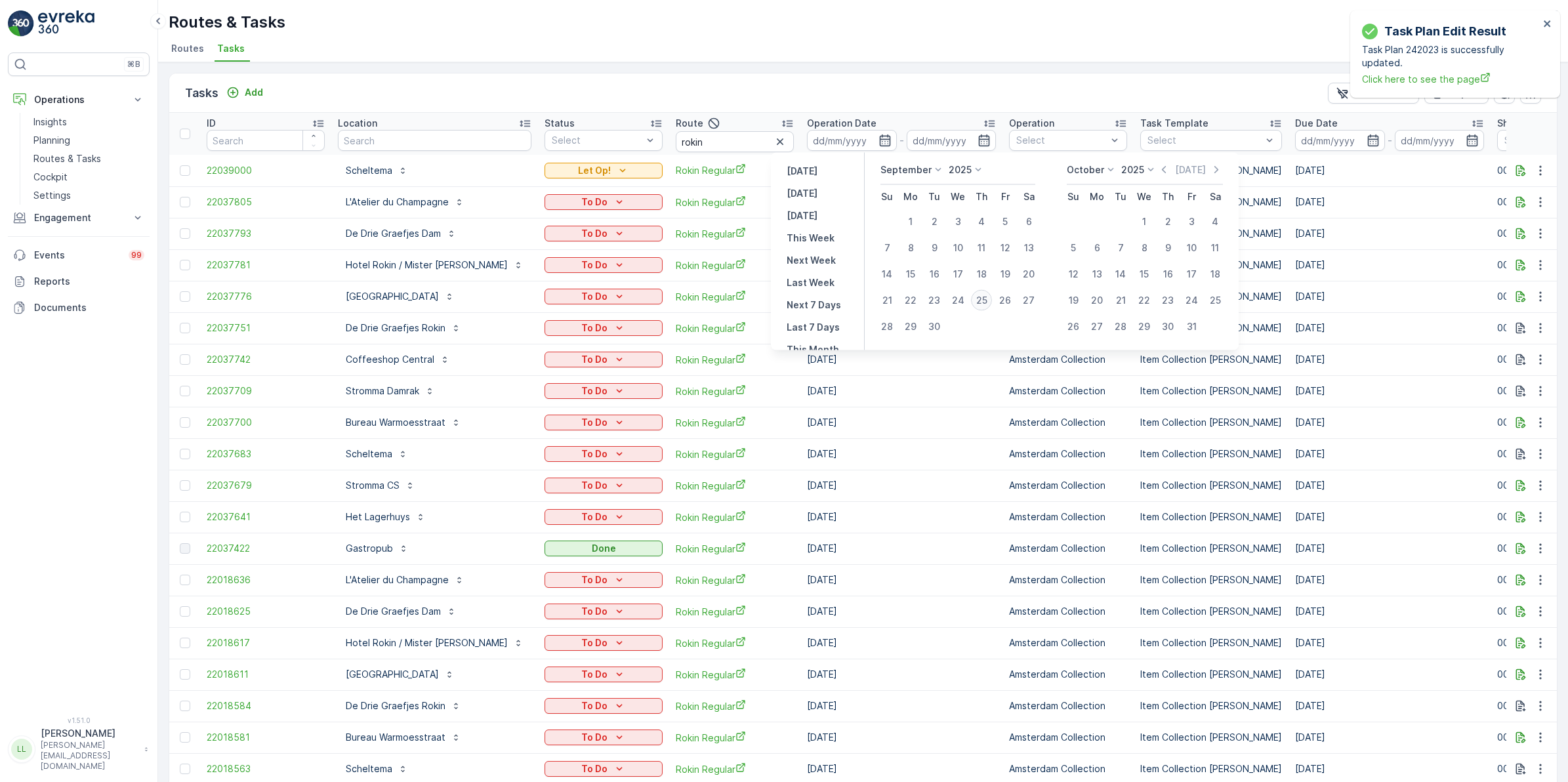
click at [975, 304] on div "25" at bounding box center [981, 301] width 21 height 21
type input "[DATE]"
click at [975, 304] on div "25" at bounding box center [981, 301] width 21 height 21
type input "[DATE]"
click at [976, 304] on div "25" at bounding box center [981, 301] width 21 height 21
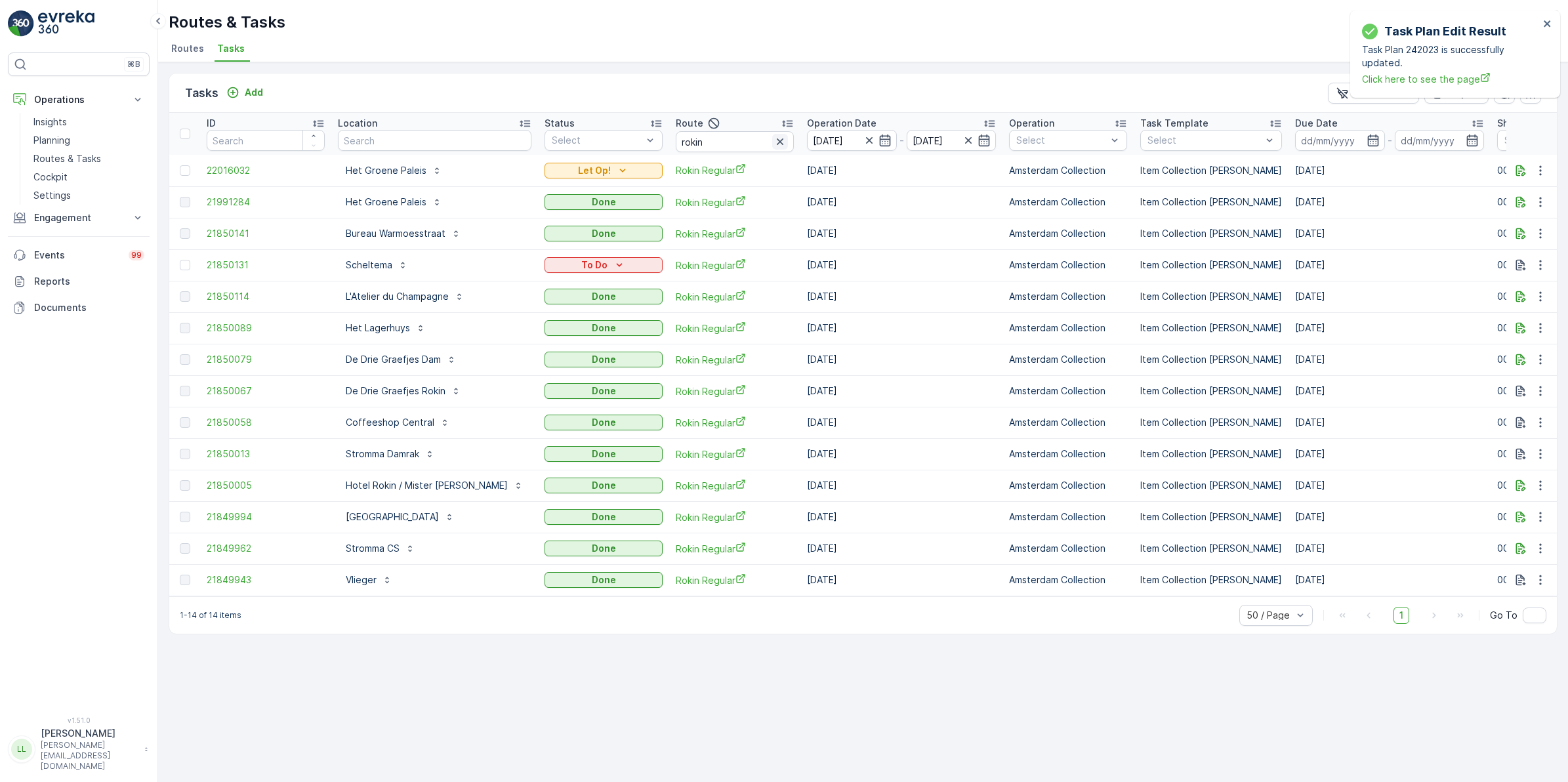
click at [773, 139] on icon "button" at bounding box center [780, 142] width 13 height 13
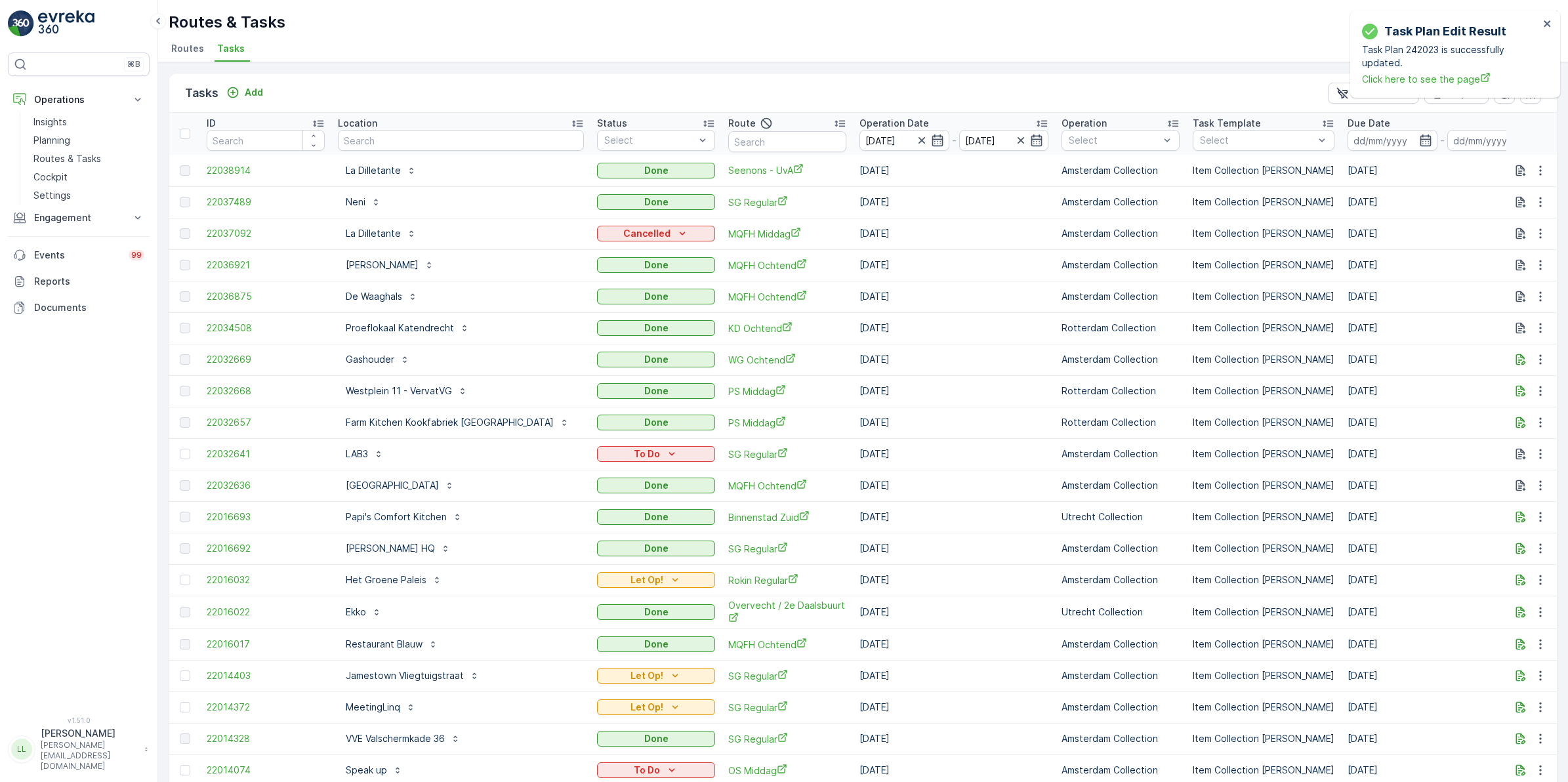
click at [405, 139] on input "text" at bounding box center [460, 140] width 246 height 21
type input "gastr"
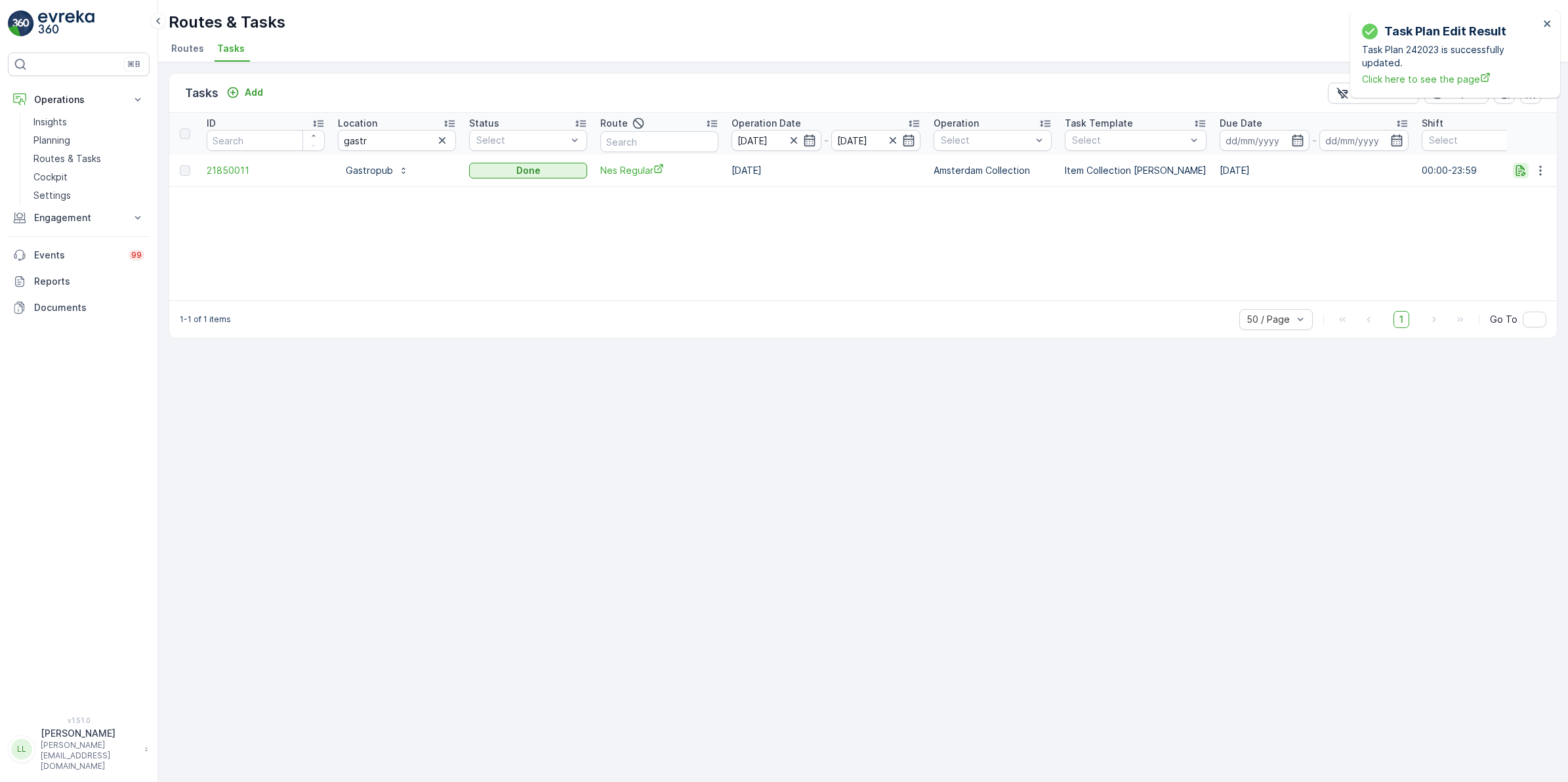
click at [1514, 175] on icon "button" at bounding box center [1521, 170] width 13 height 13
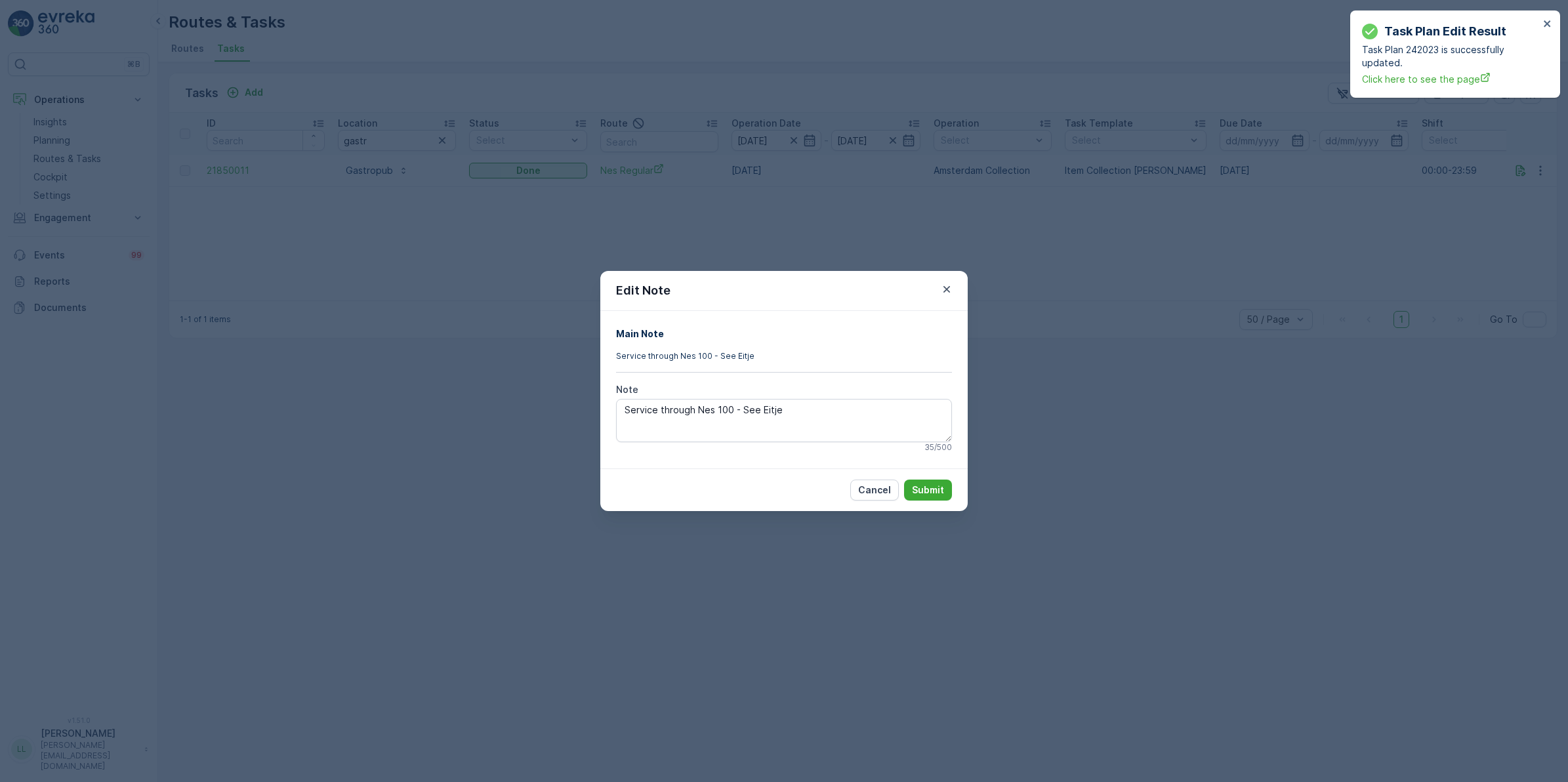
click at [1037, 399] on div "Edit Note Main Note Service through Nes 100 - See Eitje Note Service through Ne…" at bounding box center [784, 391] width 1568 height 782
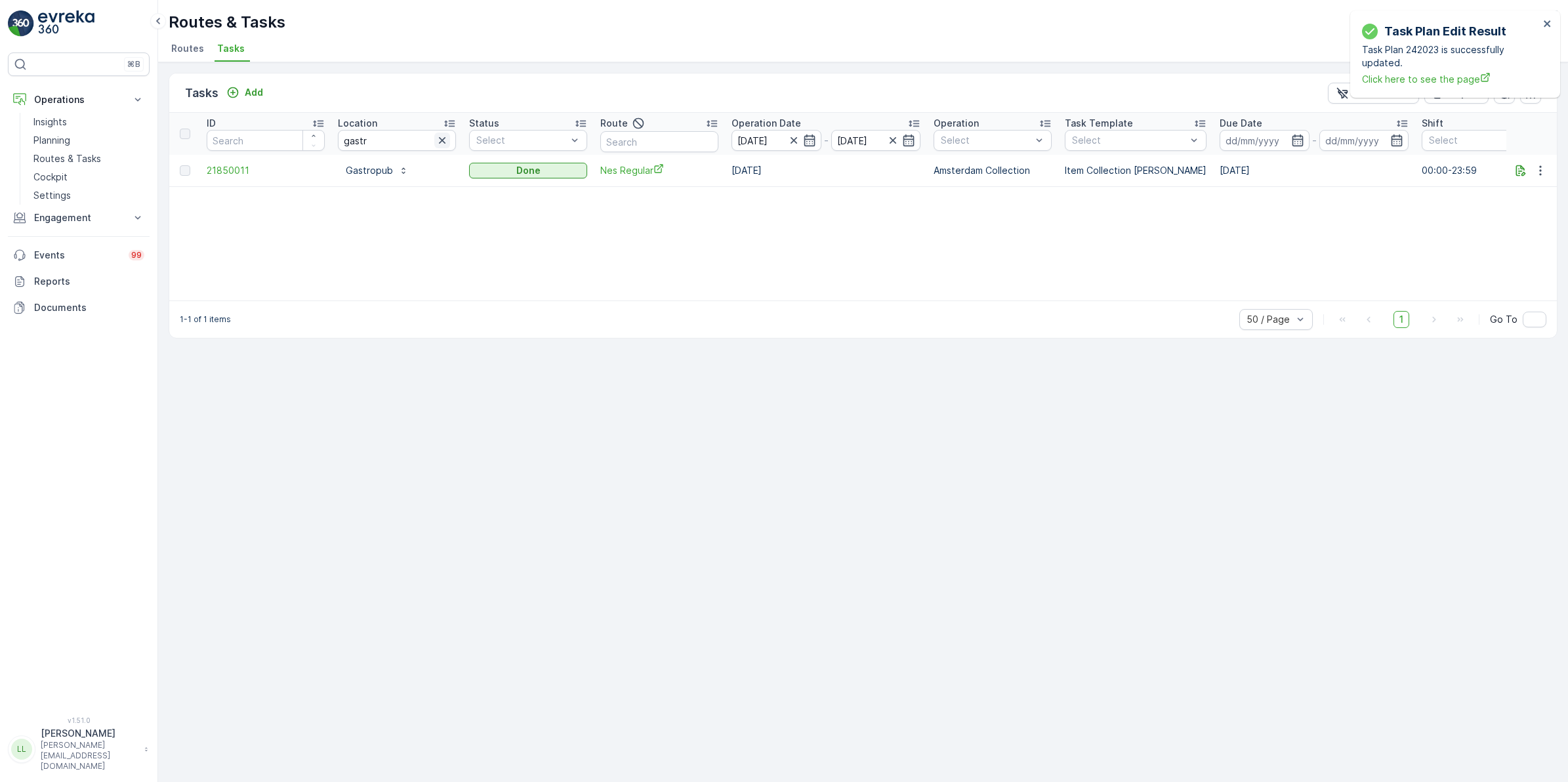
click at [445, 139] on icon "button" at bounding box center [442, 140] width 13 height 13
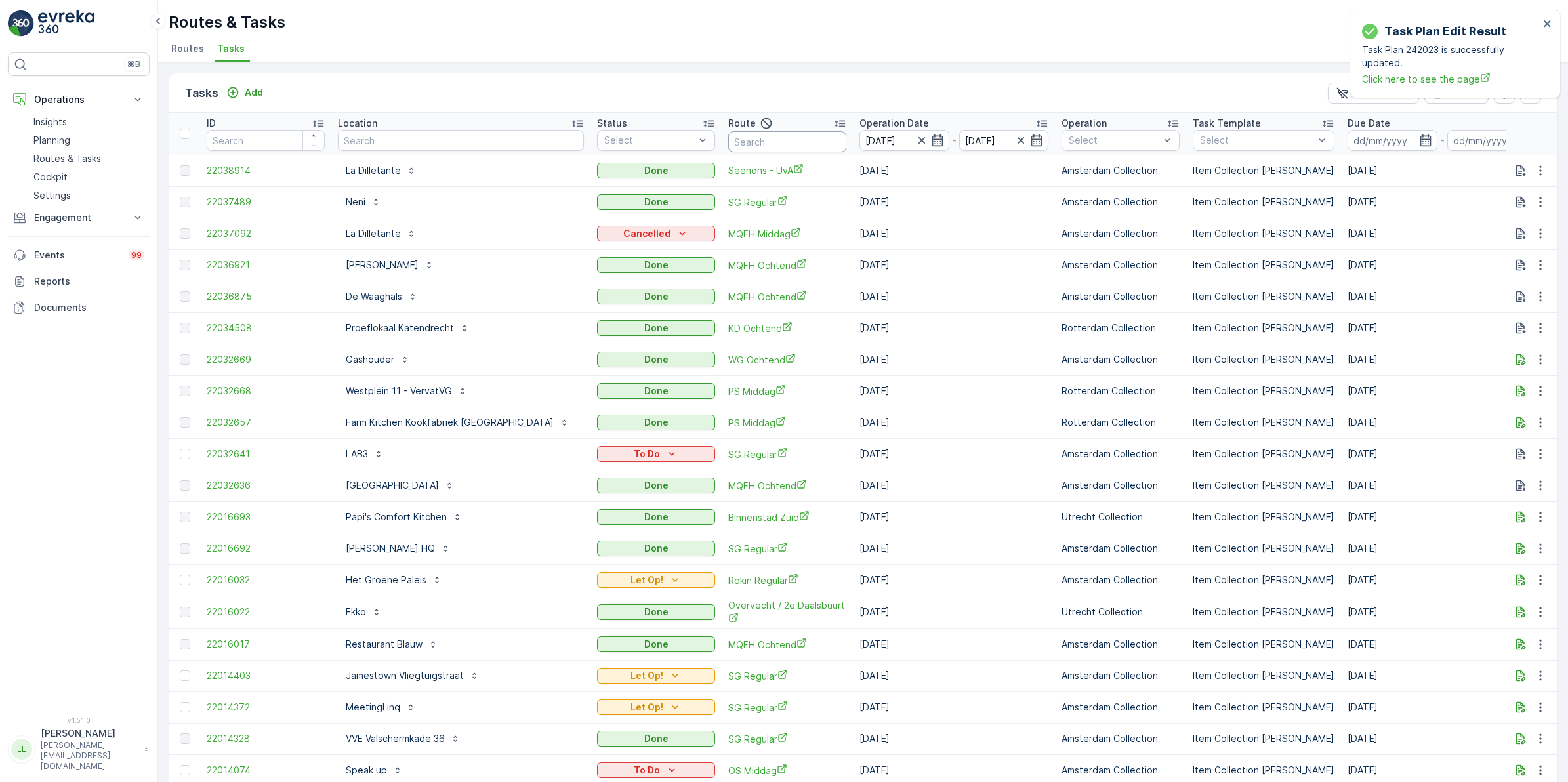
click at [784, 136] on input "text" at bounding box center [786, 142] width 118 height 21
type input "rokin"
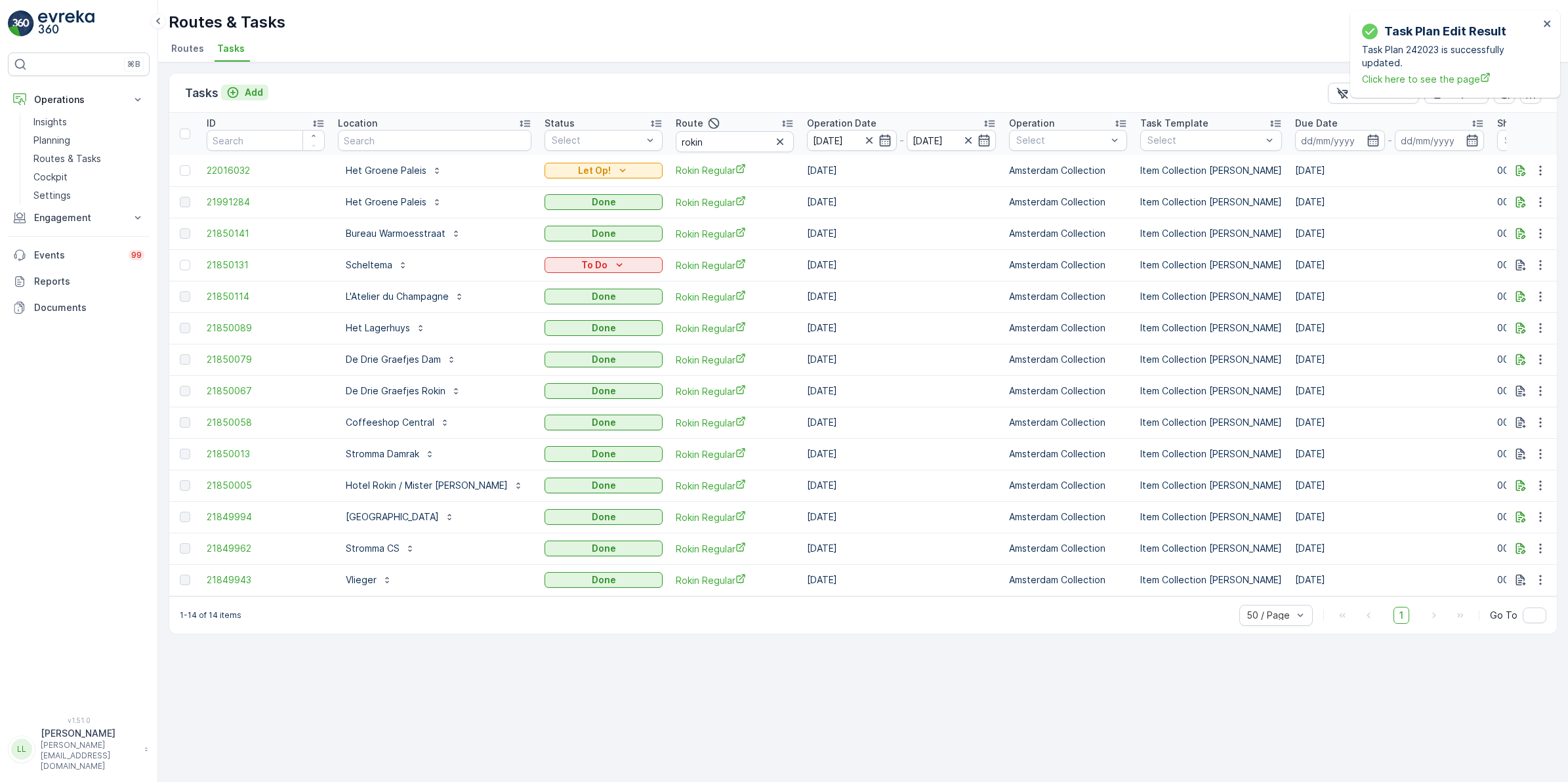
click at [247, 87] on p "Add" at bounding box center [253, 92] width 19 height 13
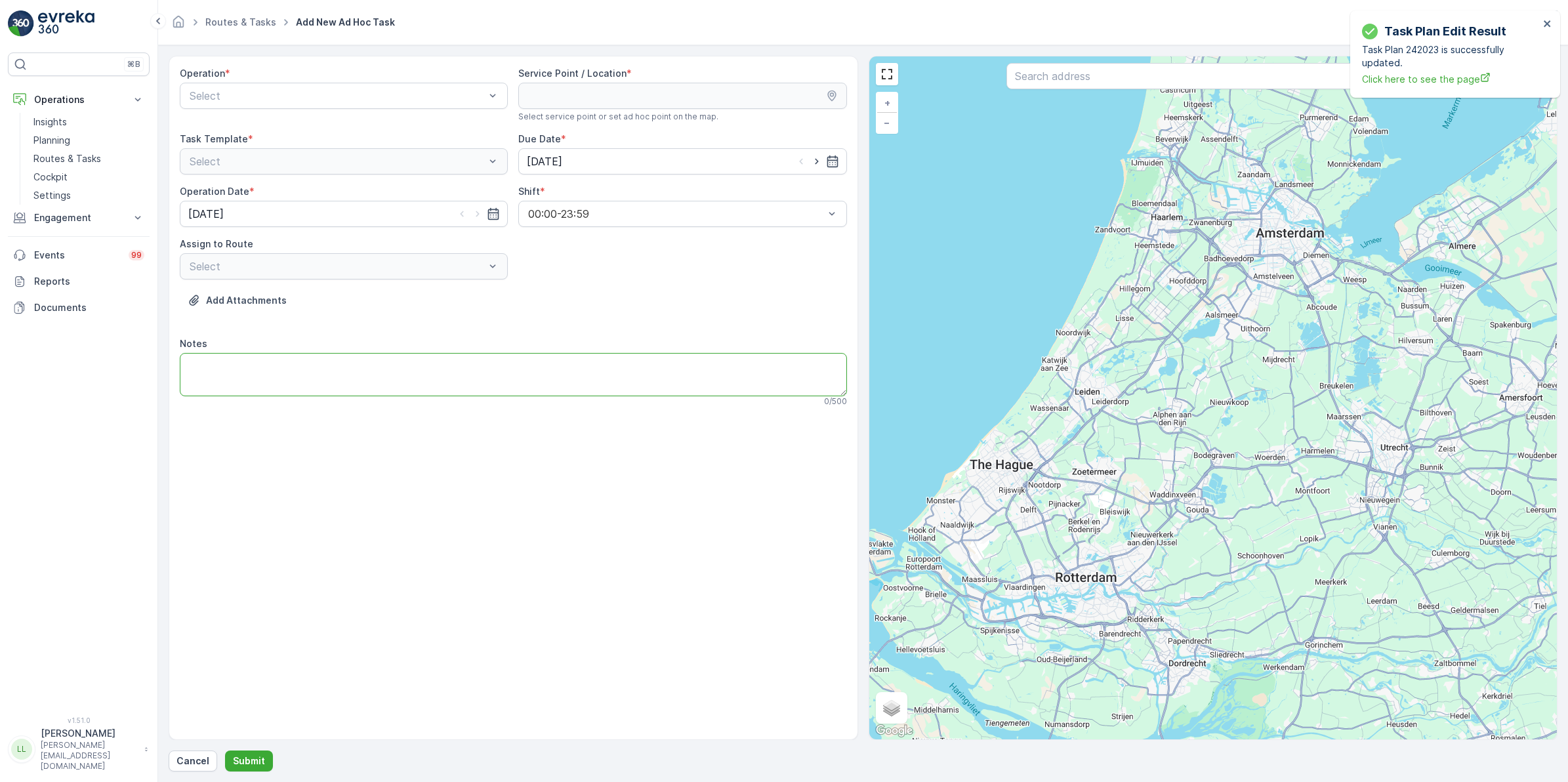
click at [440, 369] on textarea "Notes" at bounding box center [513, 374] width 667 height 43
type textarea "Leveren 240L glas Meenemen: 240L PD"
click at [339, 106] on div "Select" at bounding box center [344, 95] width 328 height 26
click at [292, 125] on span "Amsterdam Collection" at bounding box center [241, 128] width 108 height 11
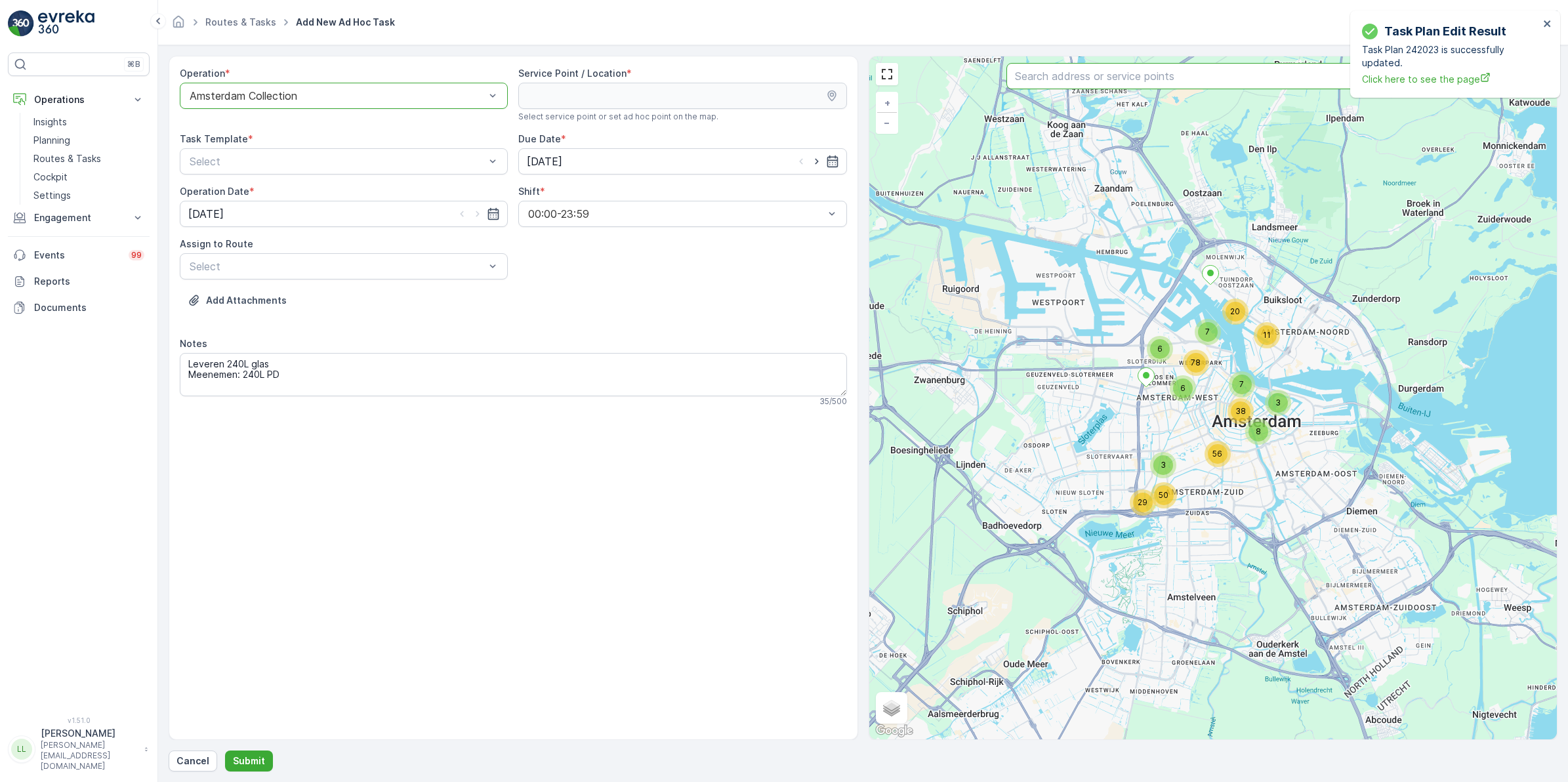
click at [1166, 73] on input "text" at bounding box center [1213, 76] width 412 height 26
click at [1117, 81] on input "text" at bounding box center [1213, 76] width 412 height 26
click at [1099, 73] on input "text" at bounding box center [1213, 76] width 412 height 26
type input "gastr"
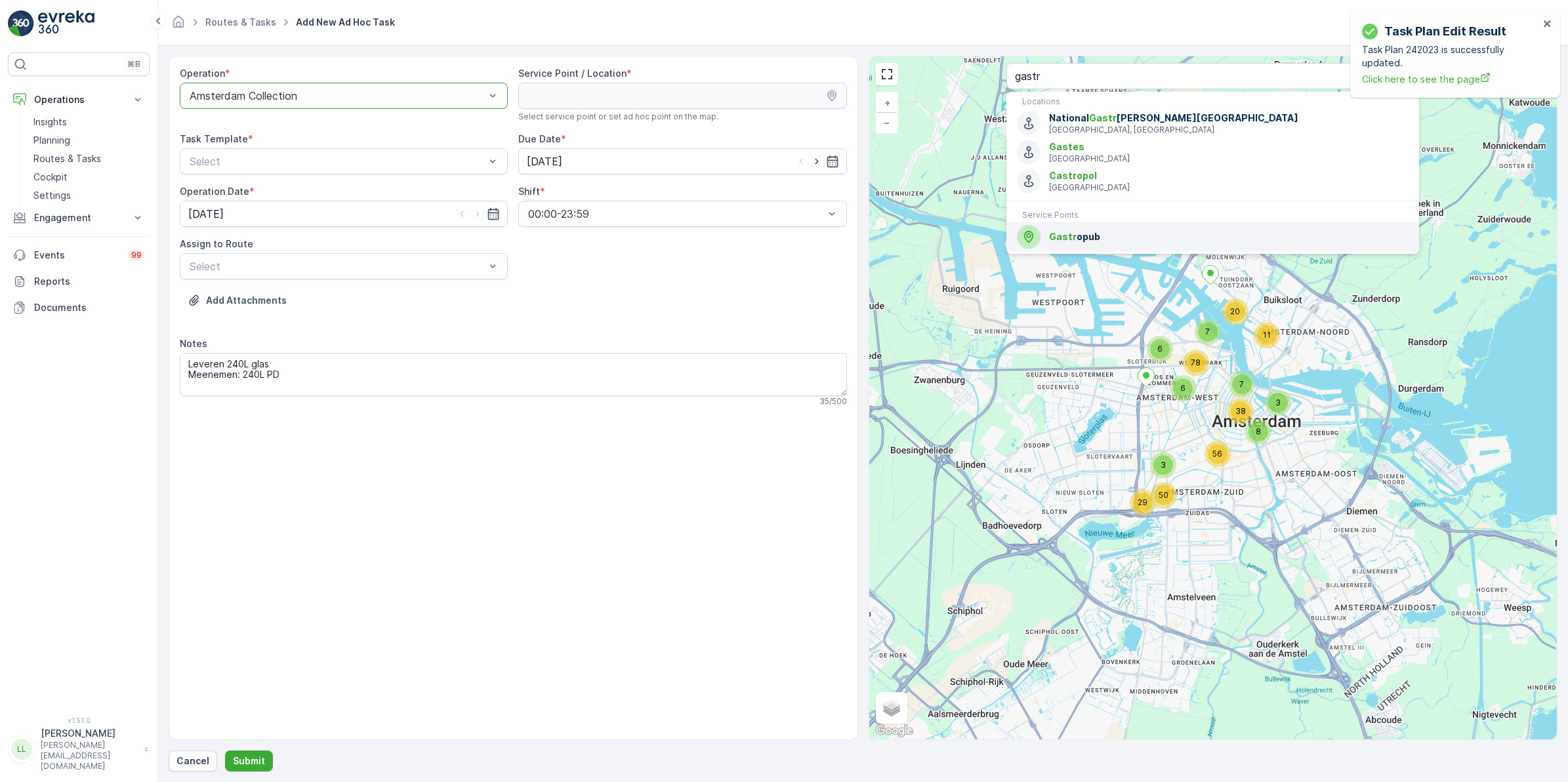
click at [1094, 227] on div "Gastr opub" at bounding box center [1213, 236] width 391 height 24
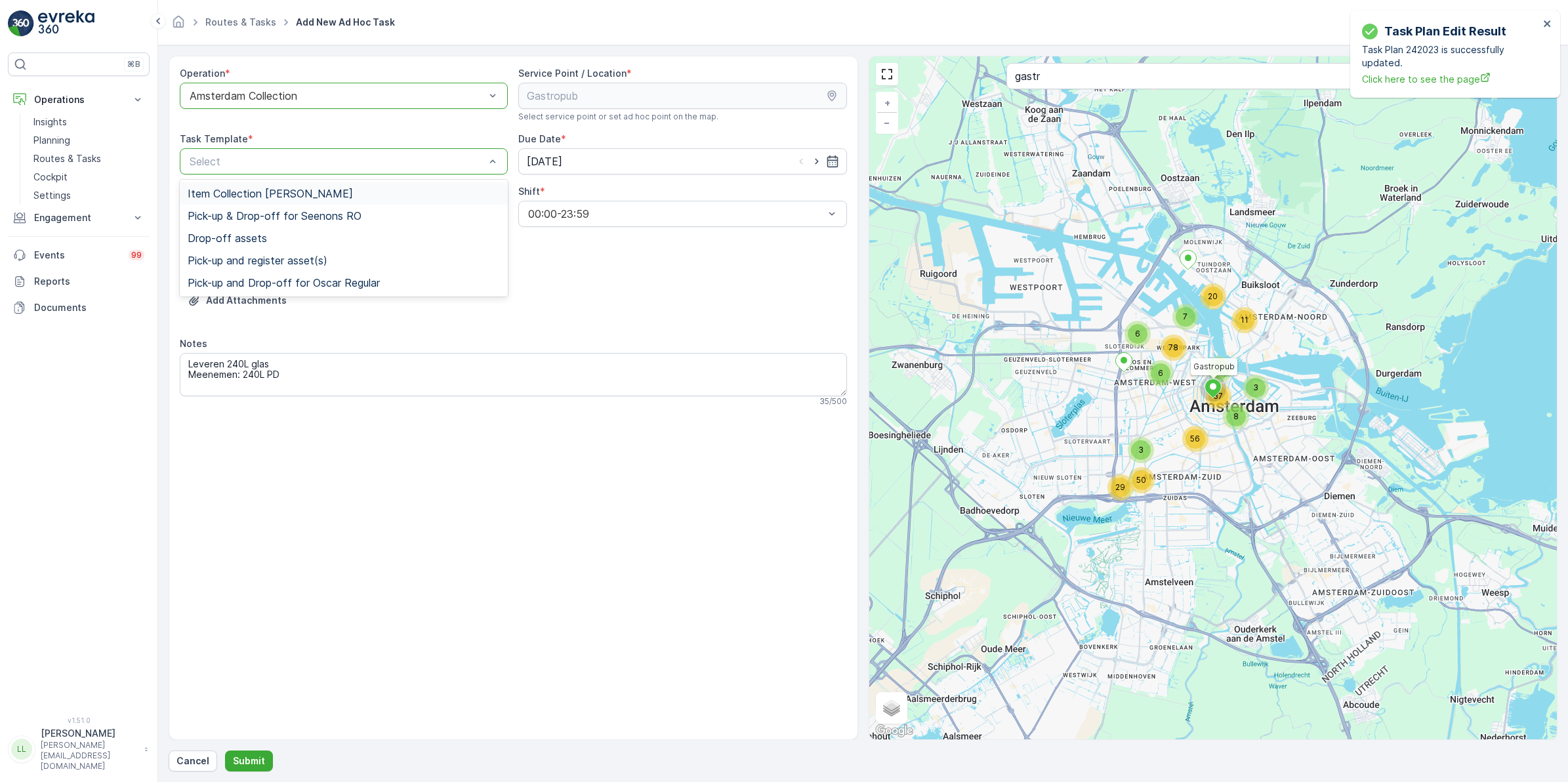
click at [215, 150] on div "Select" at bounding box center [344, 161] width 328 height 26
click at [227, 192] on span "Item Collection [PERSON_NAME]" at bounding box center [270, 193] width 165 height 11
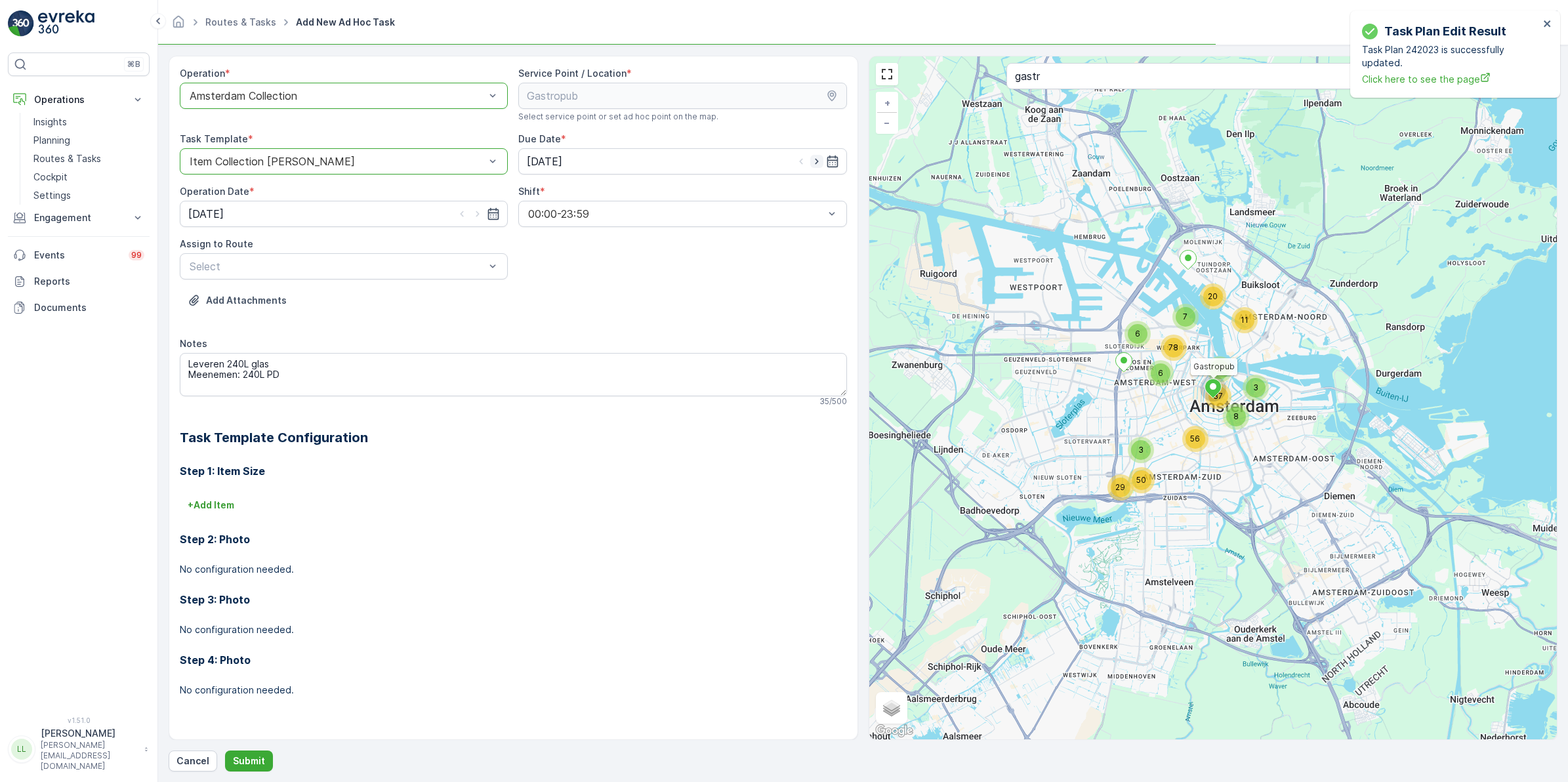
click at [812, 157] on icon "button" at bounding box center [817, 161] width 13 height 13
type input "26.09.2025"
click at [479, 215] on icon "button" at bounding box center [478, 214] width 13 height 13
type input "26.09.2025"
click at [364, 257] on div "Select" at bounding box center [344, 267] width 328 height 26
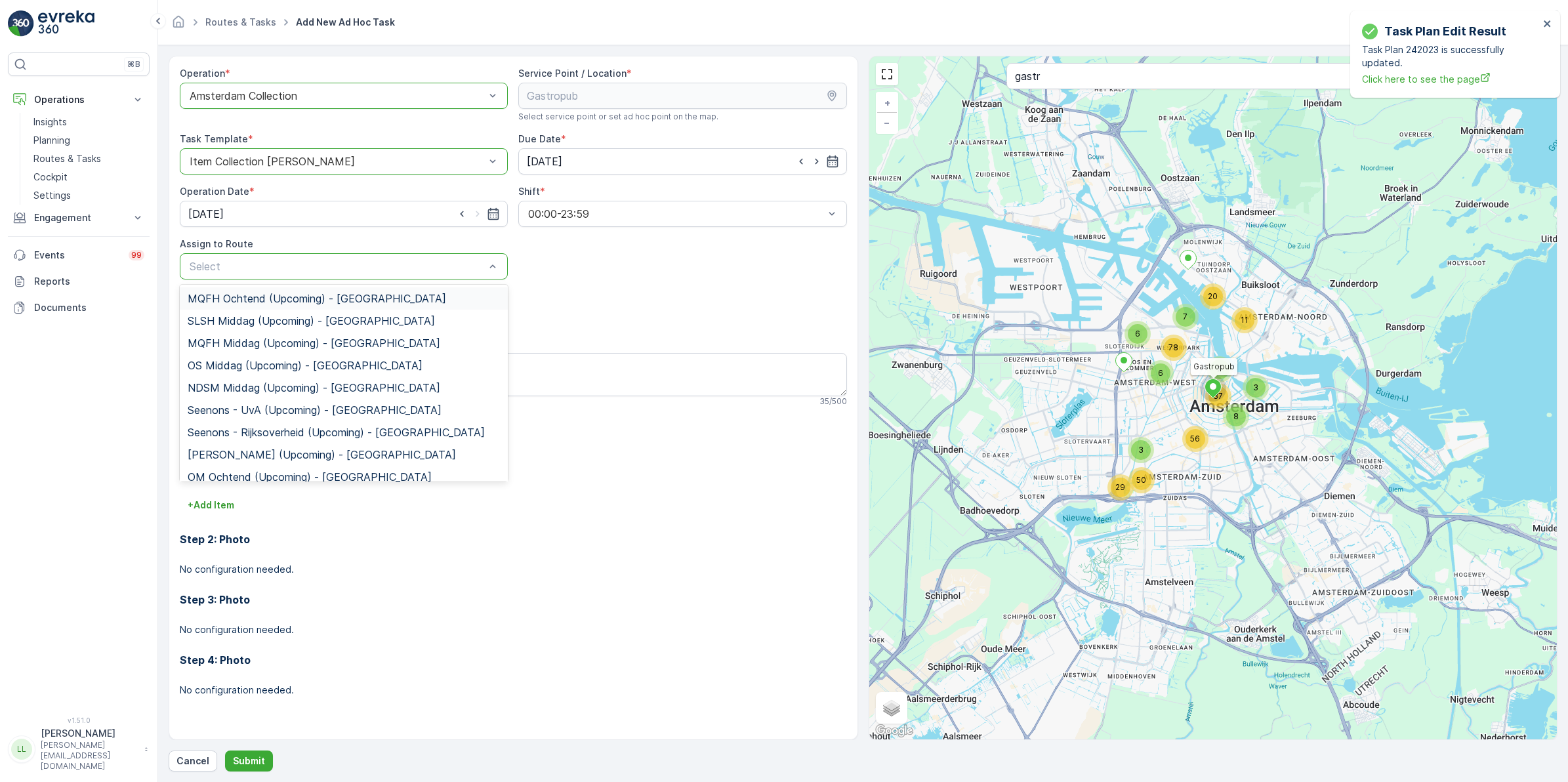
click at [584, 298] on div "Add Attachments" at bounding box center [513, 308] width 667 height 37
click at [290, 271] on div at bounding box center [337, 267] width 297 height 11
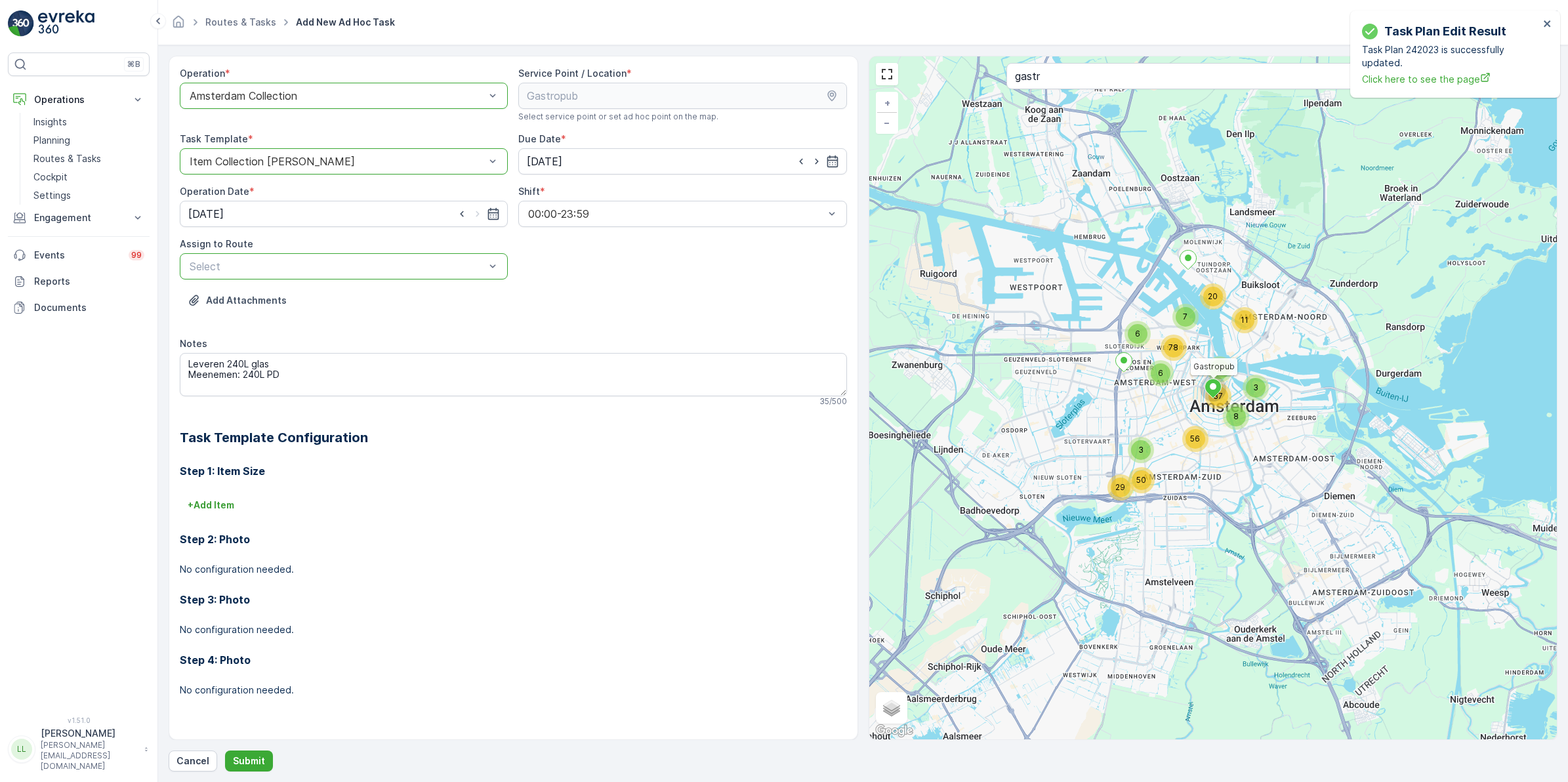
click at [290, 271] on div at bounding box center [337, 267] width 297 height 11
type input "nes"
click at [269, 294] on span "Nes Regular (Upcoming) - Amsterdam" at bounding box center [306, 298] width 238 height 11
click at [253, 757] on p "Submit" at bounding box center [249, 762] width 32 height 13
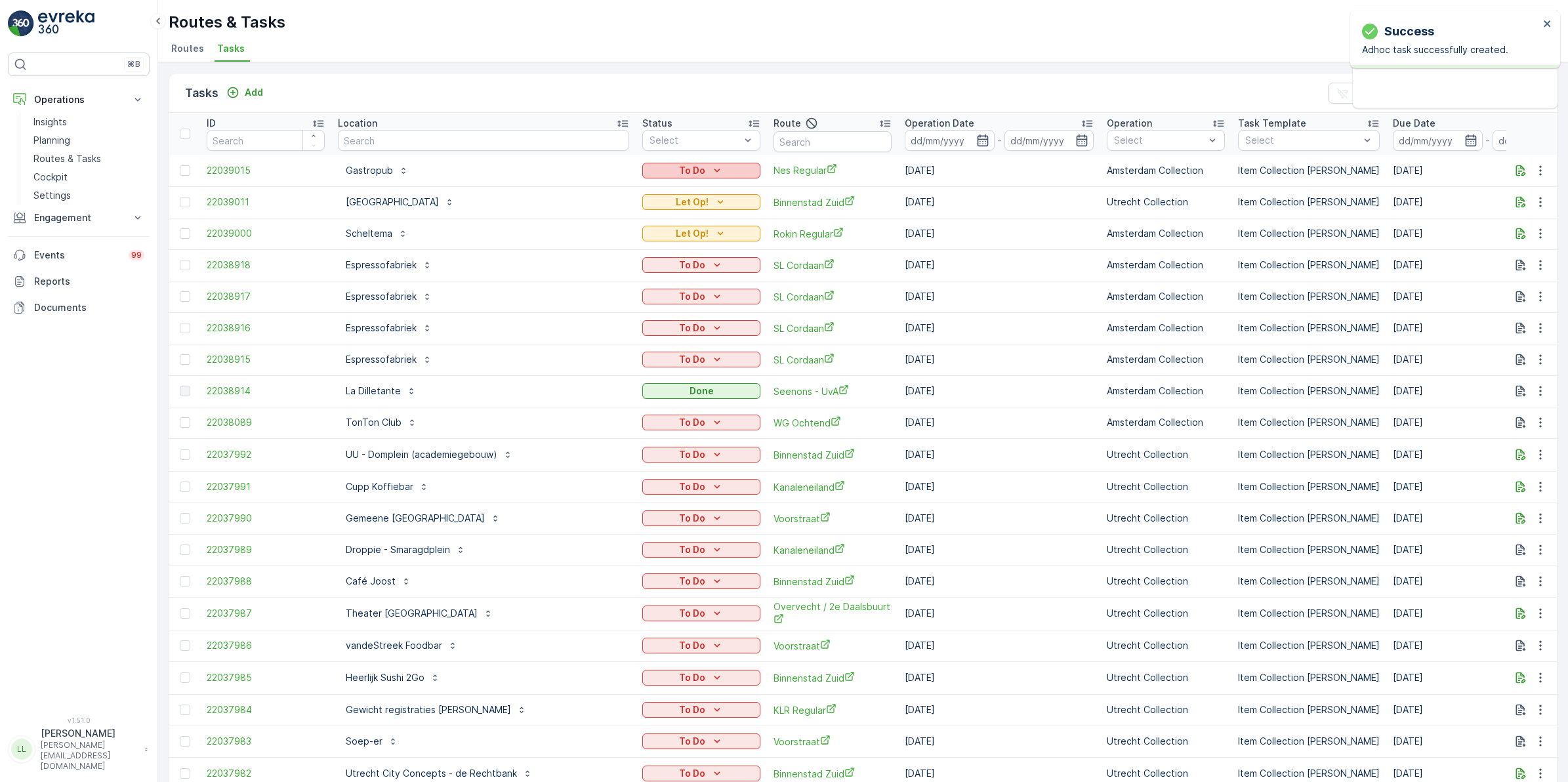
click at [682, 171] on div "To Do" at bounding box center [701, 170] width 108 height 13
click at [634, 186] on span "Let Op!" at bounding box center [622, 190] width 33 height 13
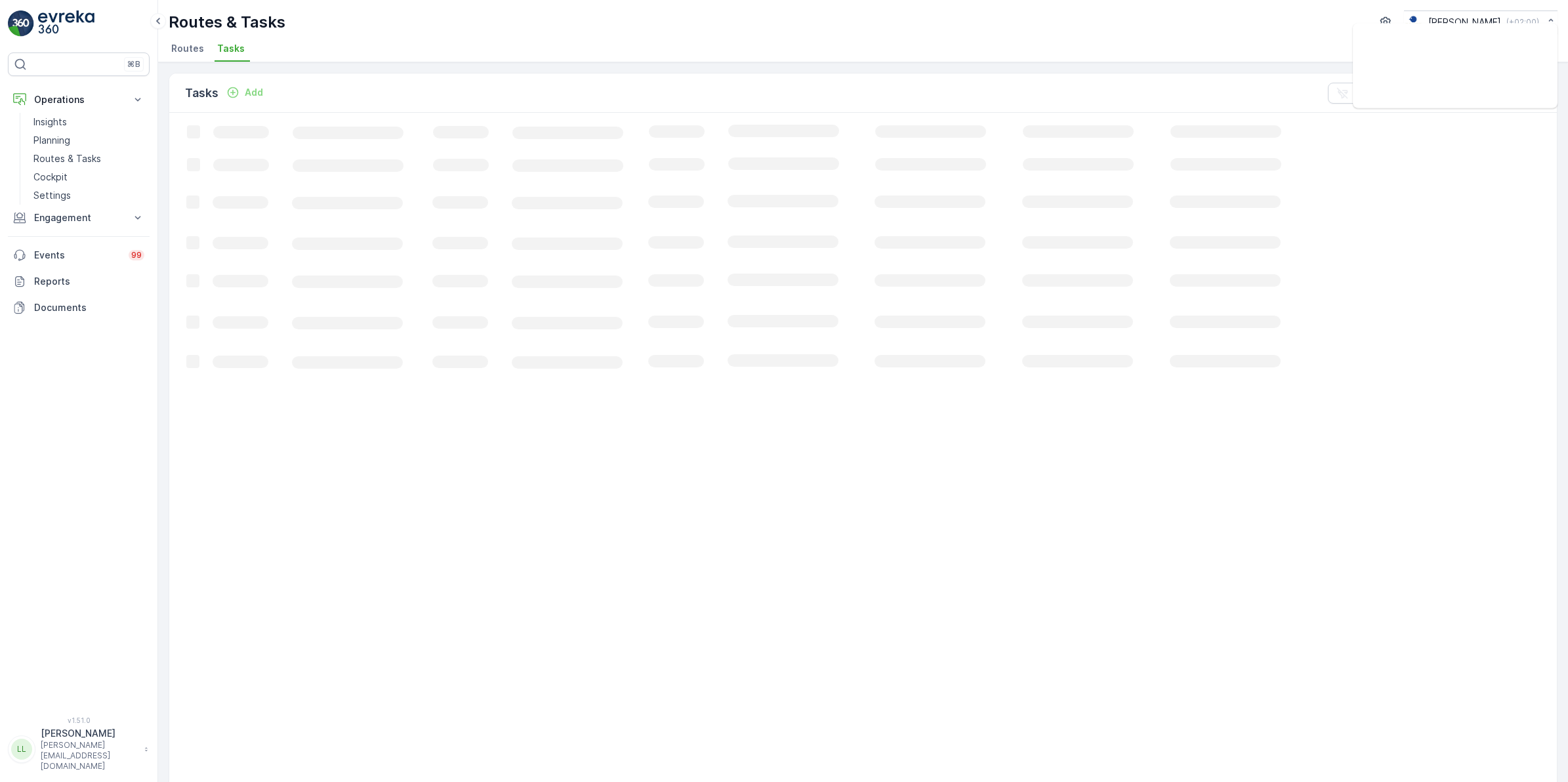
click at [247, 94] on p "Add" at bounding box center [253, 92] width 19 height 13
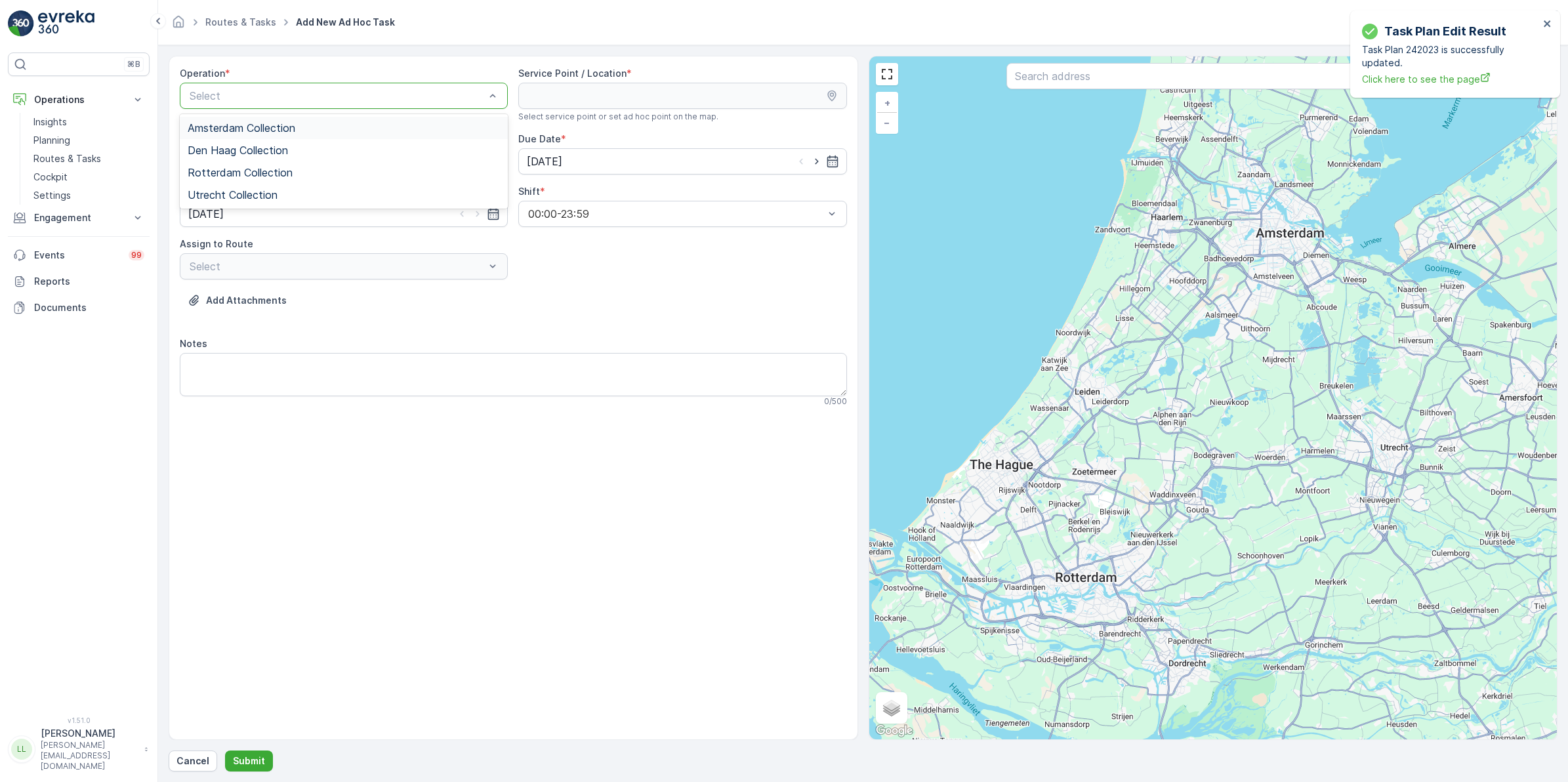
click at [260, 135] on div "Amsterdam Collection" at bounding box center [344, 127] width 328 height 22
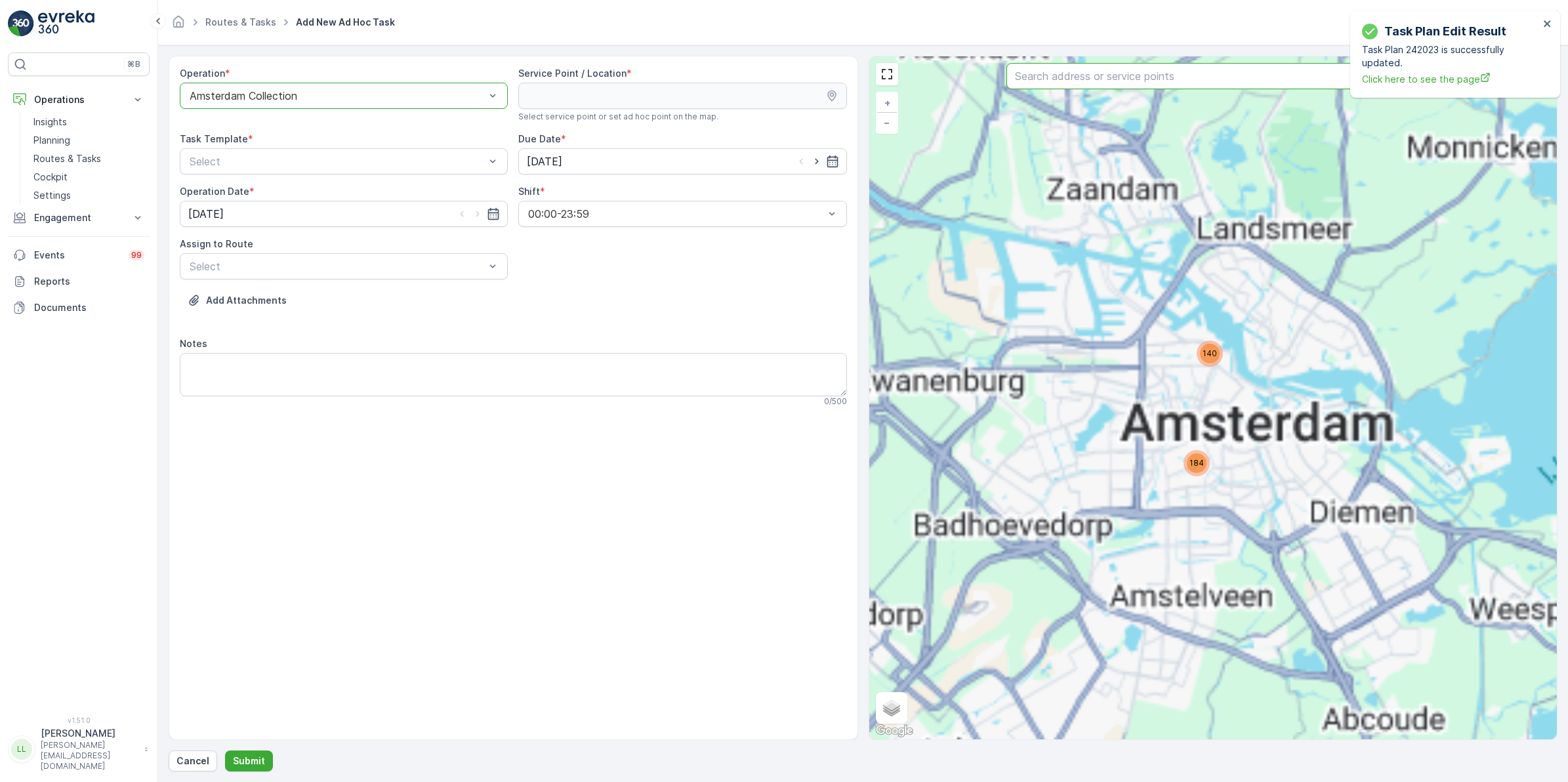
click at [1122, 82] on input "text" at bounding box center [1213, 76] width 412 height 26
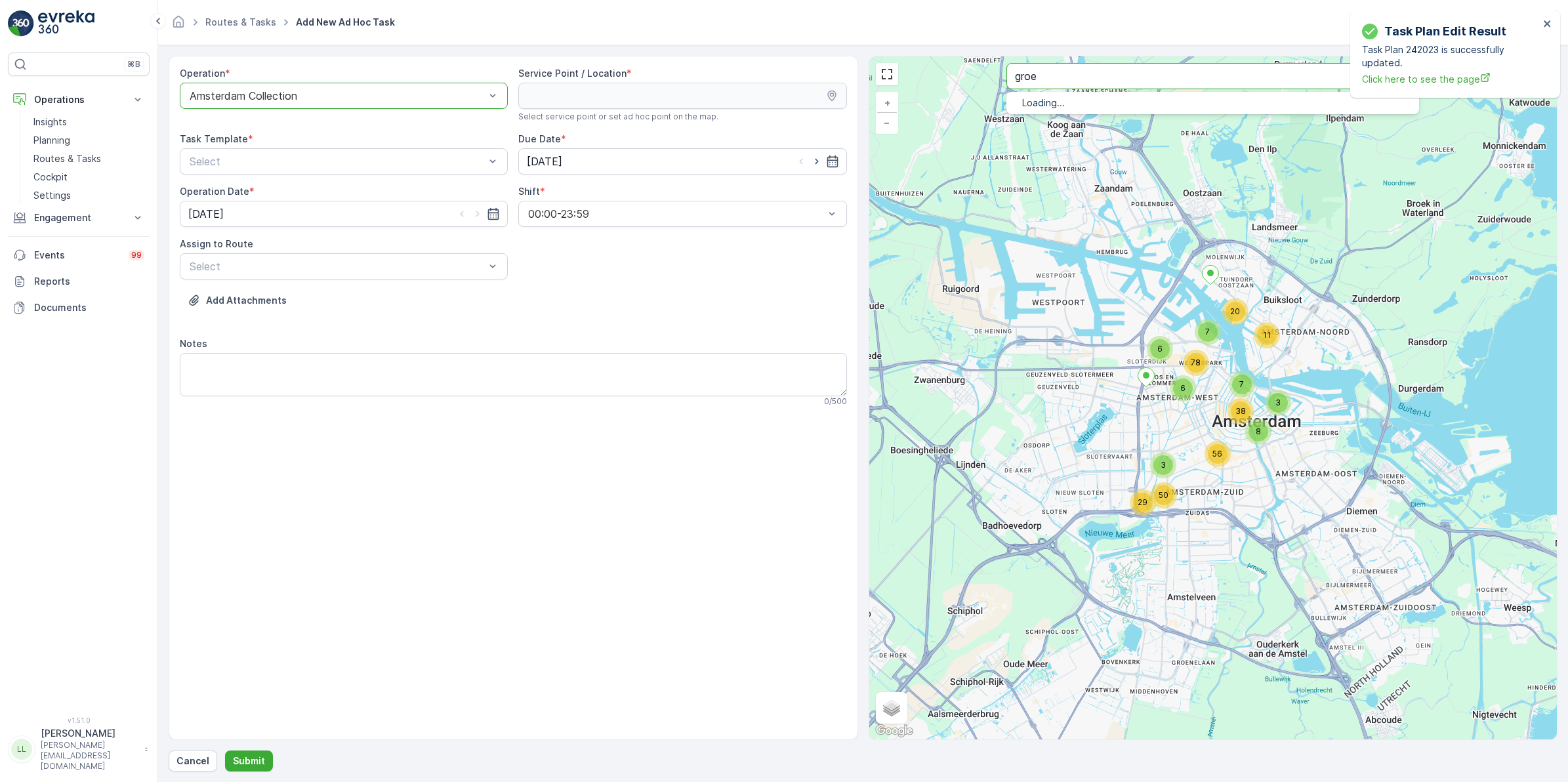
type input "groe"
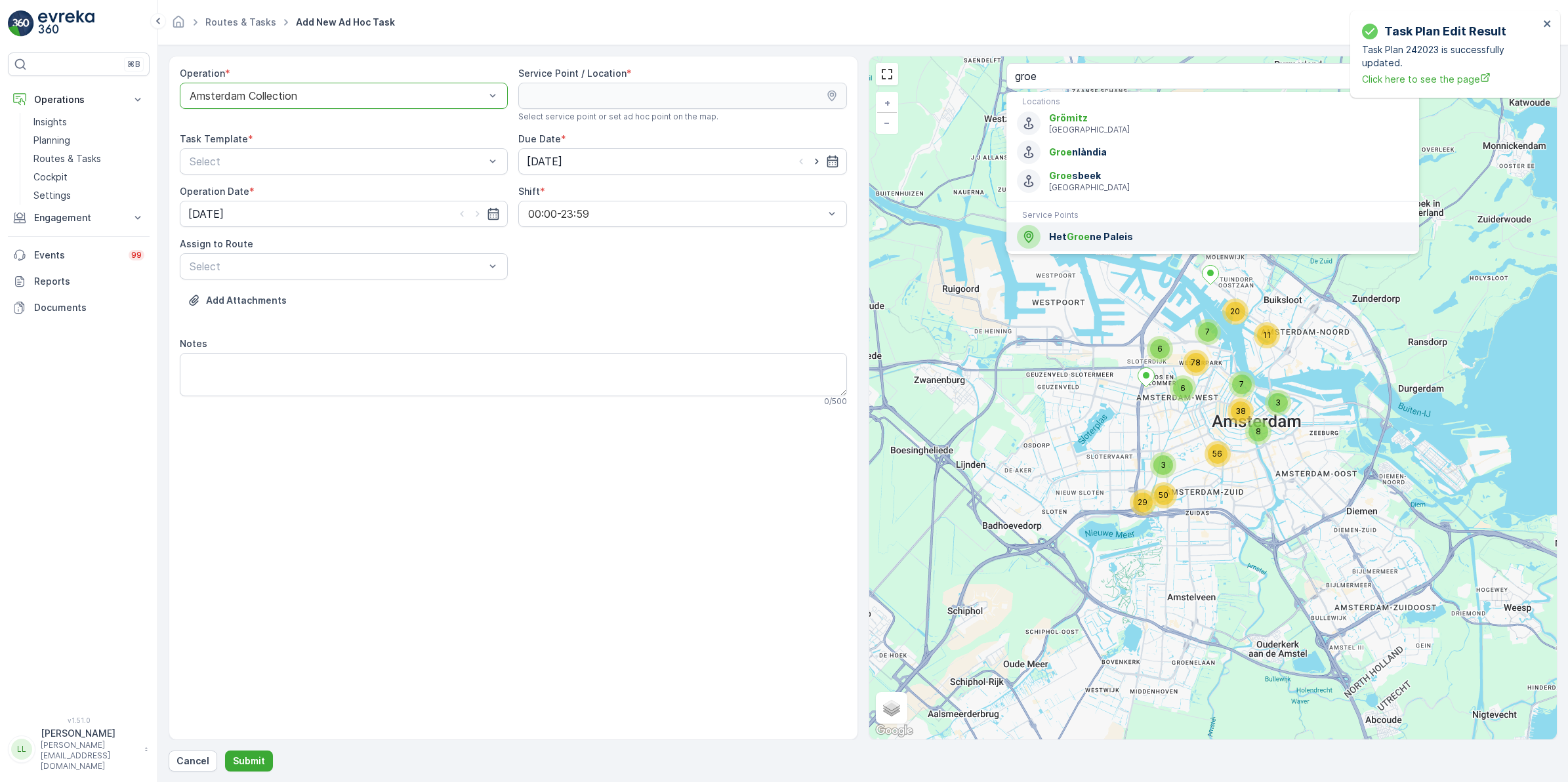
click at [1073, 236] on span "Groe" at bounding box center [1078, 236] width 23 height 11
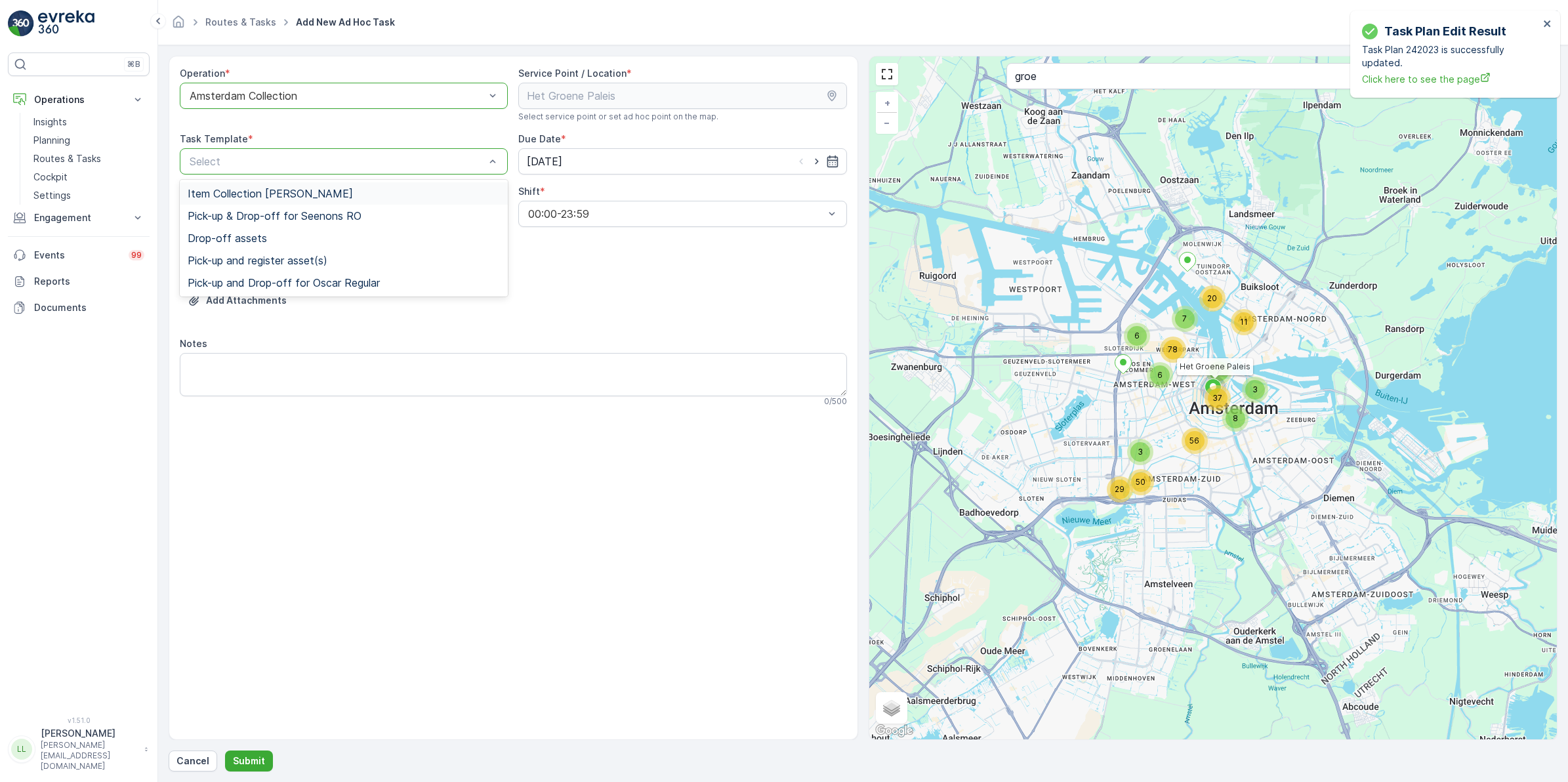
click at [362, 171] on div "Select" at bounding box center [344, 161] width 328 height 26
click at [247, 191] on span "Item Collection [PERSON_NAME]" at bounding box center [270, 193] width 165 height 11
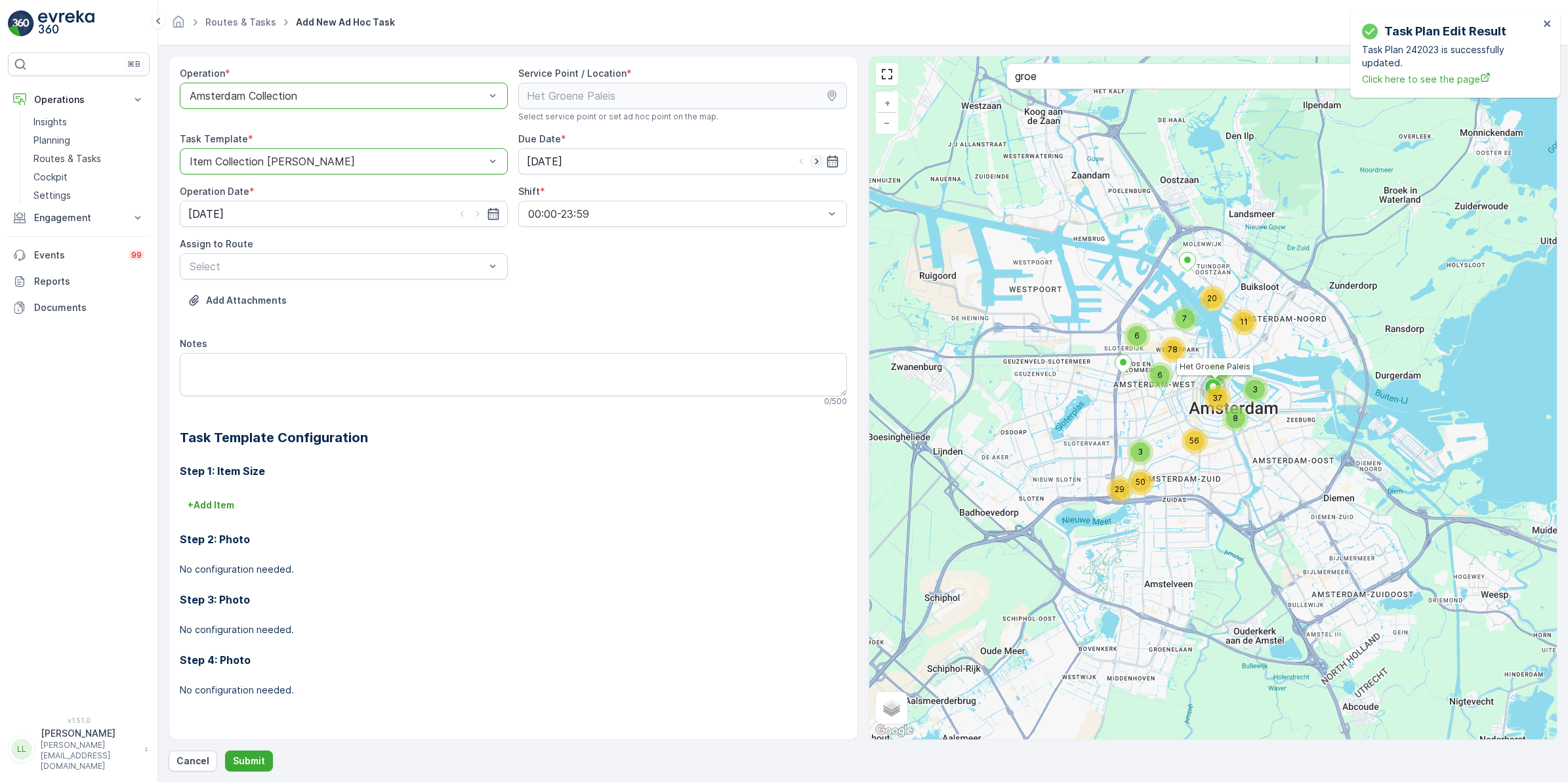
click at [815, 167] on icon "button" at bounding box center [817, 161] width 13 height 13
type input "26.09.2025"
click at [479, 220] on icon "button" at bounding box center [478, 214] width 13 height 13
type input "26.09.2025"
type input "rok"
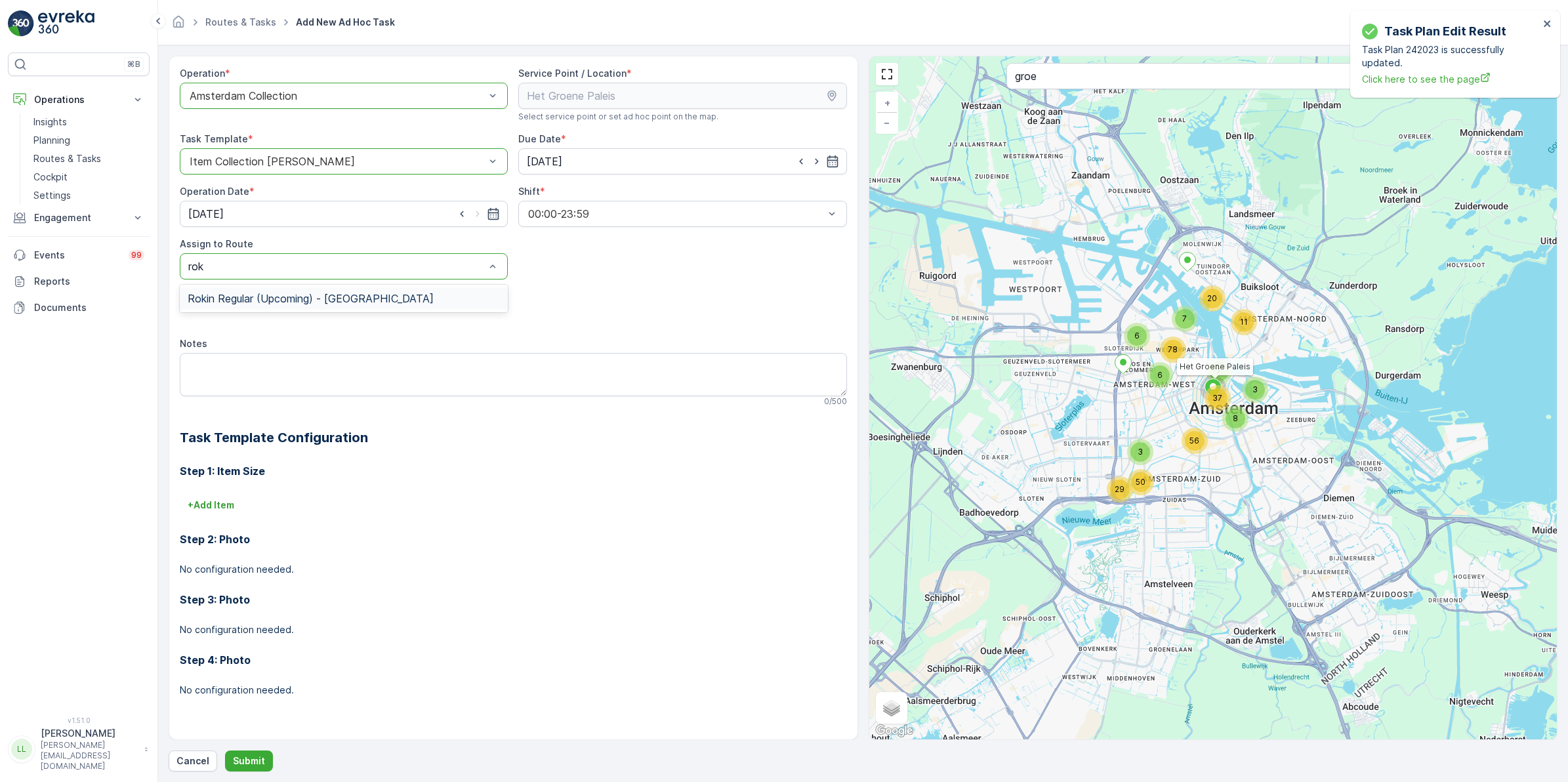
click at [301, 294] on span "Rokin Regular (Upcoming) - Amsterdam" at bounding box center [311, 298] width 246 height 11
click at [246, 369] on textarea "Notes" at bounding box center [513, 374] width 667 height 43
type textarea "Volle 240L glas die gister niet mee kon staat er nog!"
click at [256, 759] on p "Submit" at bounding box center [249, 762] width 32 height 13
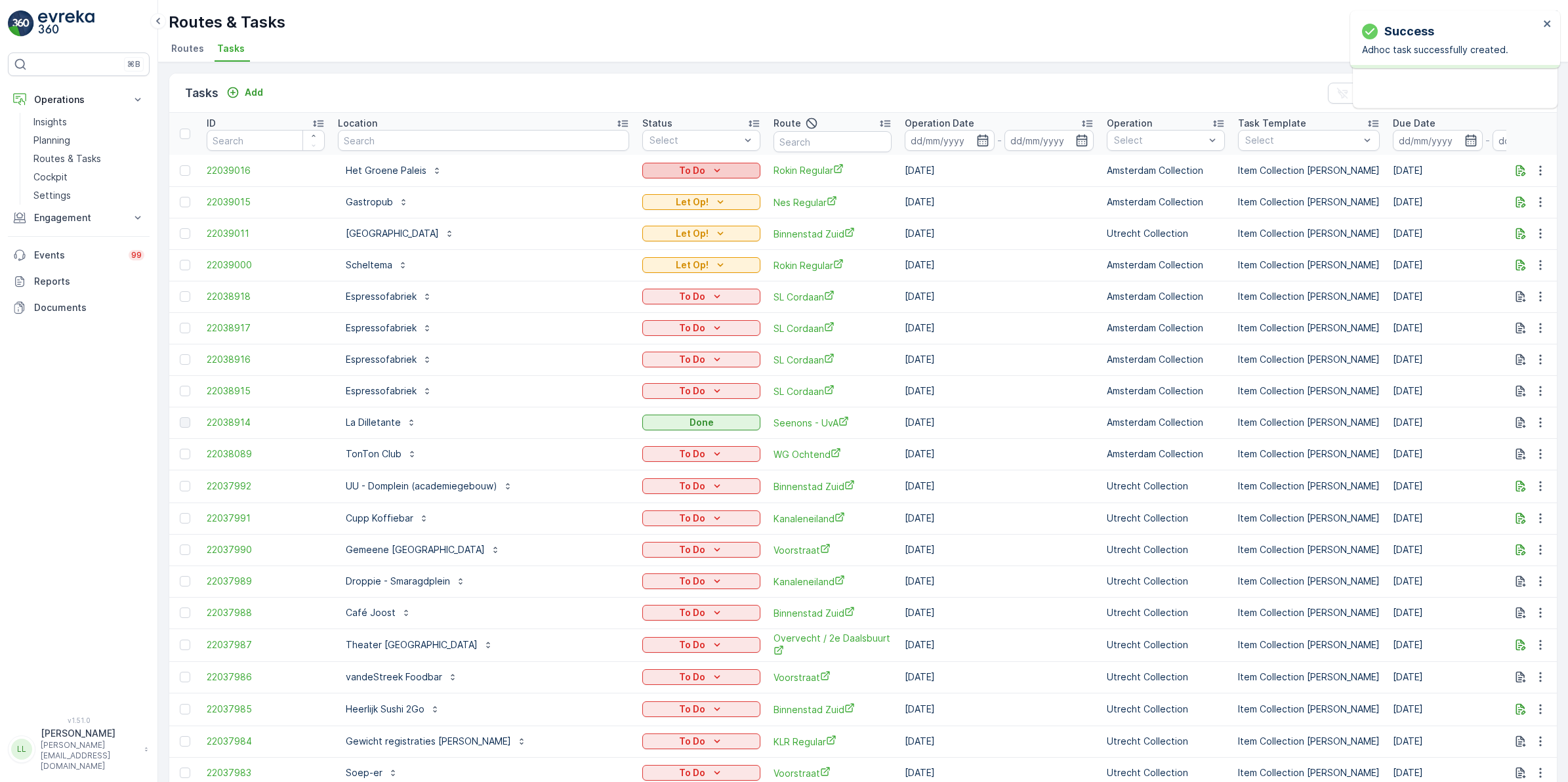
click at [679, 165] on p "To Do" at bounding box center [692, 170] width 26 height 13
click at [634, 188] on span "Let Op!" at bounding box center [622, 190] width 33 height 13
click at [408, 146] on input "text" at bounding box center [482, 140] width 291 height 21
click at [821, 138] on input "text" at bounding box center [832, 142] width 118 height 21
type input "cs"
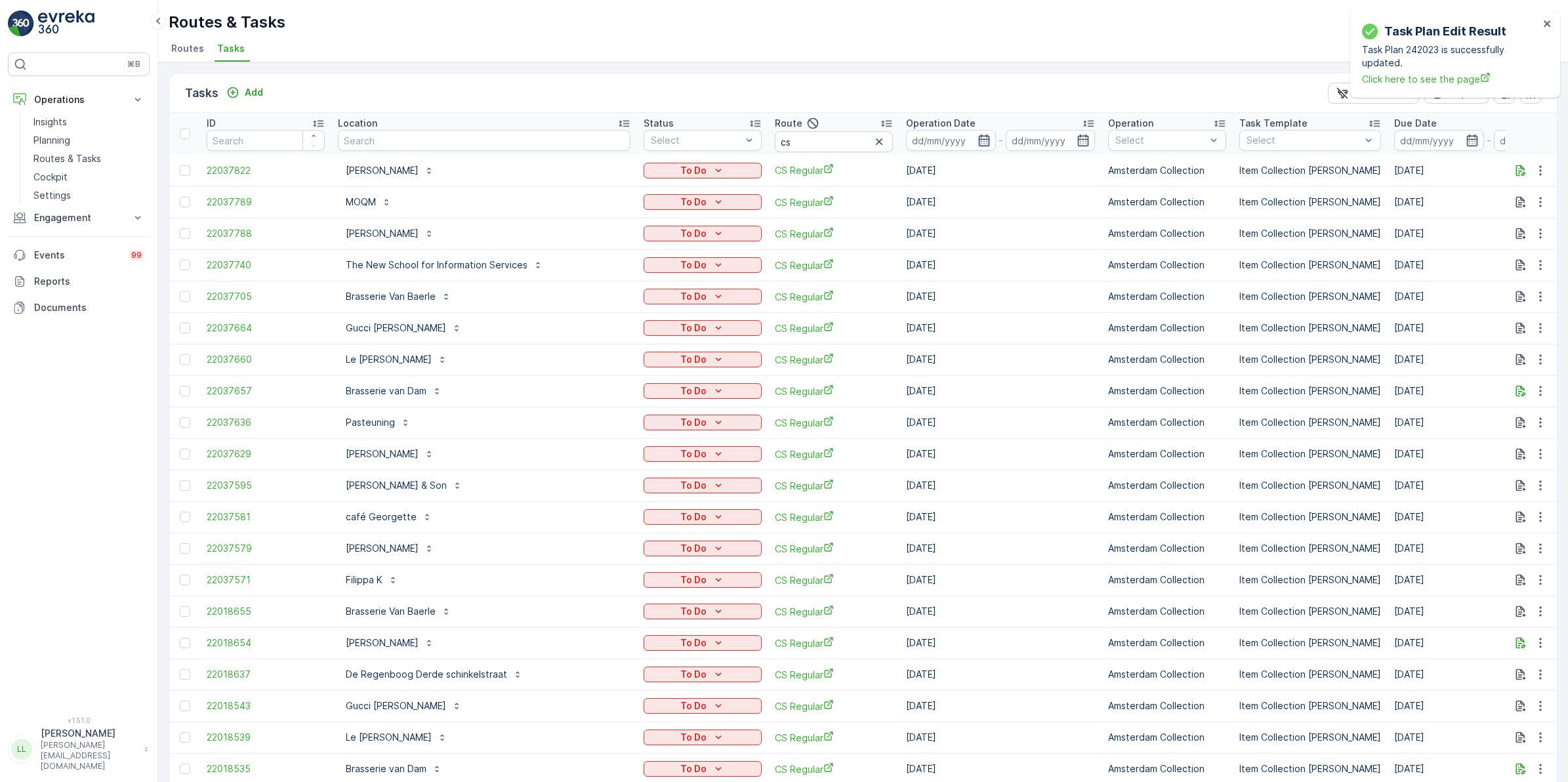
click at [977, 143] on icon "button" at bounding box center [984, 140] width 13 height 13
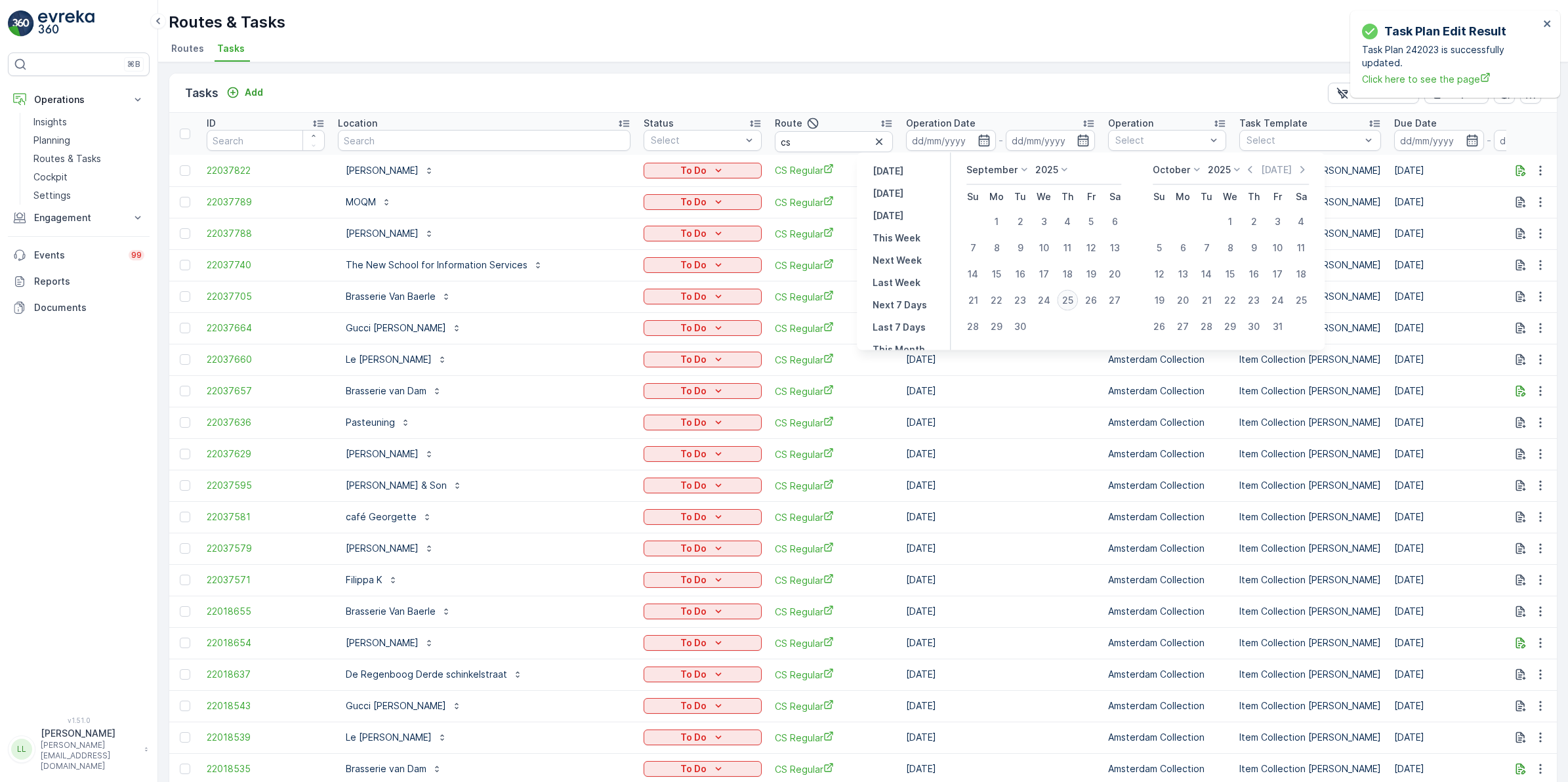
click at [1071, 300] on div "25" at bounding box center [1068, 301] width 21 height 21
type input "[DATE]"
click at [1071, 300] on div "25" at bounding box center [1068, 301] width 21 height 21
type input "[DATE]"
click at [1071, 300] on div "25" at bounding box center [1068, 301] width 21 height 21
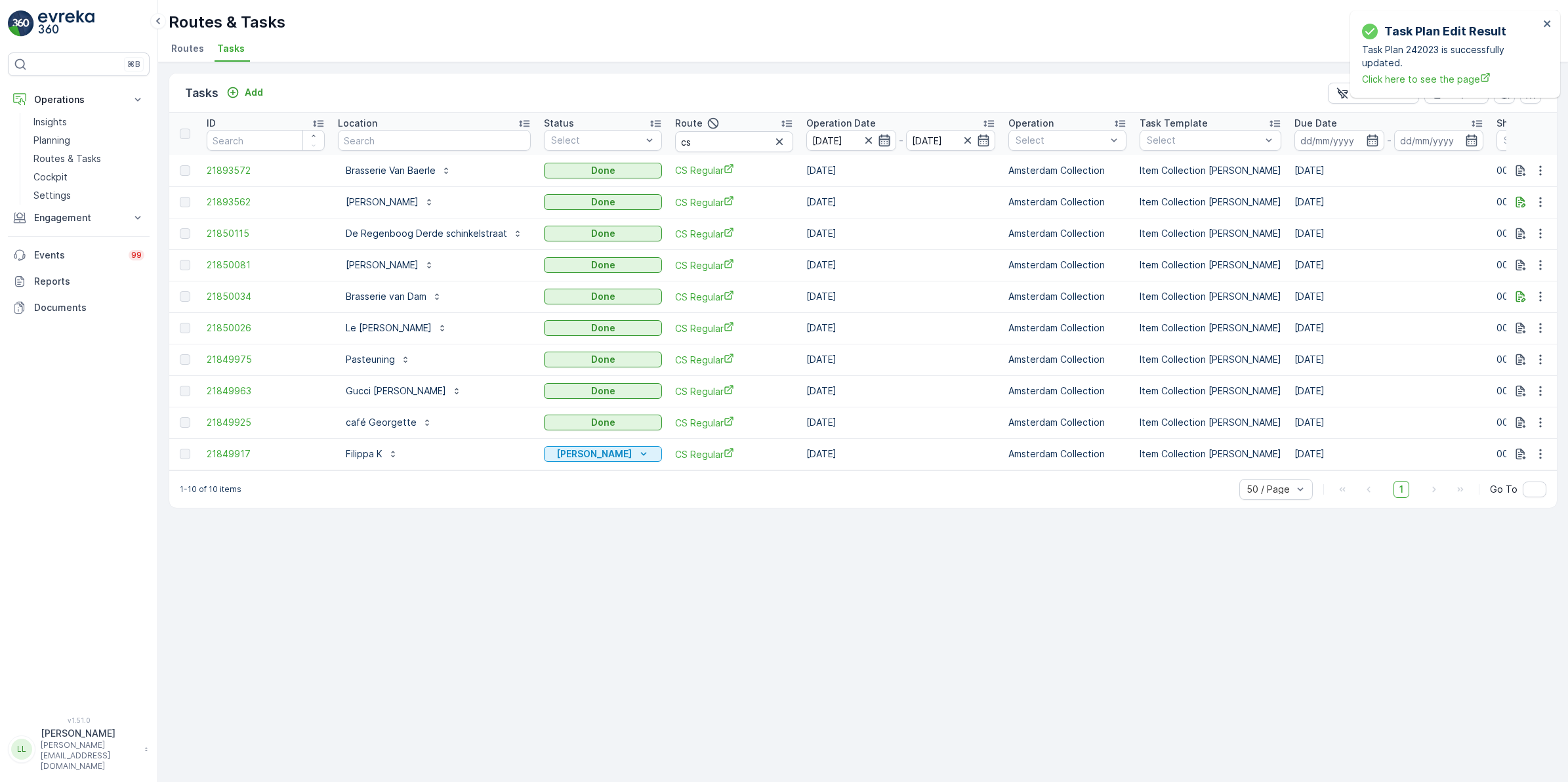
click at [881, 141] on icon "button" at bounding box center [884, 140] width 11 height 11
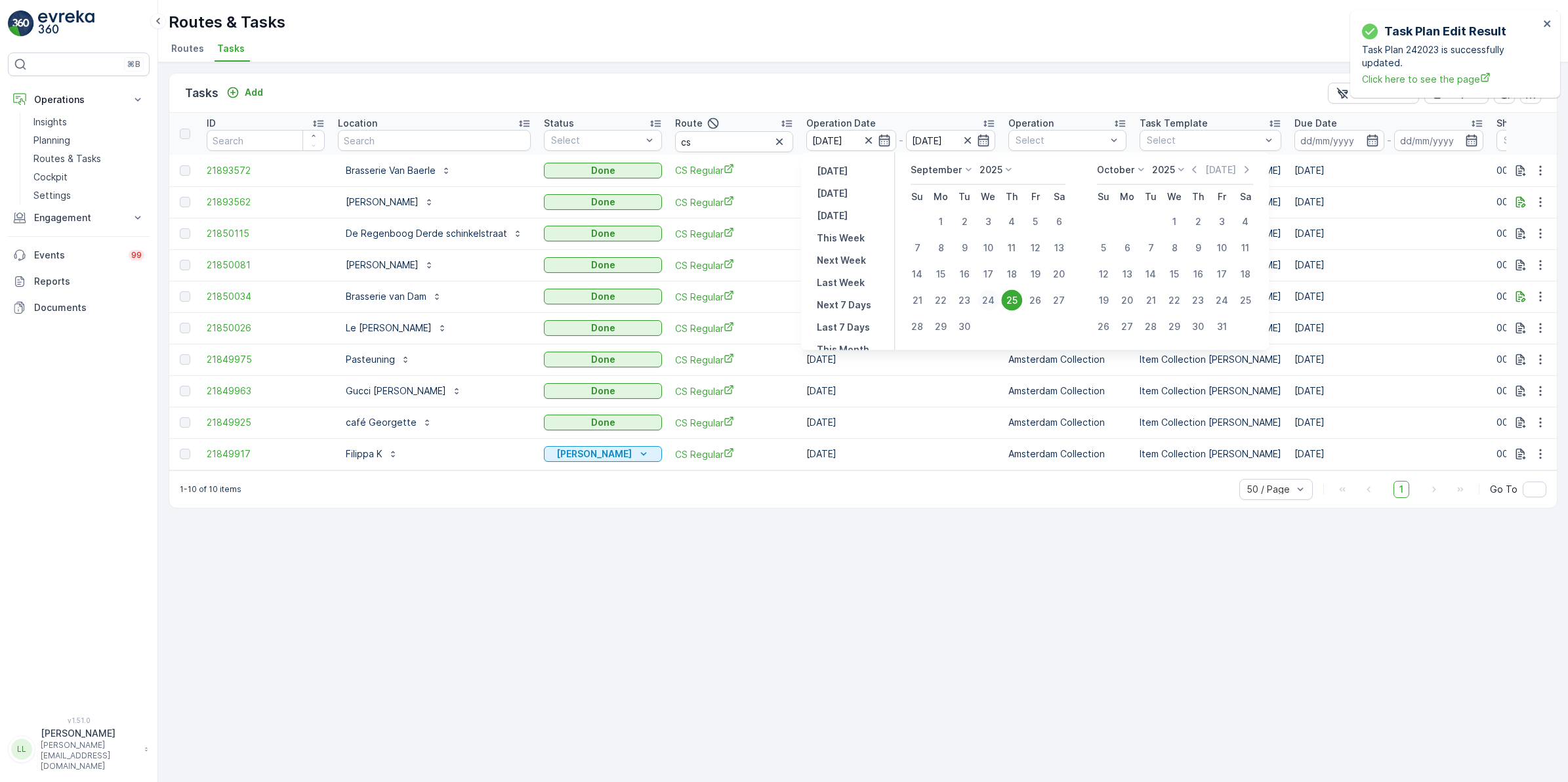
click at [991, 299] on div "24" at bounding box center [988, 301] width 21 height 21
type input "24.09.2025"
click at [991, 299] on div "24" at bounding box center [988, 301] width 21 height 21
type input "24.09.2025"
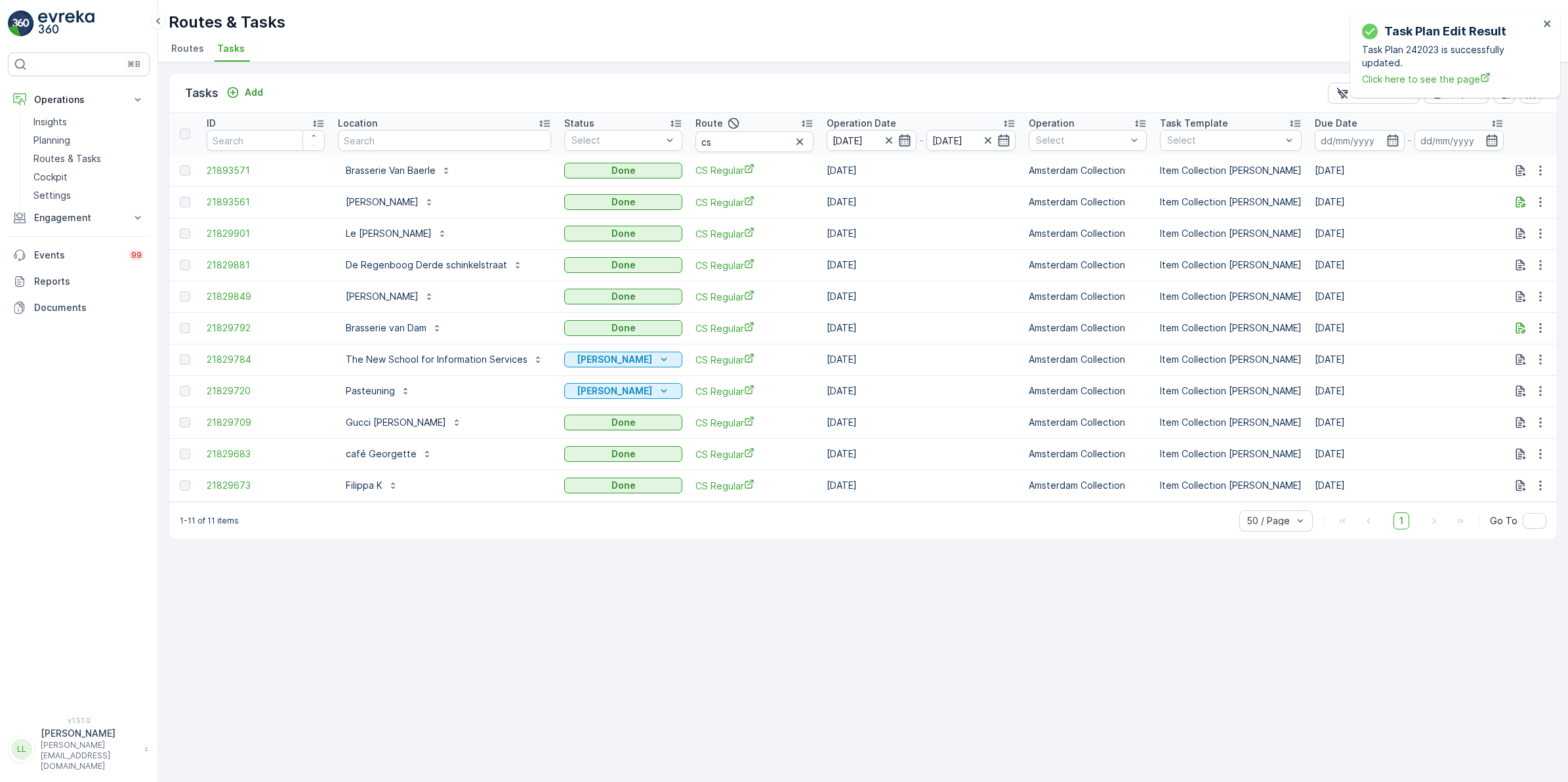
click at [898, 143] on icon "button" at bounding box center [905, 140] width 13 height 13
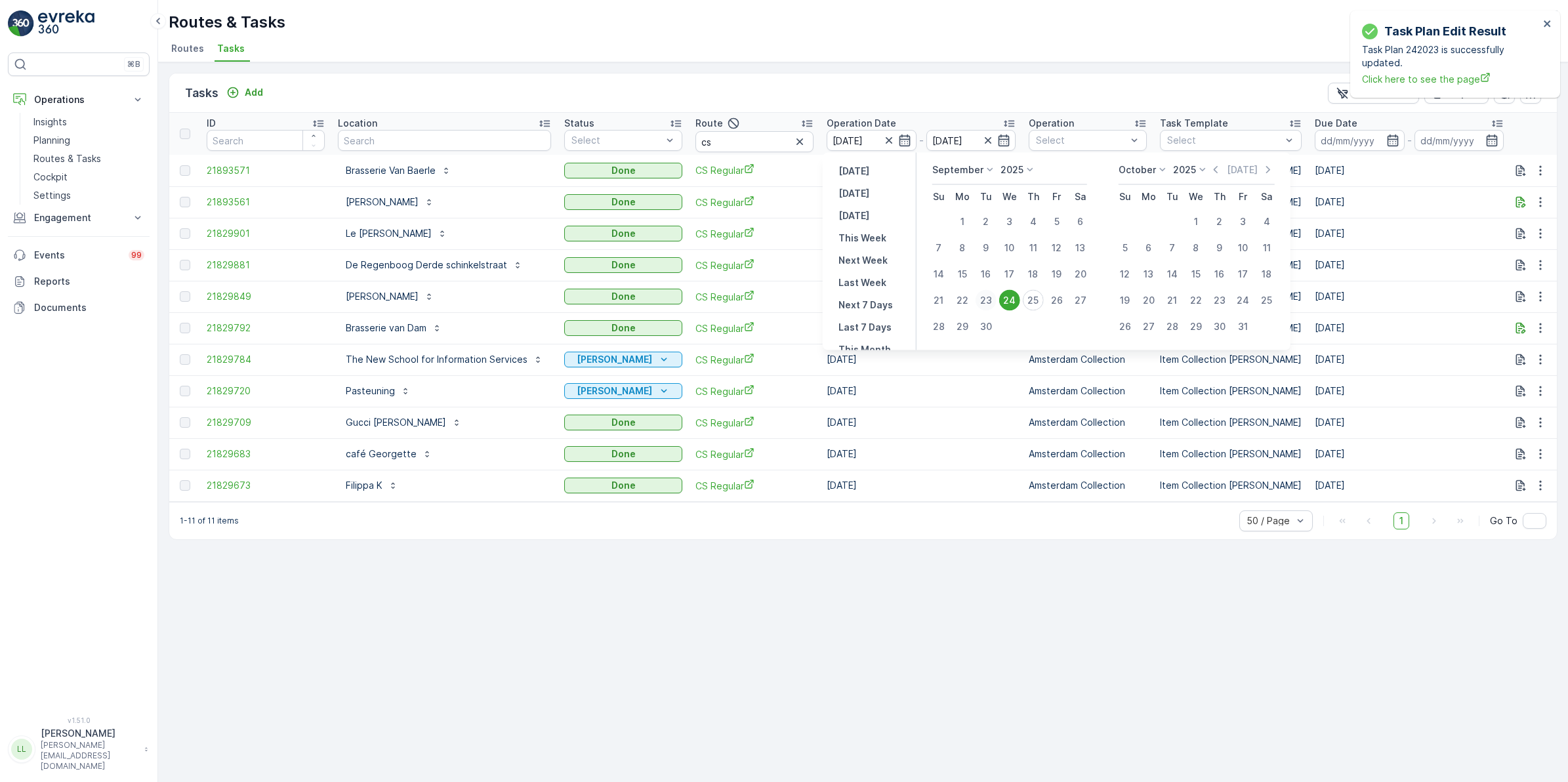
click at [984, 302] on div "23" at bounding box center [986, 301] width 21 height 21
type input "23.09.2025"
click at [986, 303] on div "23" at bounding box center [986, 301] width 21 height 21
type input "23.09.2025"
